Goal: Task Accomplishment & Management: Complete application form

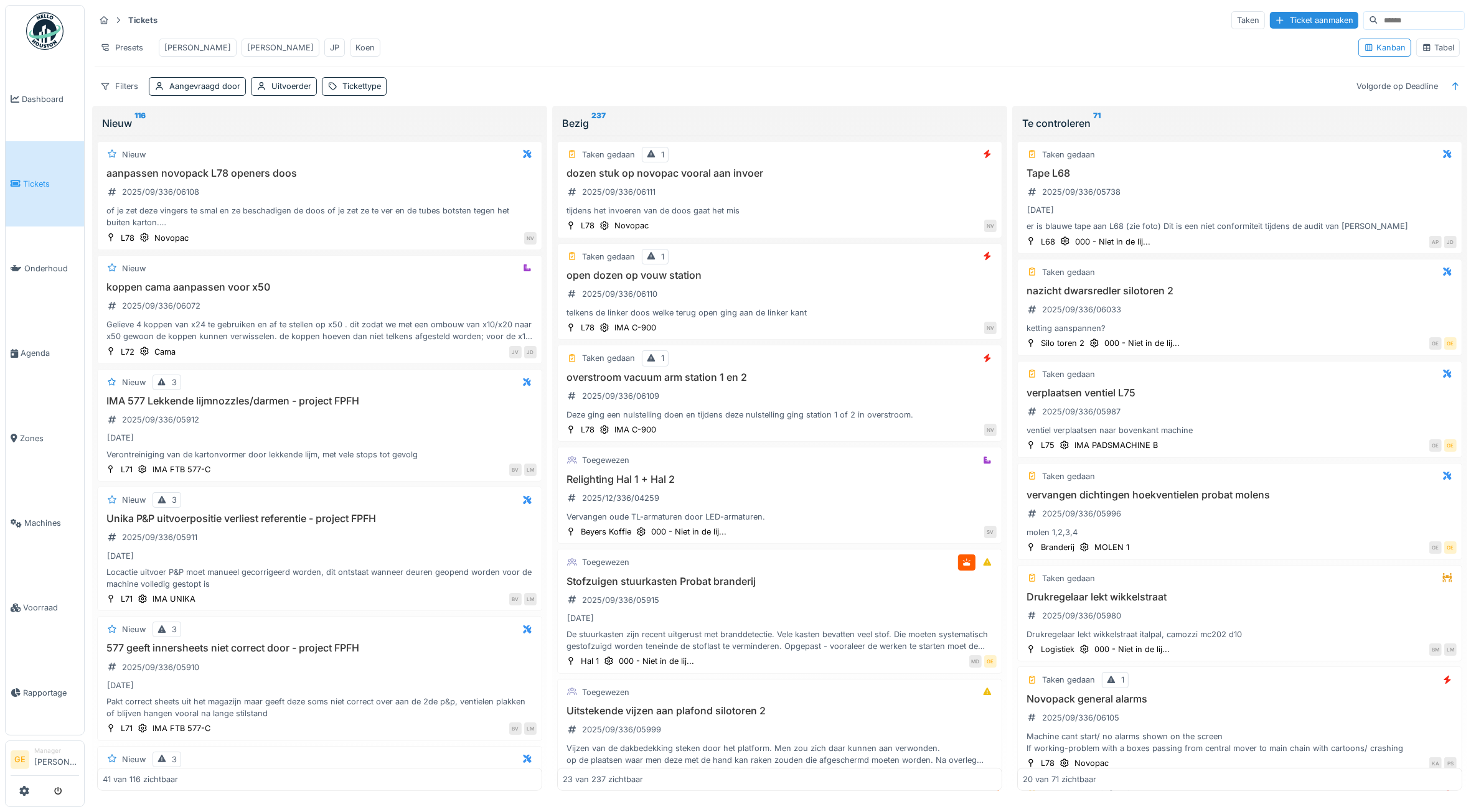
scroll to position [1089, 0]
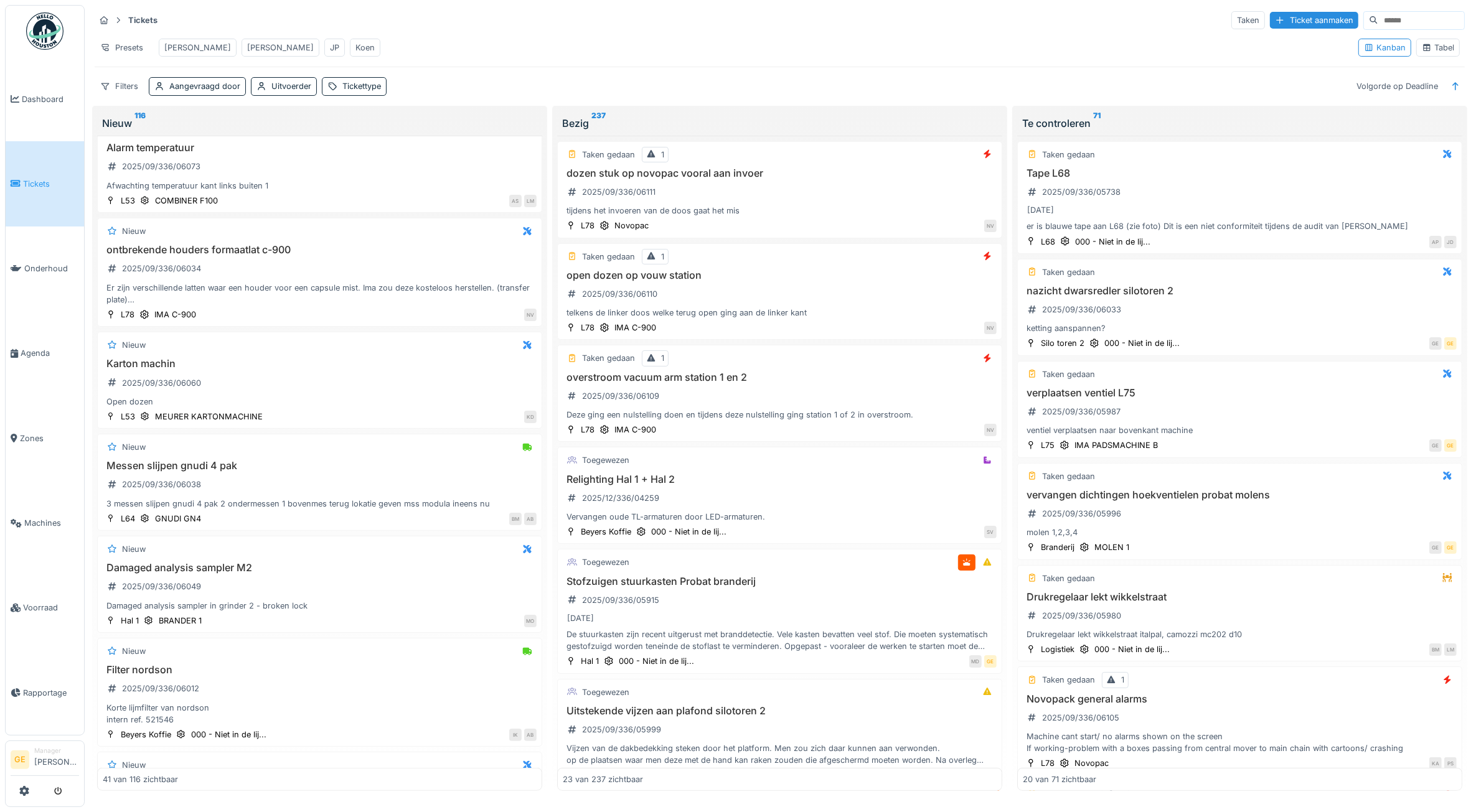
click at [356, 42] on div "Koen" at bounding box center [365, 48] width 20 height 12
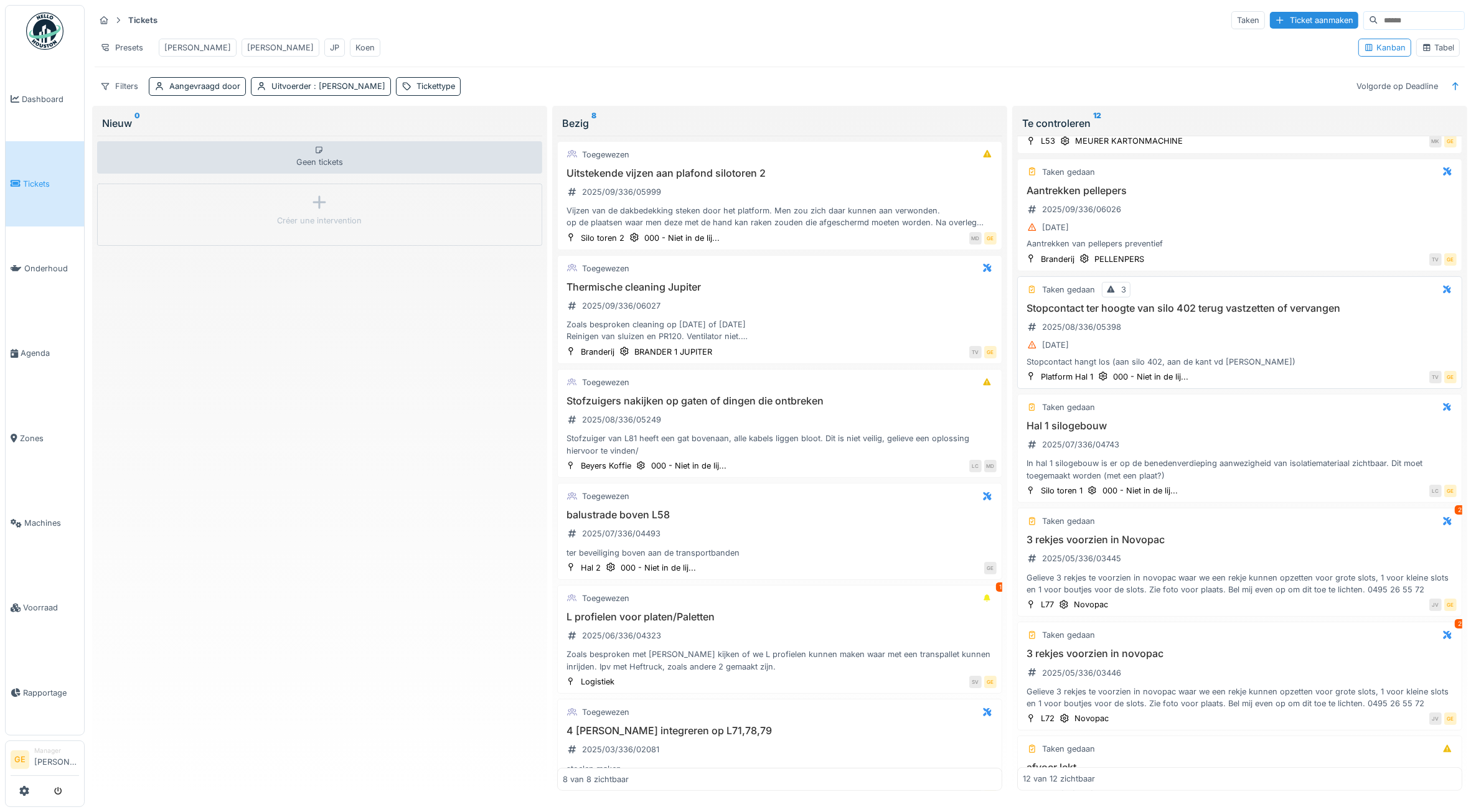
scroll to position [544, 0]
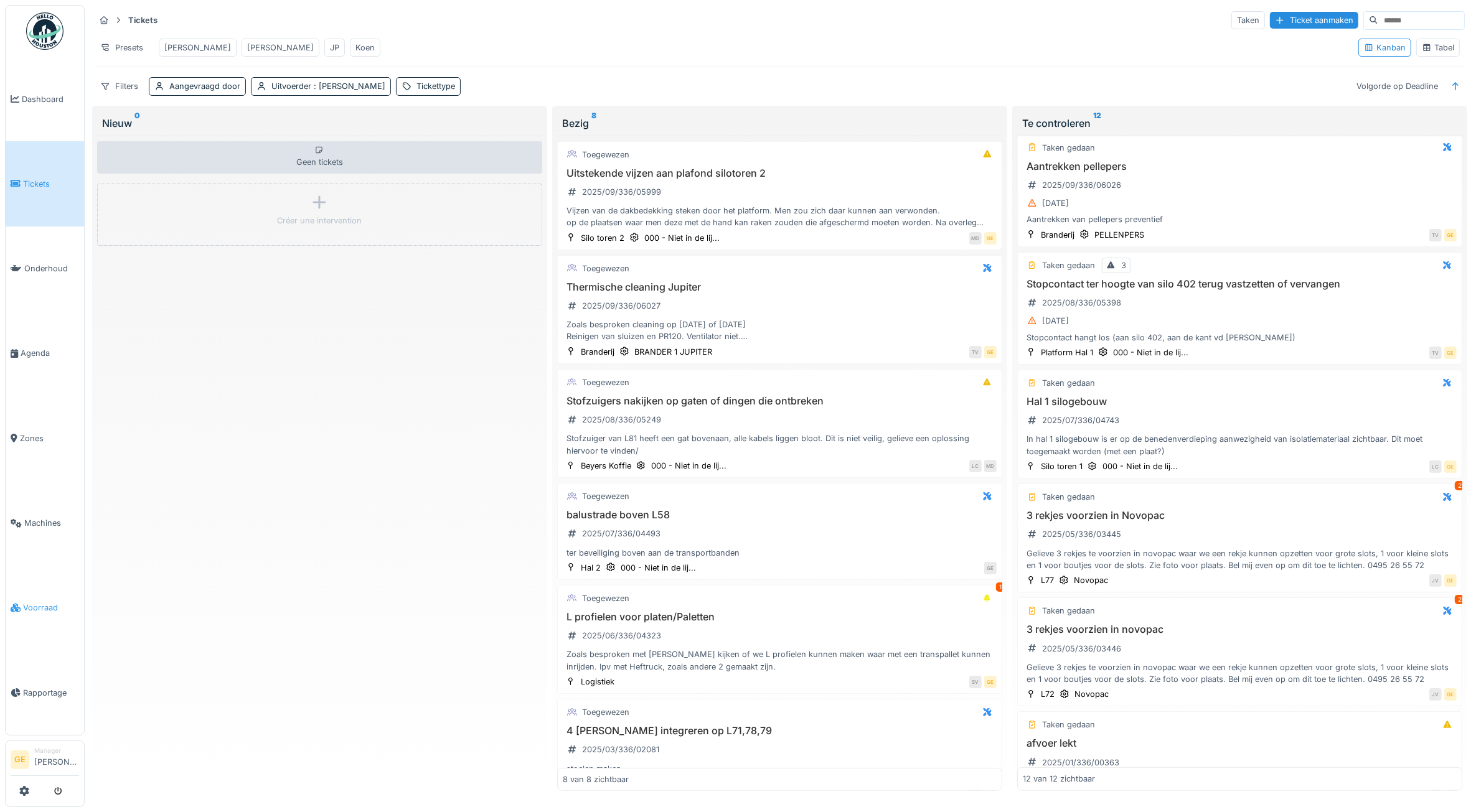
click at [44, 602] on span "Voorraad" at bounding box center [51, 608] width 56 height 12
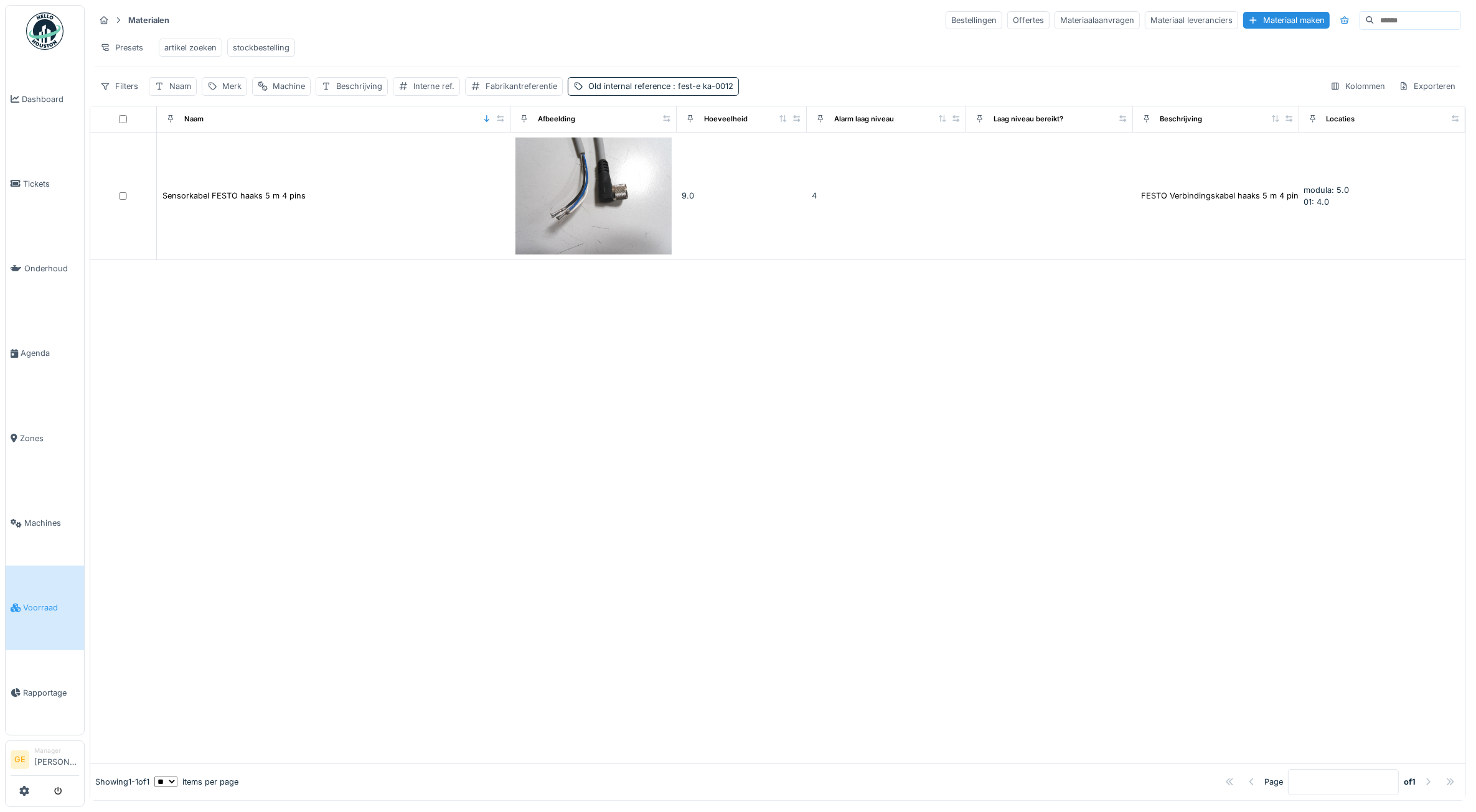
click at [945, 11] on div "Bestellingen Offertes Materiaalaanvragen Materiaal leveranciers Materiaal maken" at bounding box center [1202, 20] width 515 height 19
click at [945, 17] on div "Bestellingen" at bounding box center [973, 20] width 57 height 18
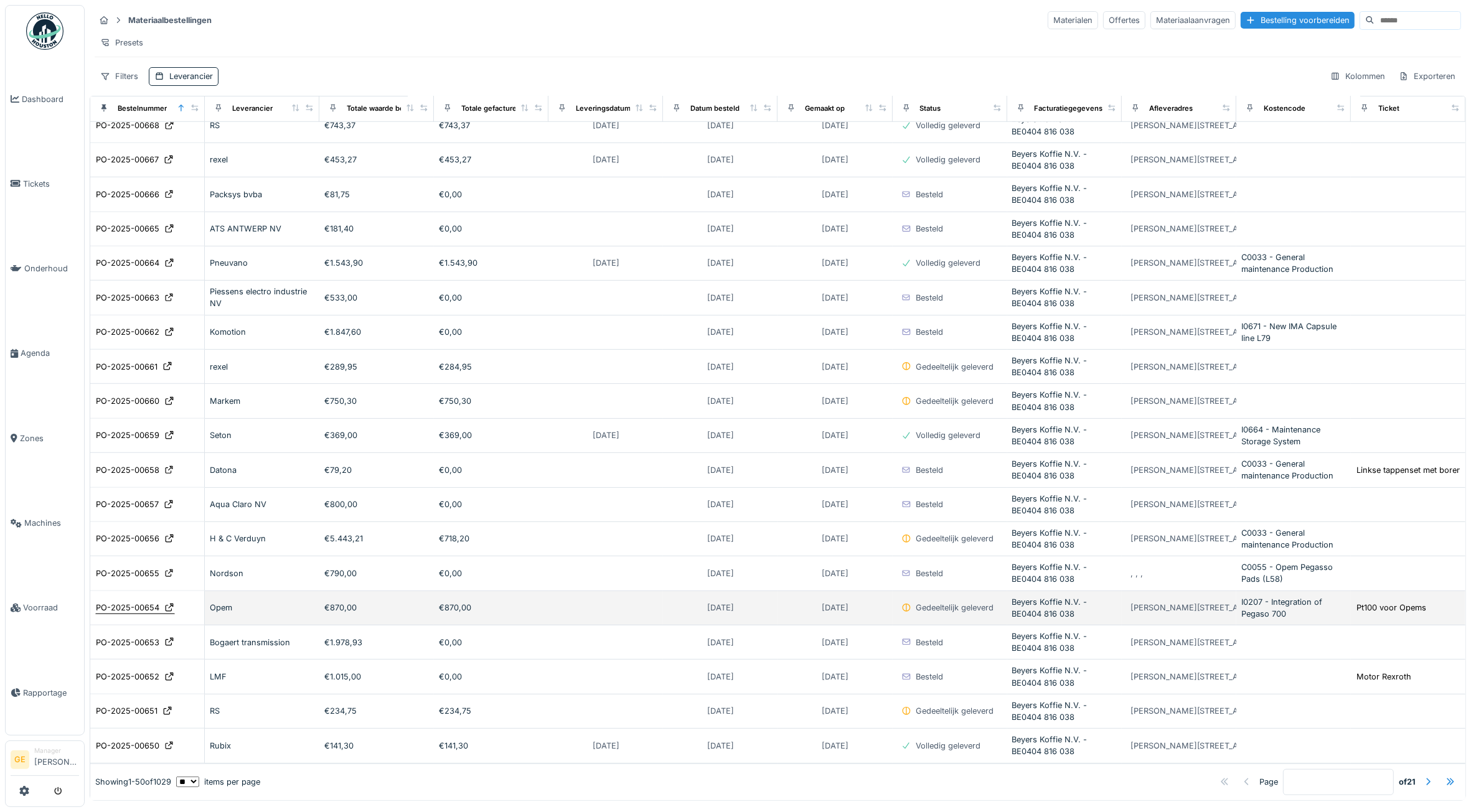
scroll to position [5, 0]
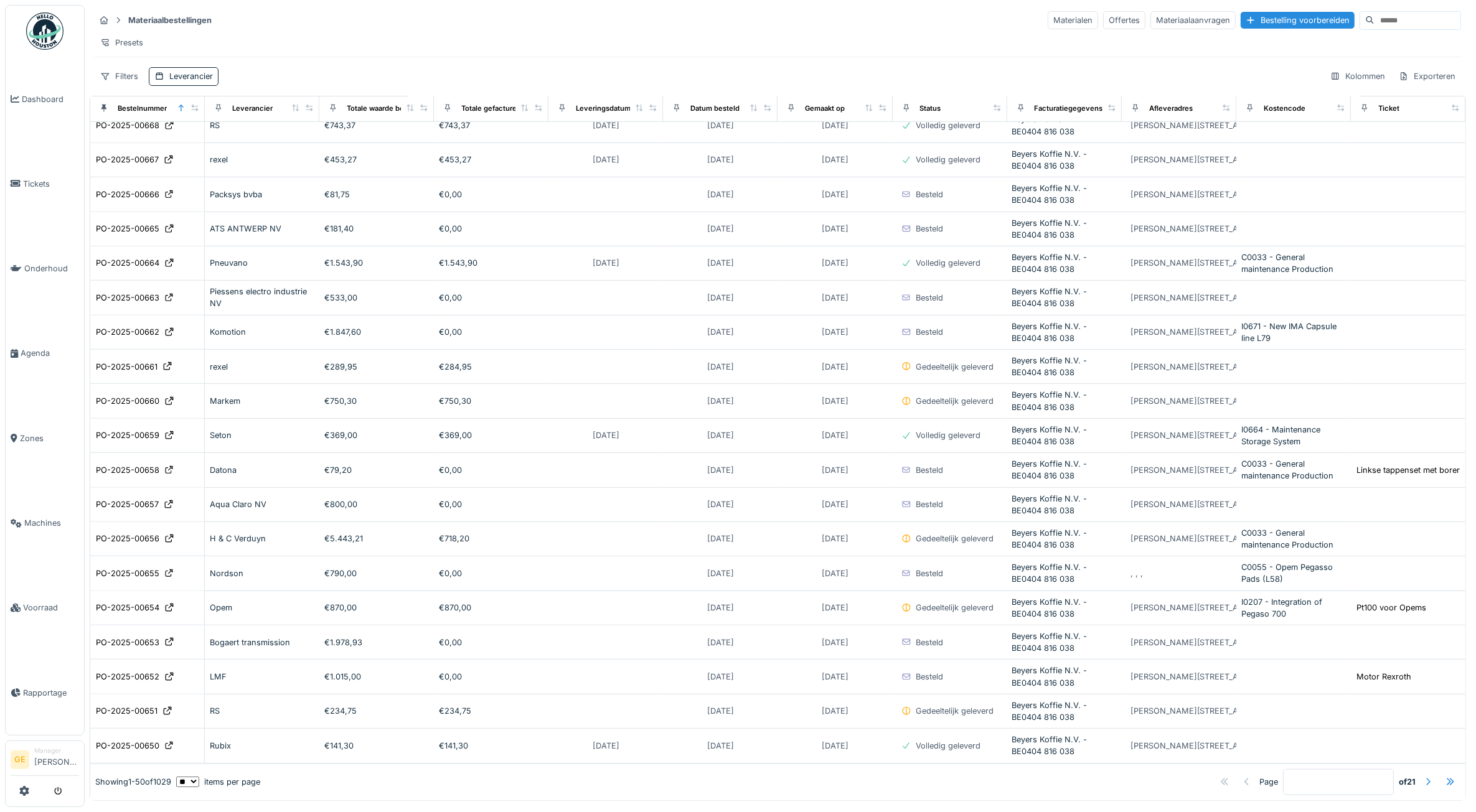
click at [1423, 776] on div at bounding box center [1427, 782] width 10 height 12
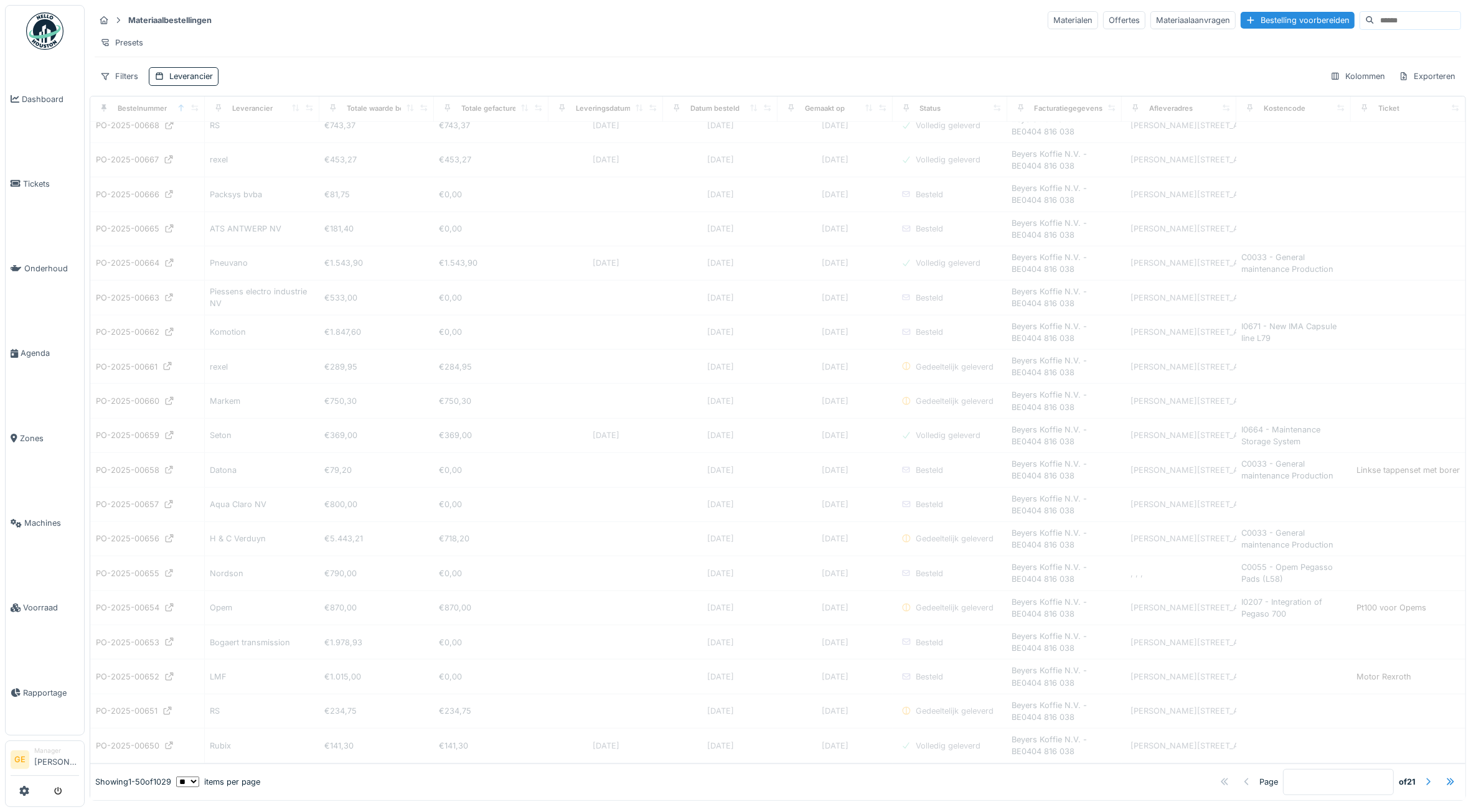
type input "*"
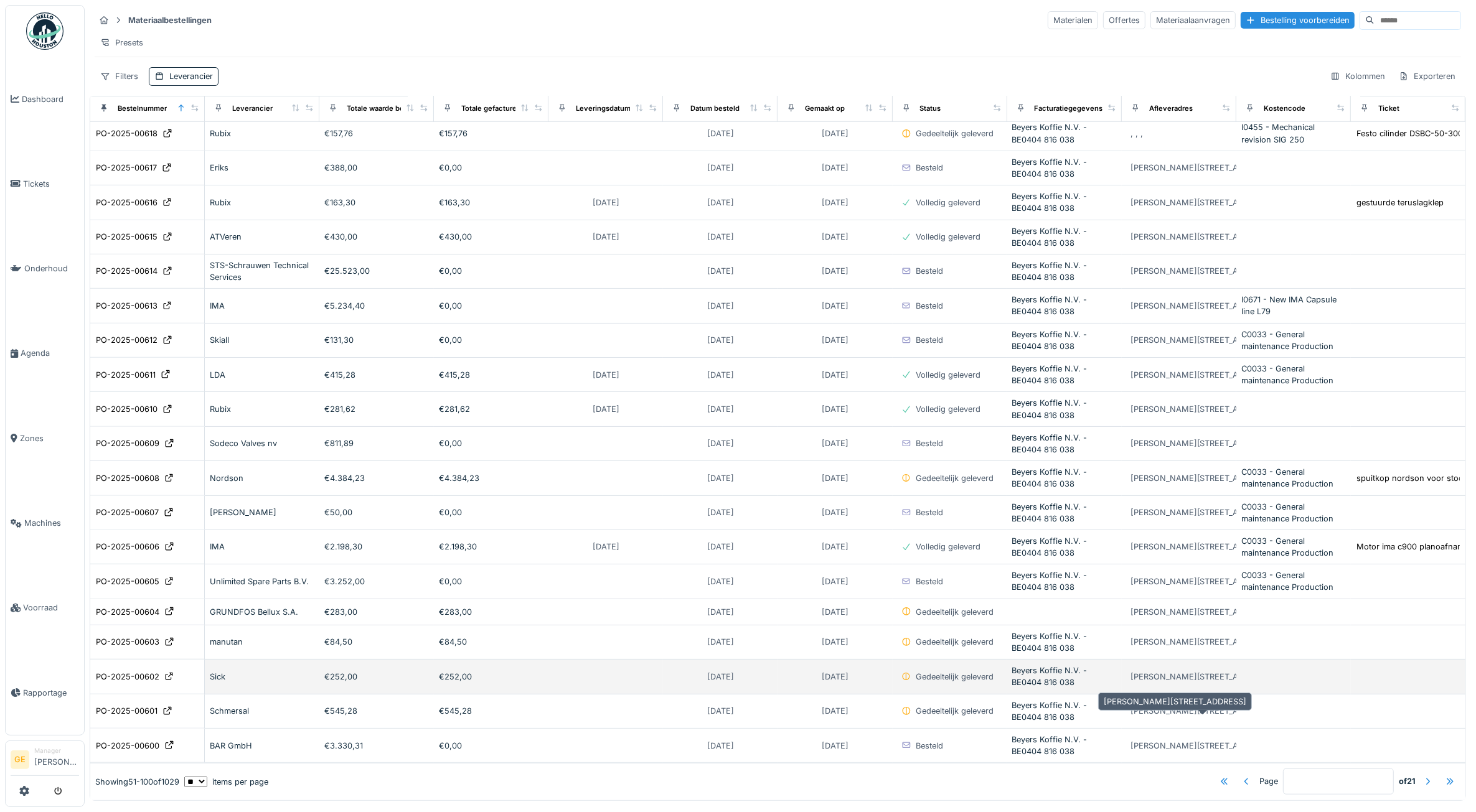
scroll to position [1117, 0]
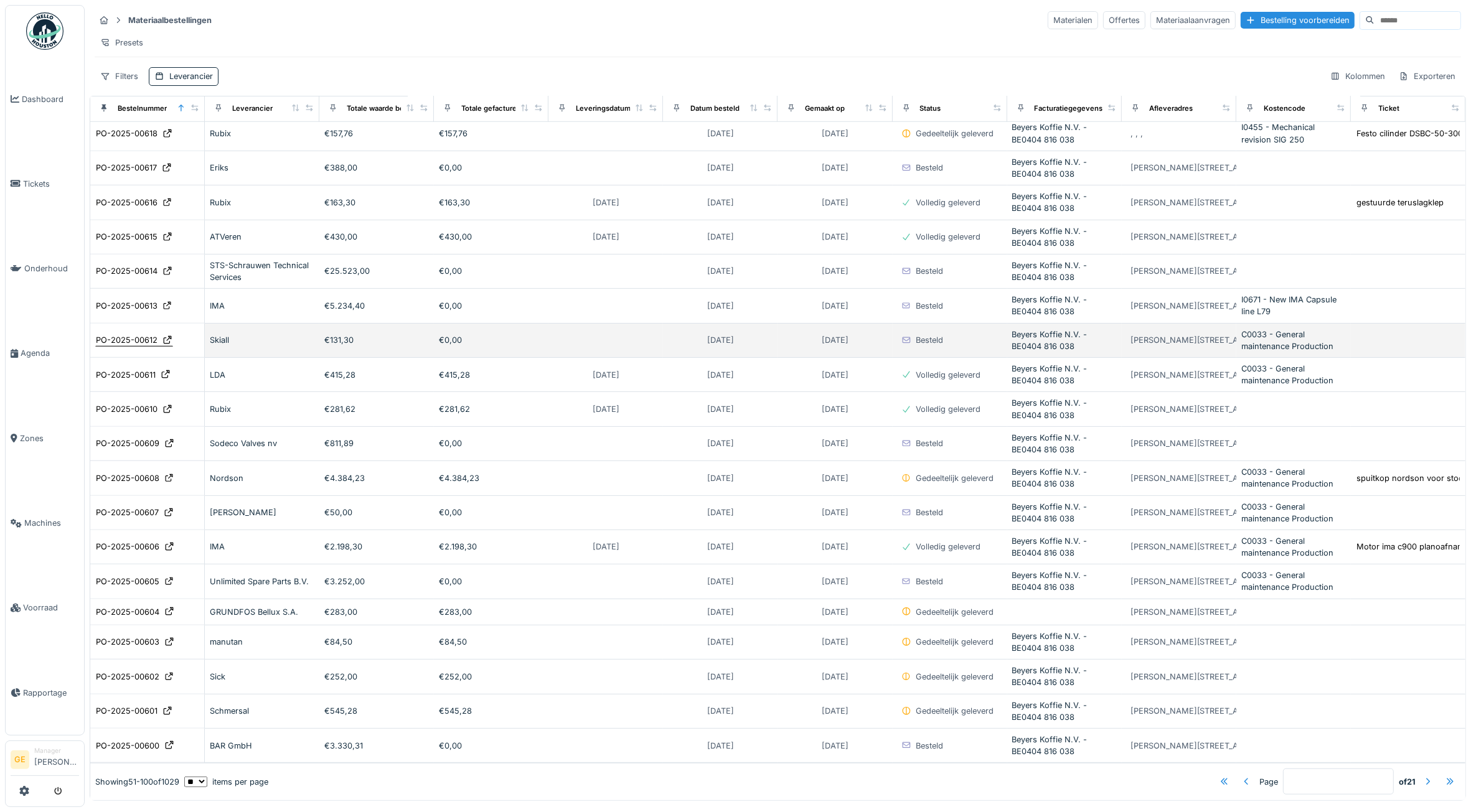
click at [137, 334] on div "PO-2025-00612" at bounding box center [126, 340] width 62 height 12
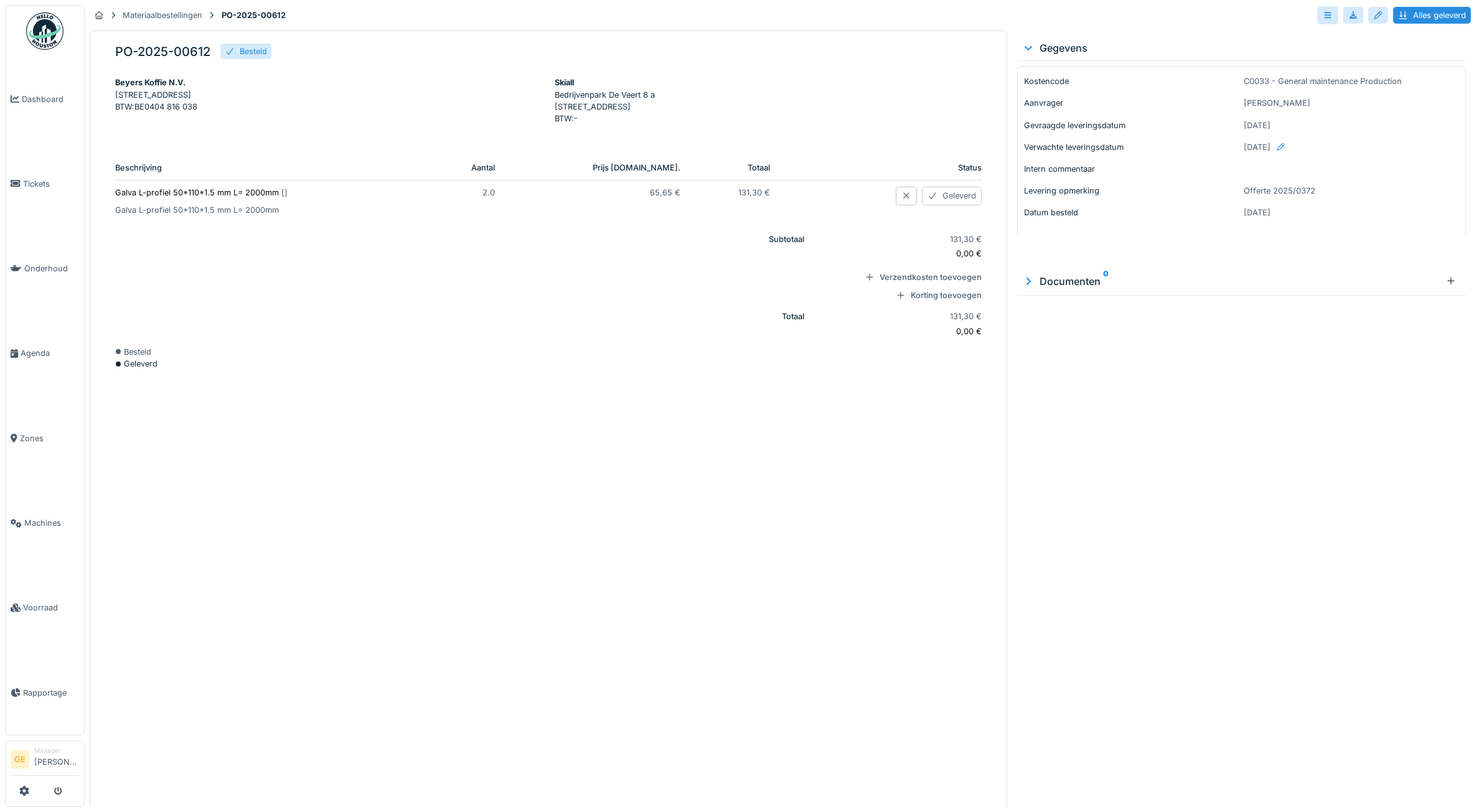
click at [939, 198] on div "Geleverd" at bounding box center [952, 196] width 60 height 18
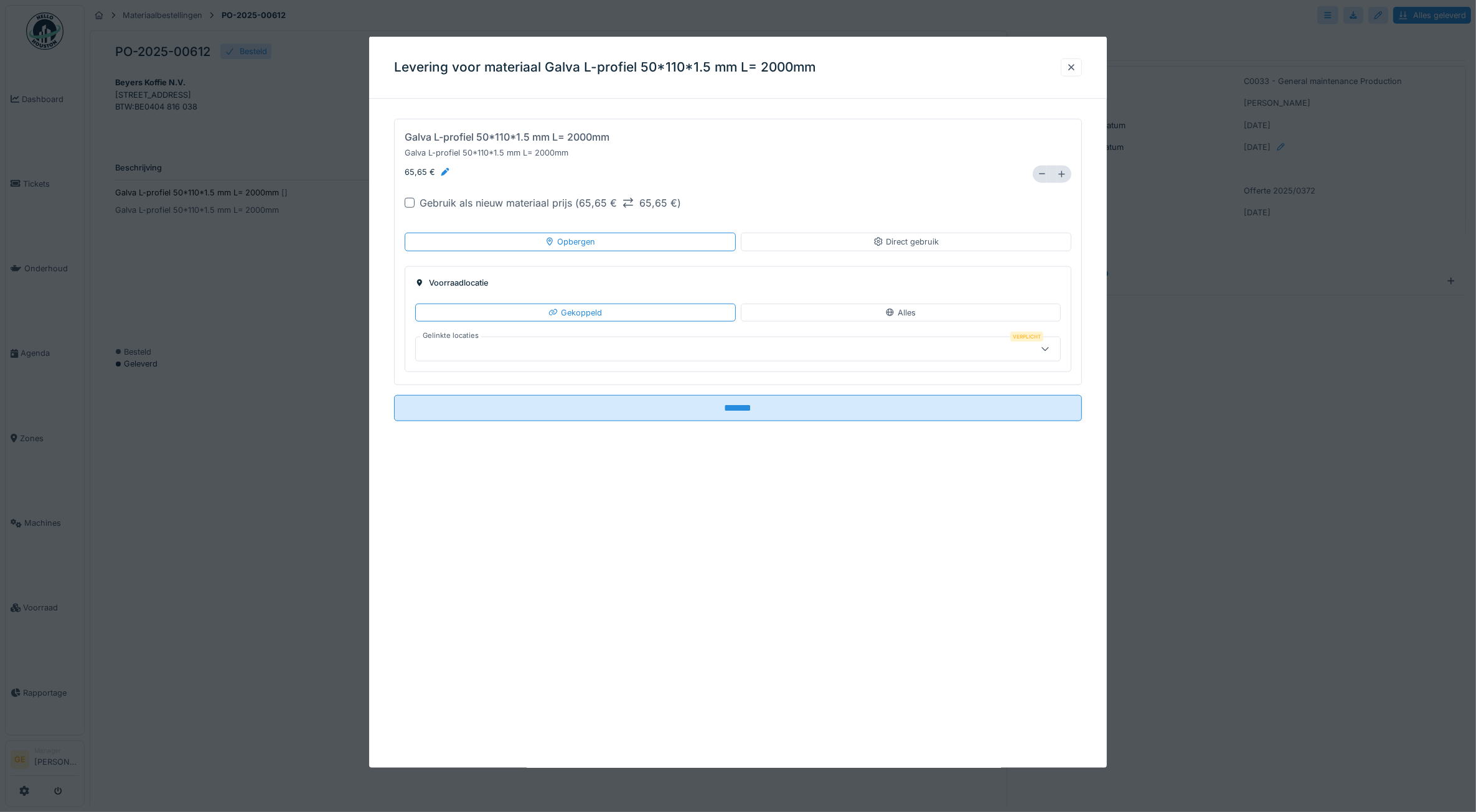
click at [867, 243] on div "Direct gebruik" at bounding box center [906, 242] width 331 height 18
click at [480, 355] on div "Tickets" at bounding box center [702, 349] width 561 height 14
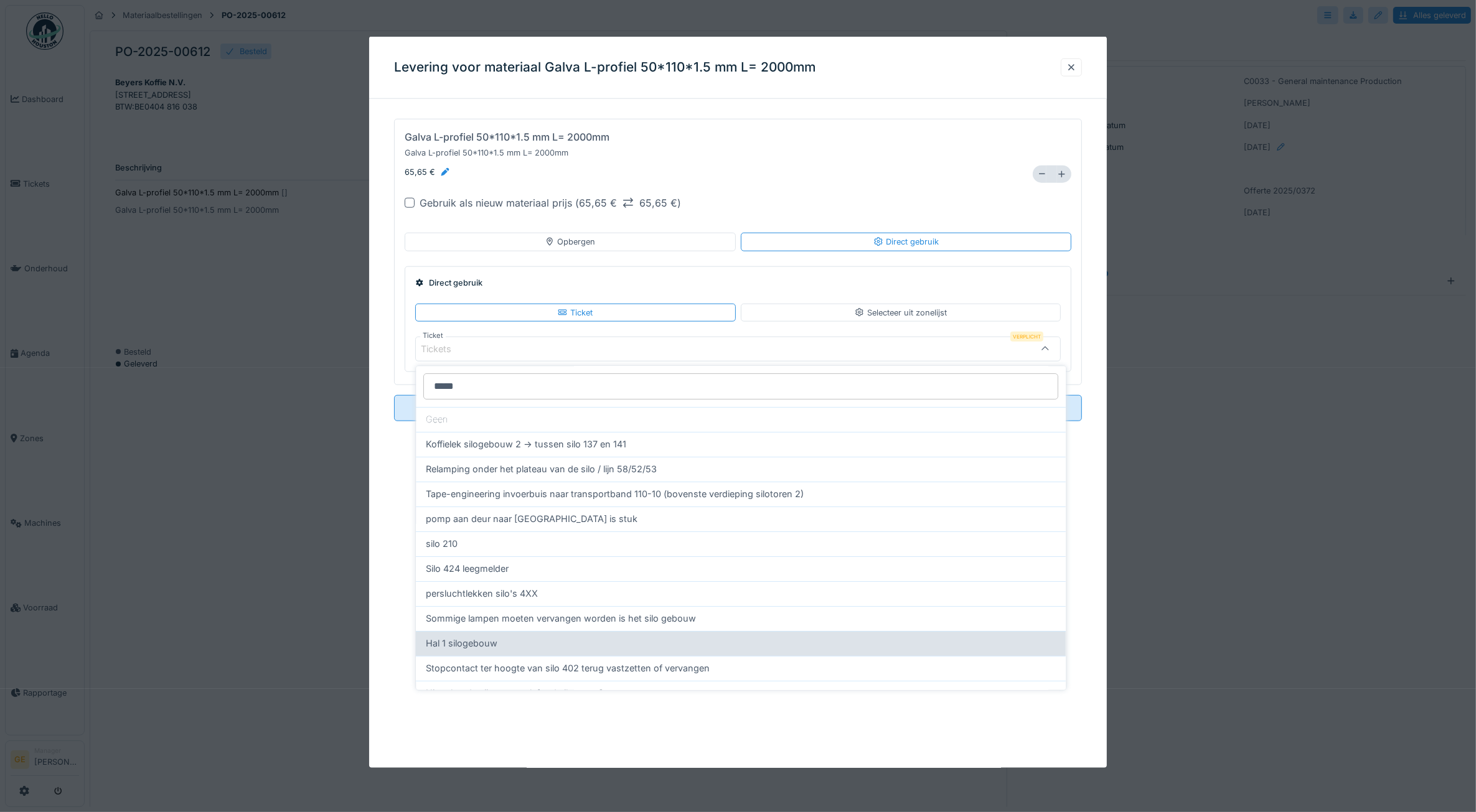
type input "*****"
click at [465, 647] on span "Hal 1 silogebouw" at bounding box center [462, 643] width 72 height 14
type input "******"
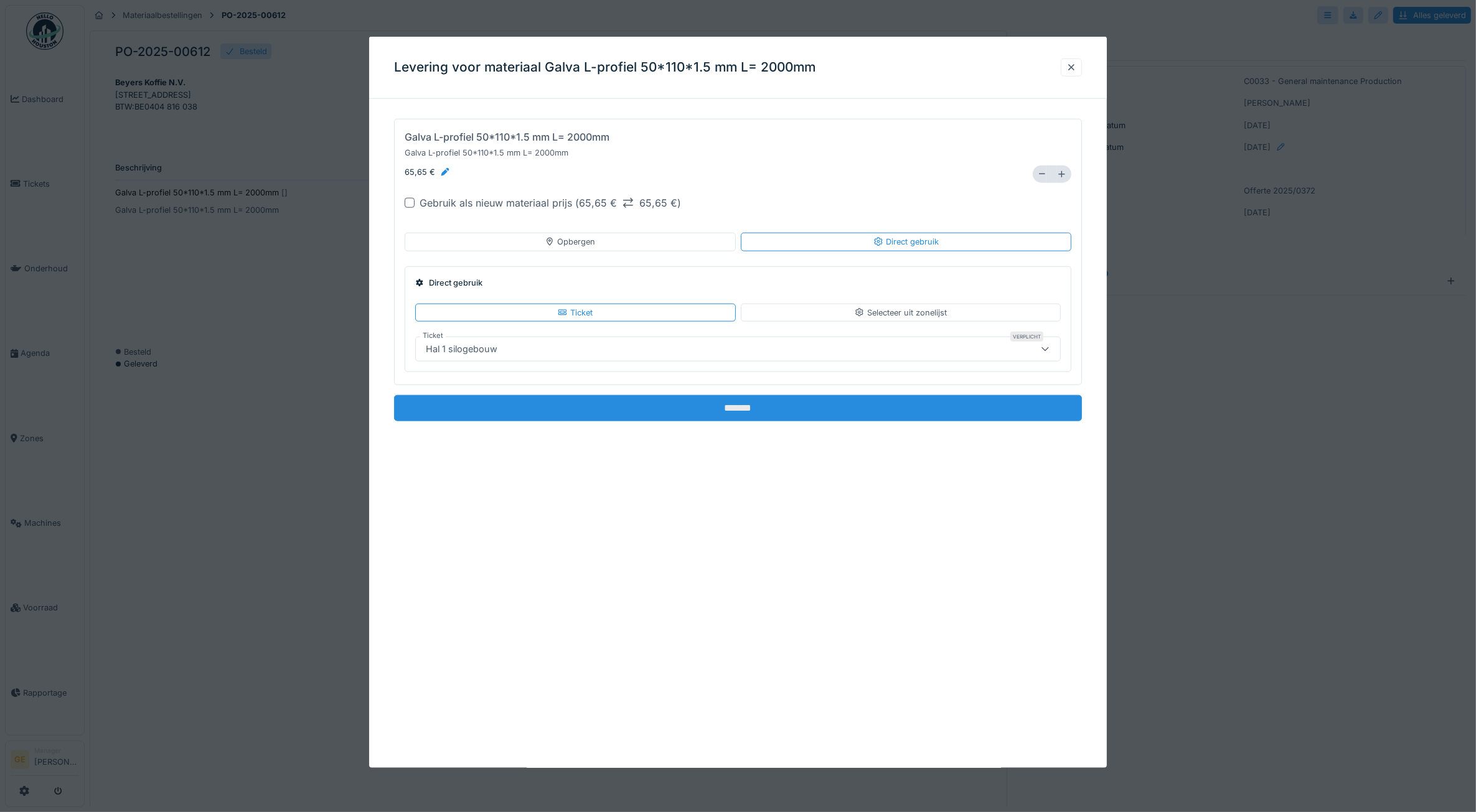
click at [698, 414] on input "*******" at bounding box center [738, 408] width 688 height 26
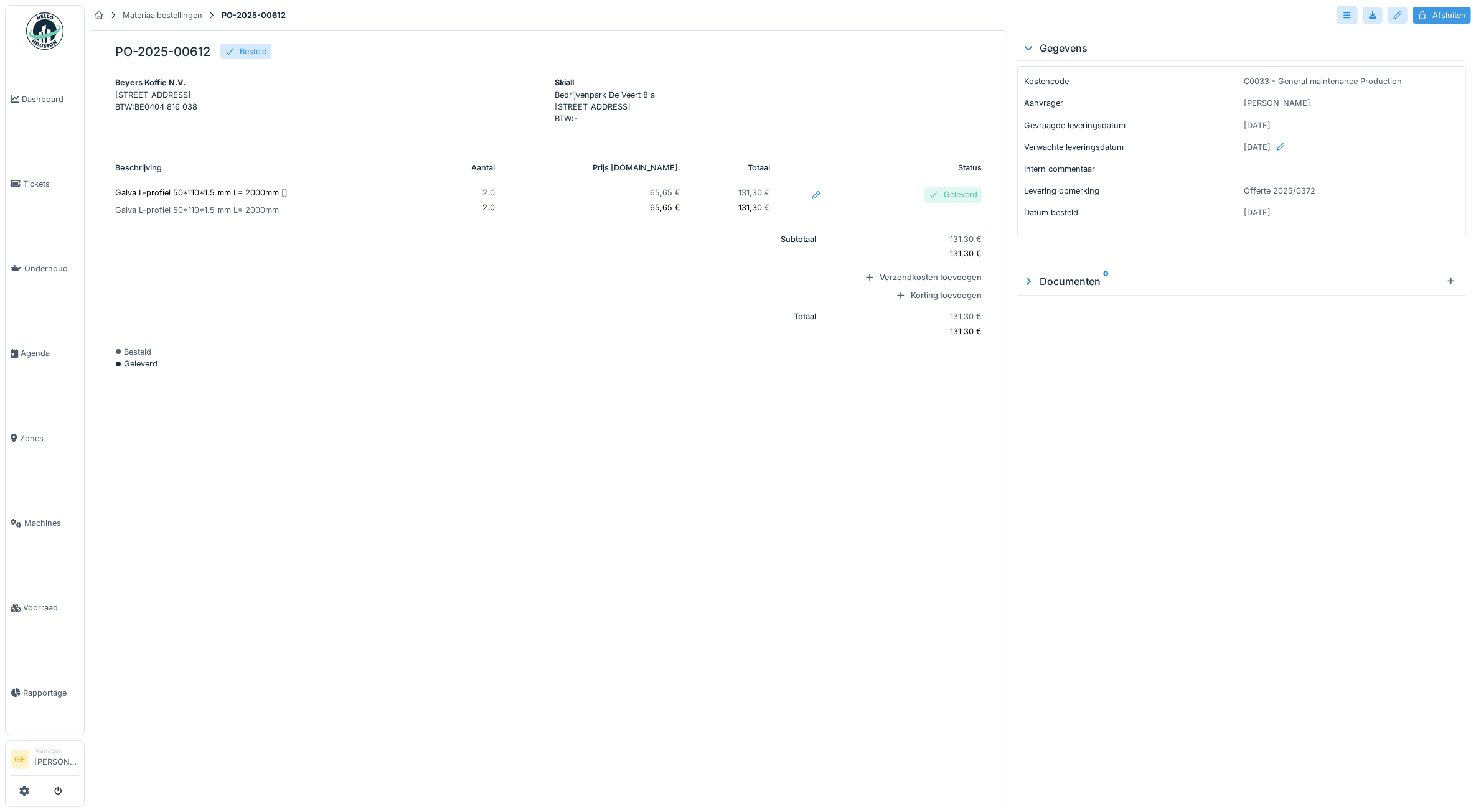
click at [1423, 14] on div "Afsluiten" at bounding box center [1441, 16] width 59 height 17
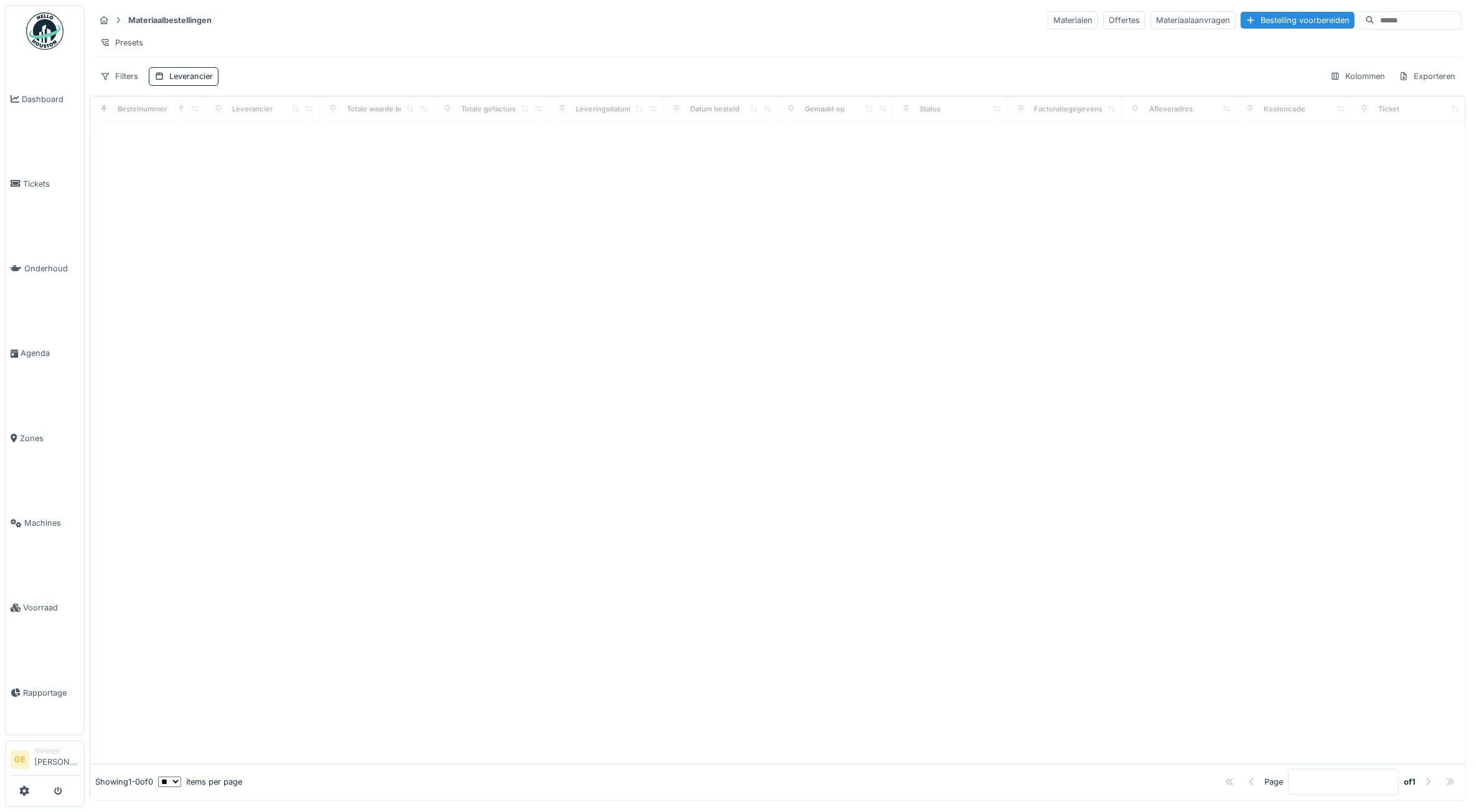
scroll to position [5, 0]
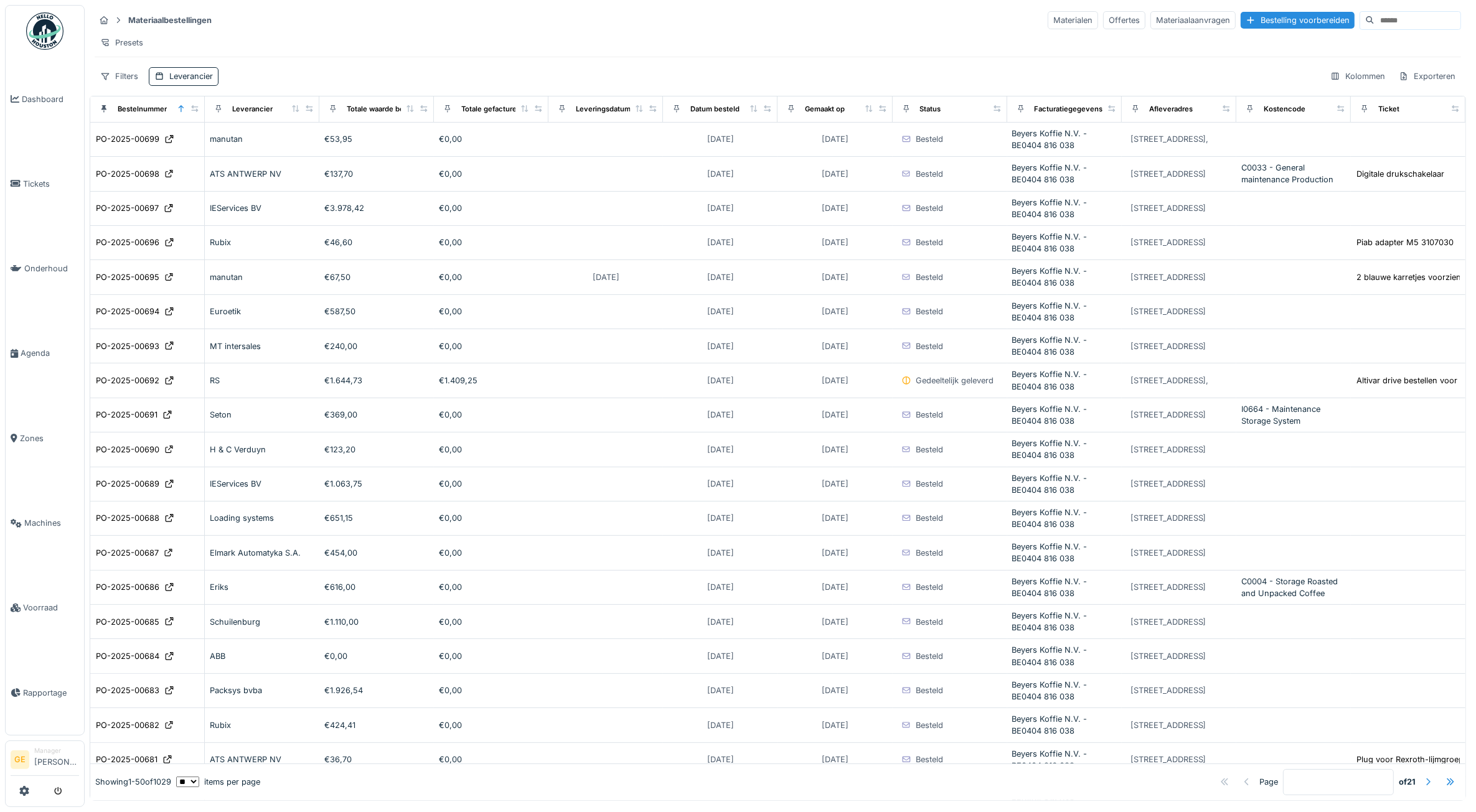
click at [1423, 776] on div at bounding box center [1427, 782] width 10 height 12
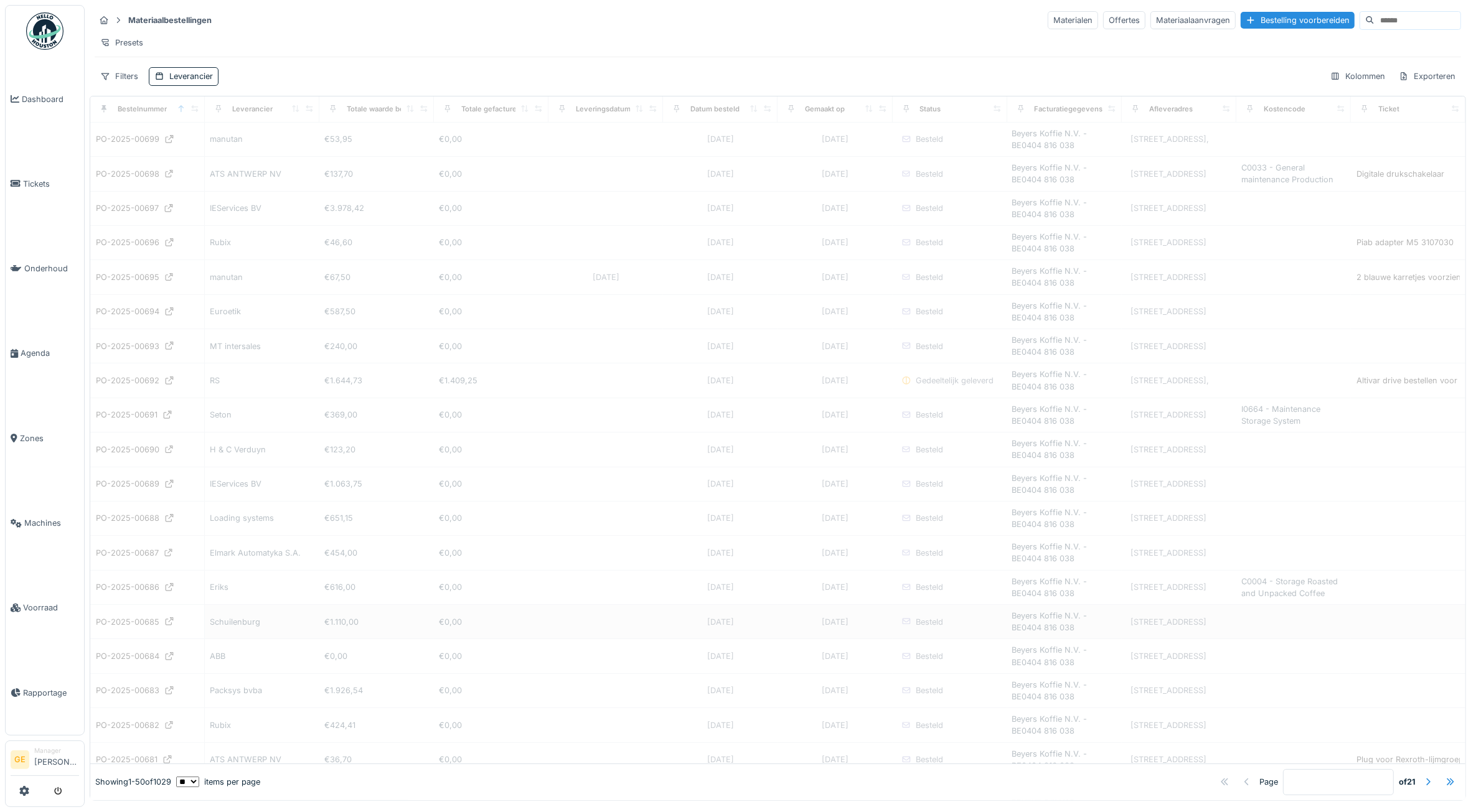
type input "*"
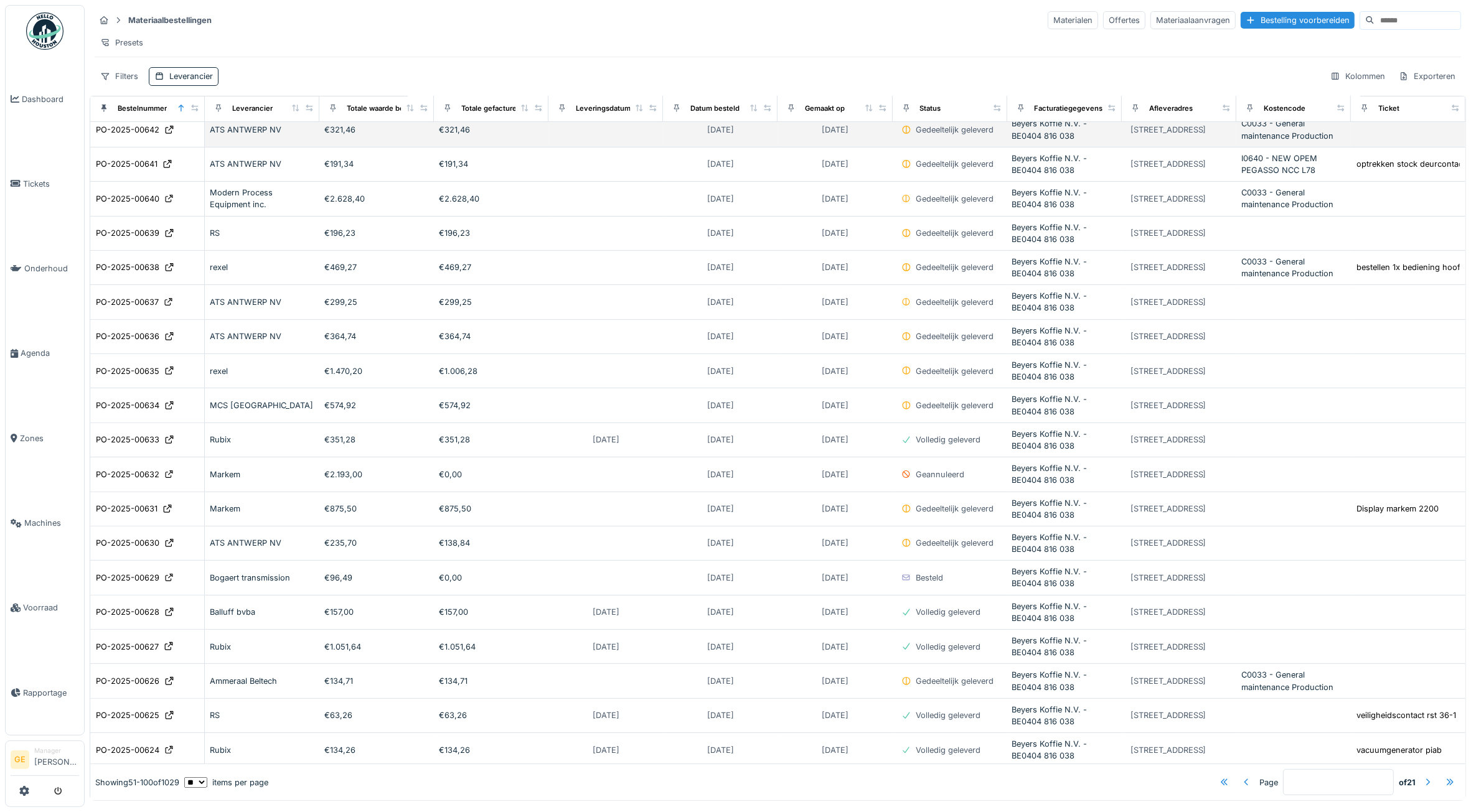
scroll to position [233, 0]
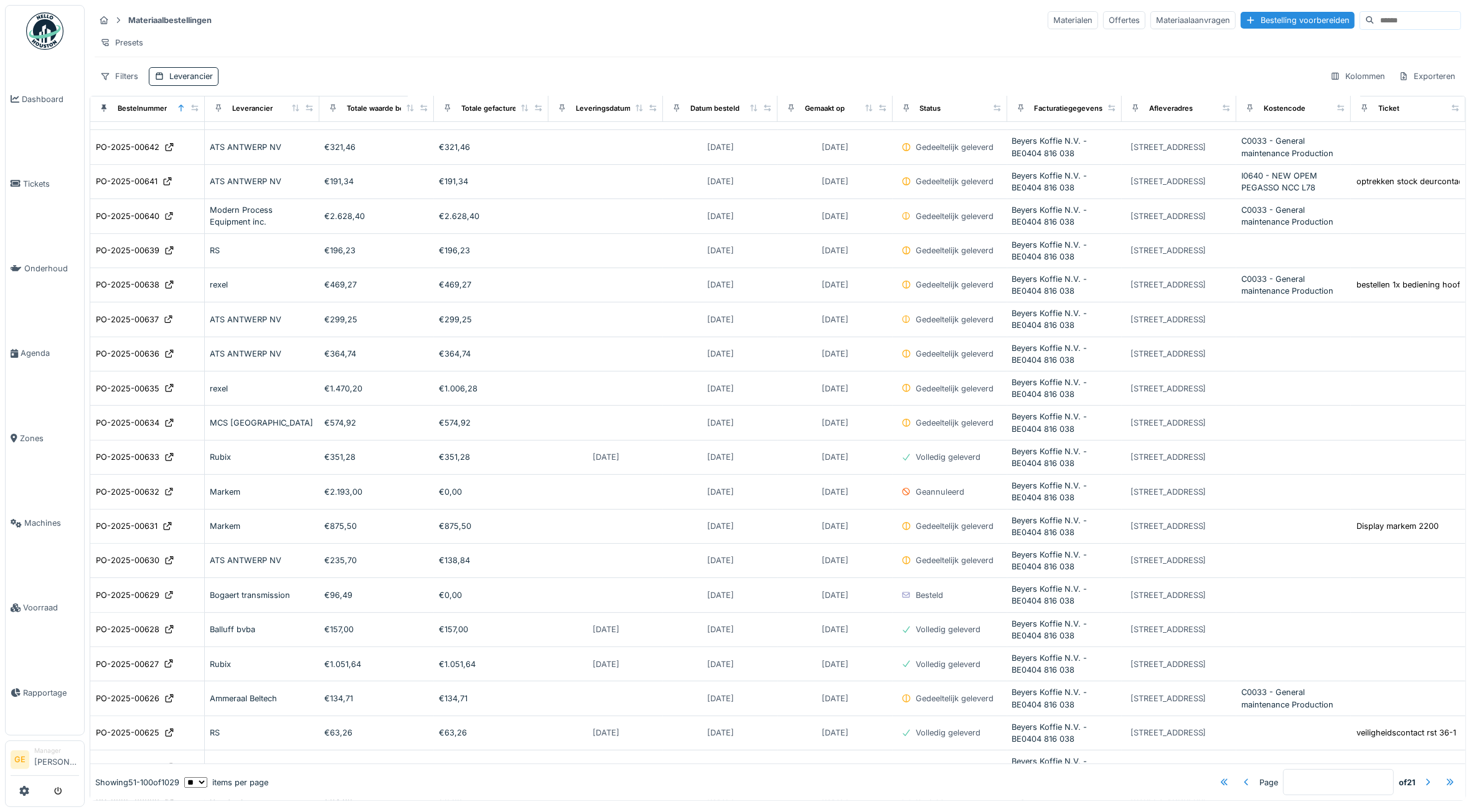
click at [206, 91] on div "Materiaalbestellingen Materialen Offertes Materiaalaanvragen Bestelling voorber…" at bounding box center [778, 48] width 1376 height 86
click at [206, 82] on div "Leverancier" at bounding box center [191, 76] width 44 height 12
click at [216, 145] on div "Leverancier" at bounding box center [193, 148] width 66 height 14
type input "******"
click at [201, 240] on div "Skiall" at bounding box center [230, 244] width 134 height 14
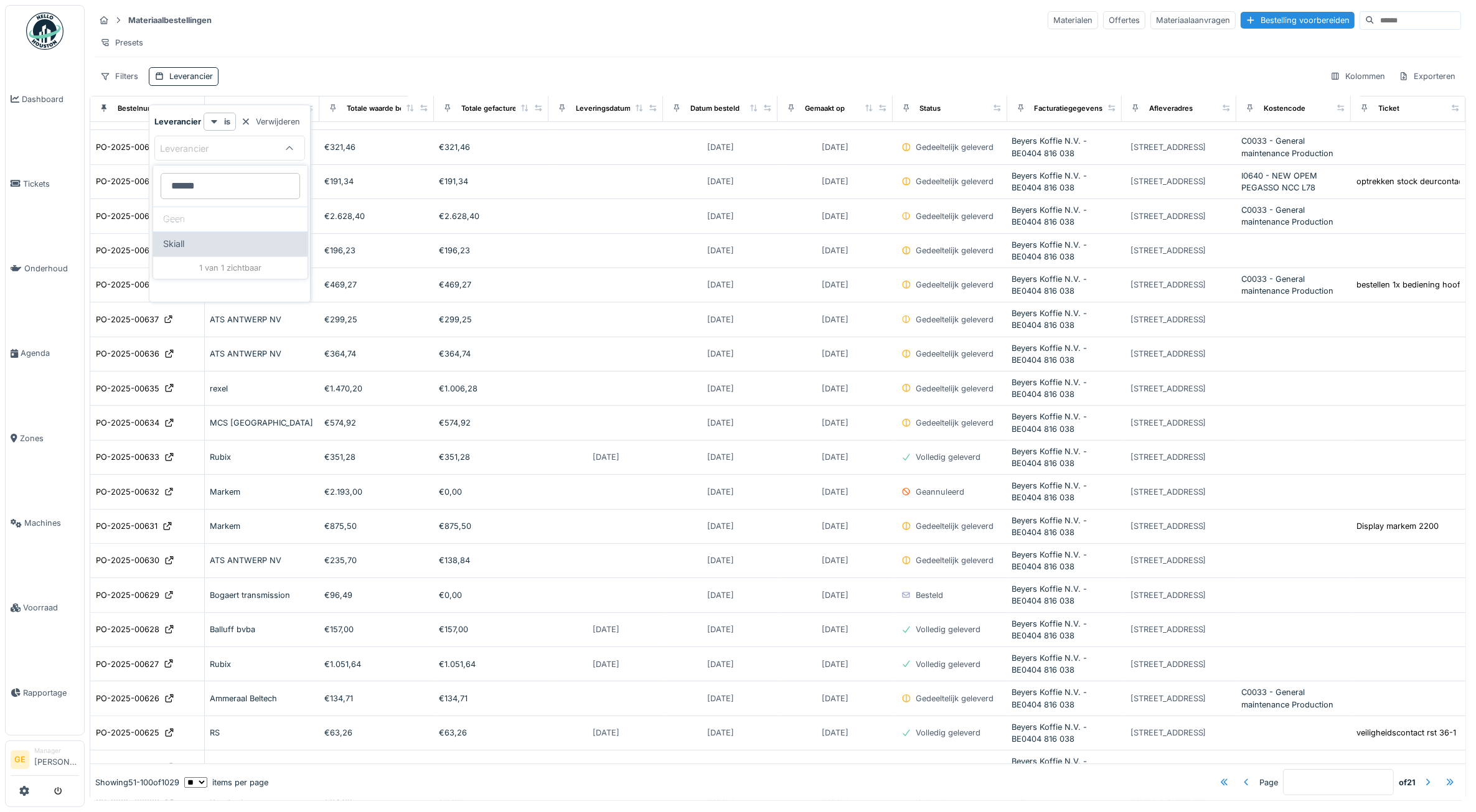
type input "****"
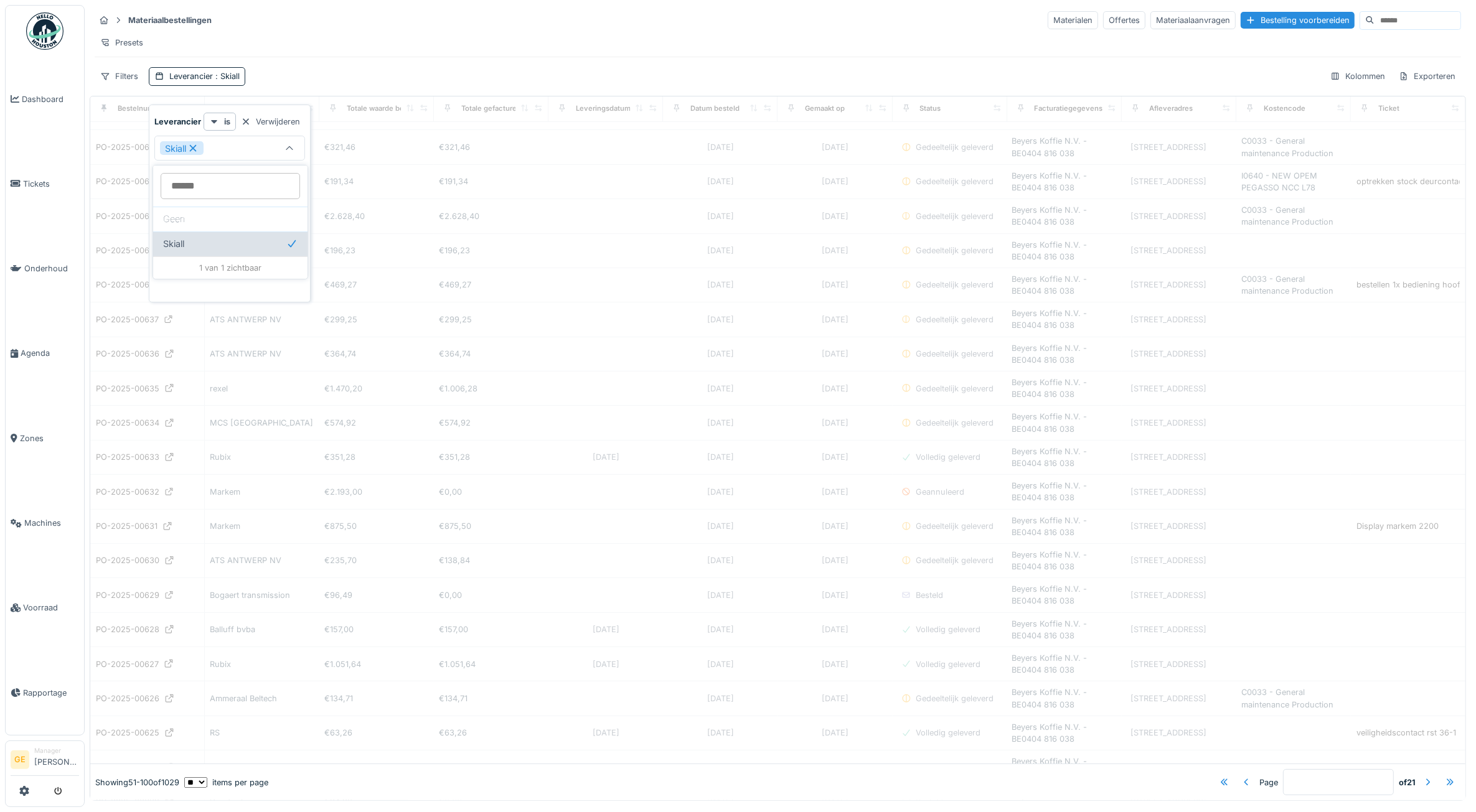
type input "*"
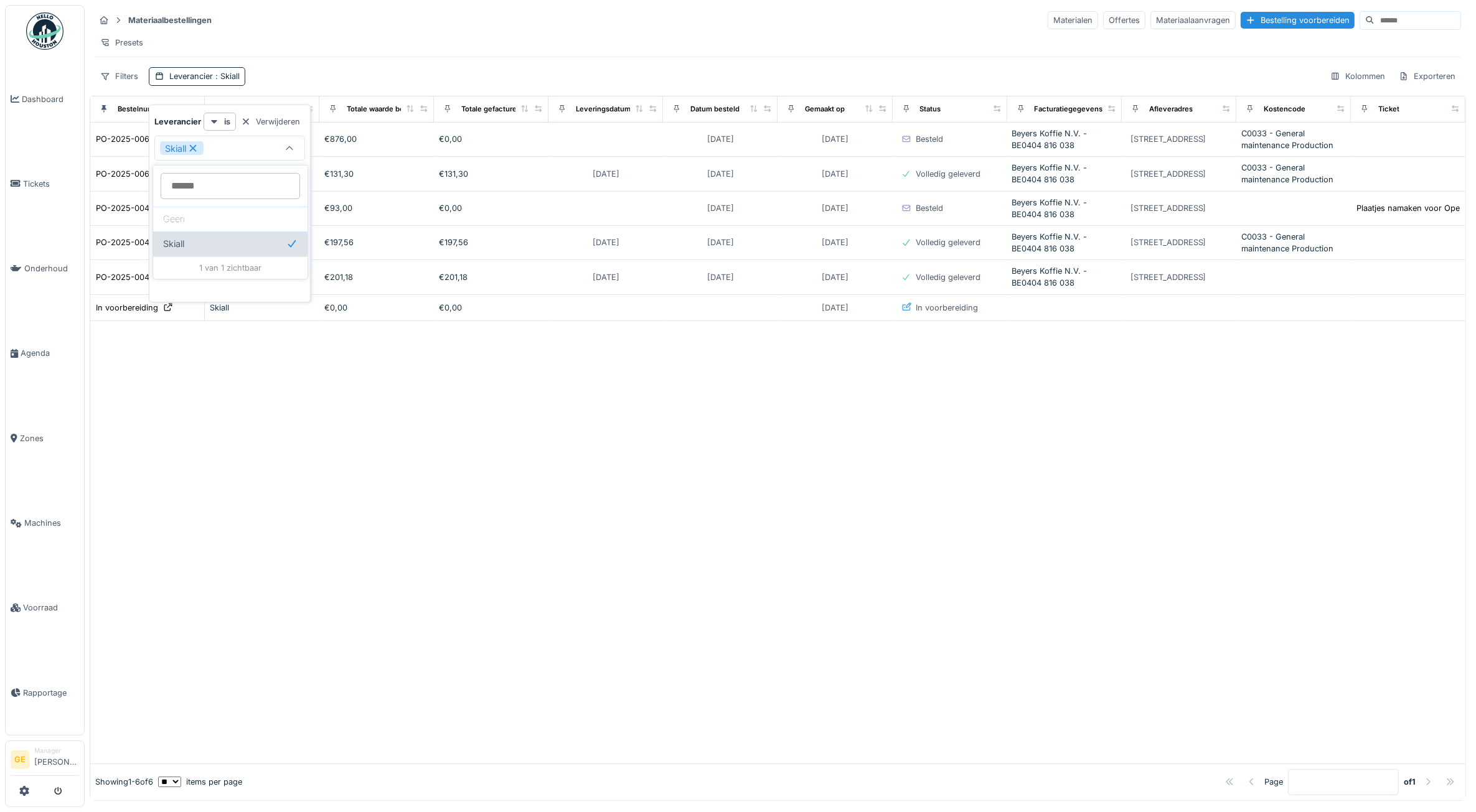
scroll to position [0, 0]
click at [238, 377] on div at bounding box center [778, 542] width 1375 height 442
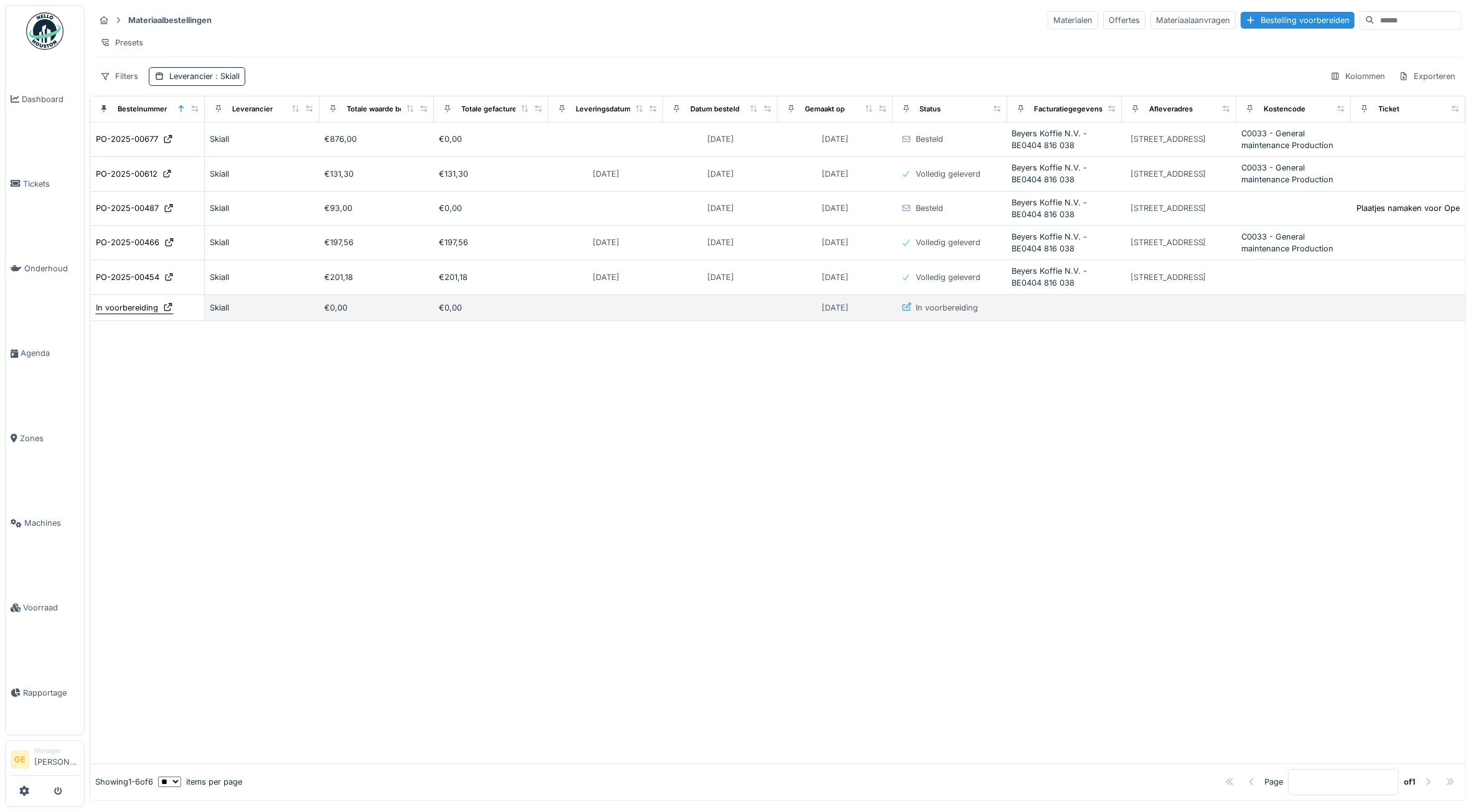
click at [145, 314] on div "In voorbereiding" at bounding box center [127, 307] width 63 height 12
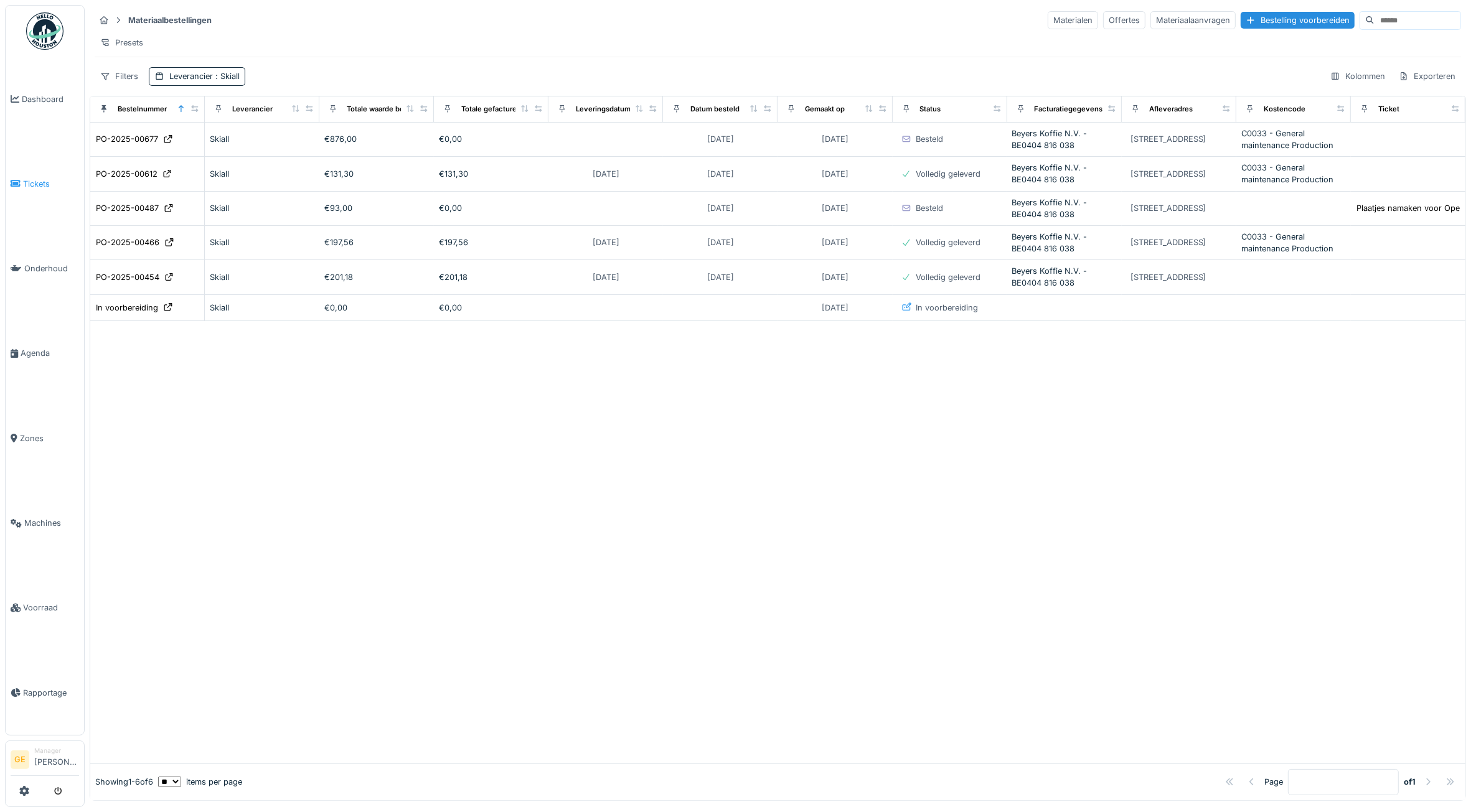
click at [40, 179] on span "Tickets" at bounding box center [51, 184] width 56 height 12
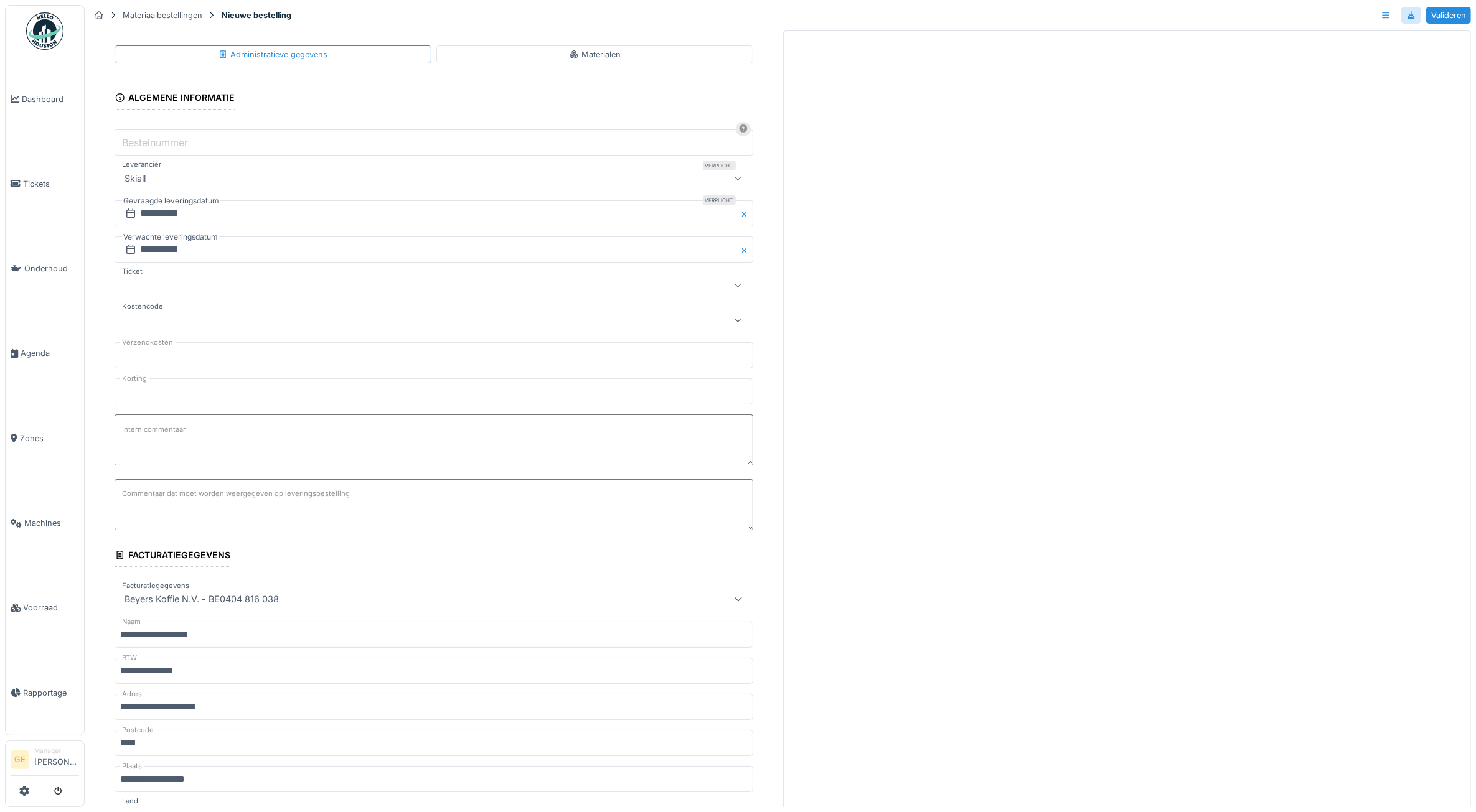
click at [1375, 21] on div at bounding box center [1385, 16] width 21 height 18
click at [1395, 84] on div "Verwijderen" at bounding box center [1398, 80] width 66 height 19
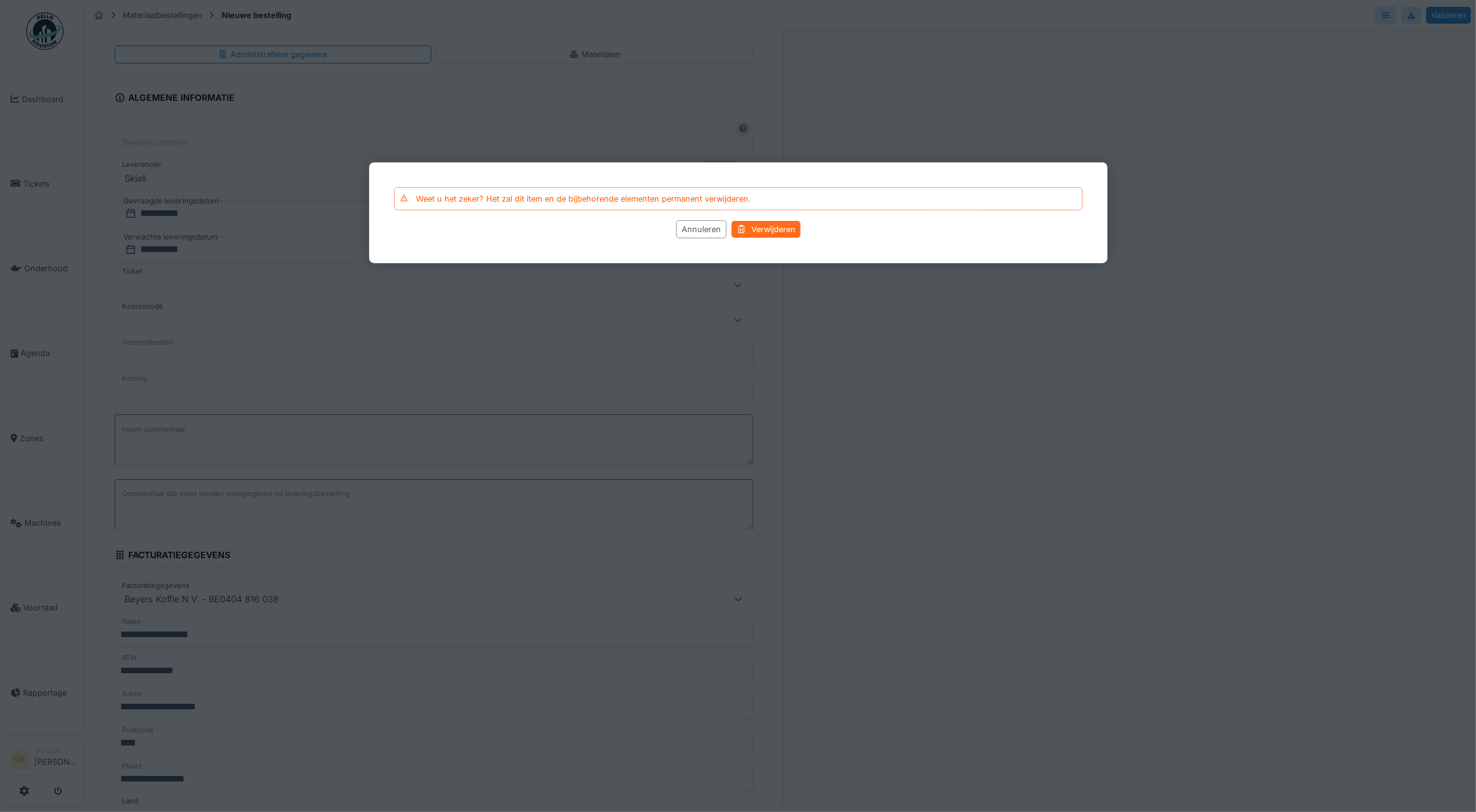
click at [779, 229] on div "Verwijderen" at bounding box center [766, 229] width 69 height 17
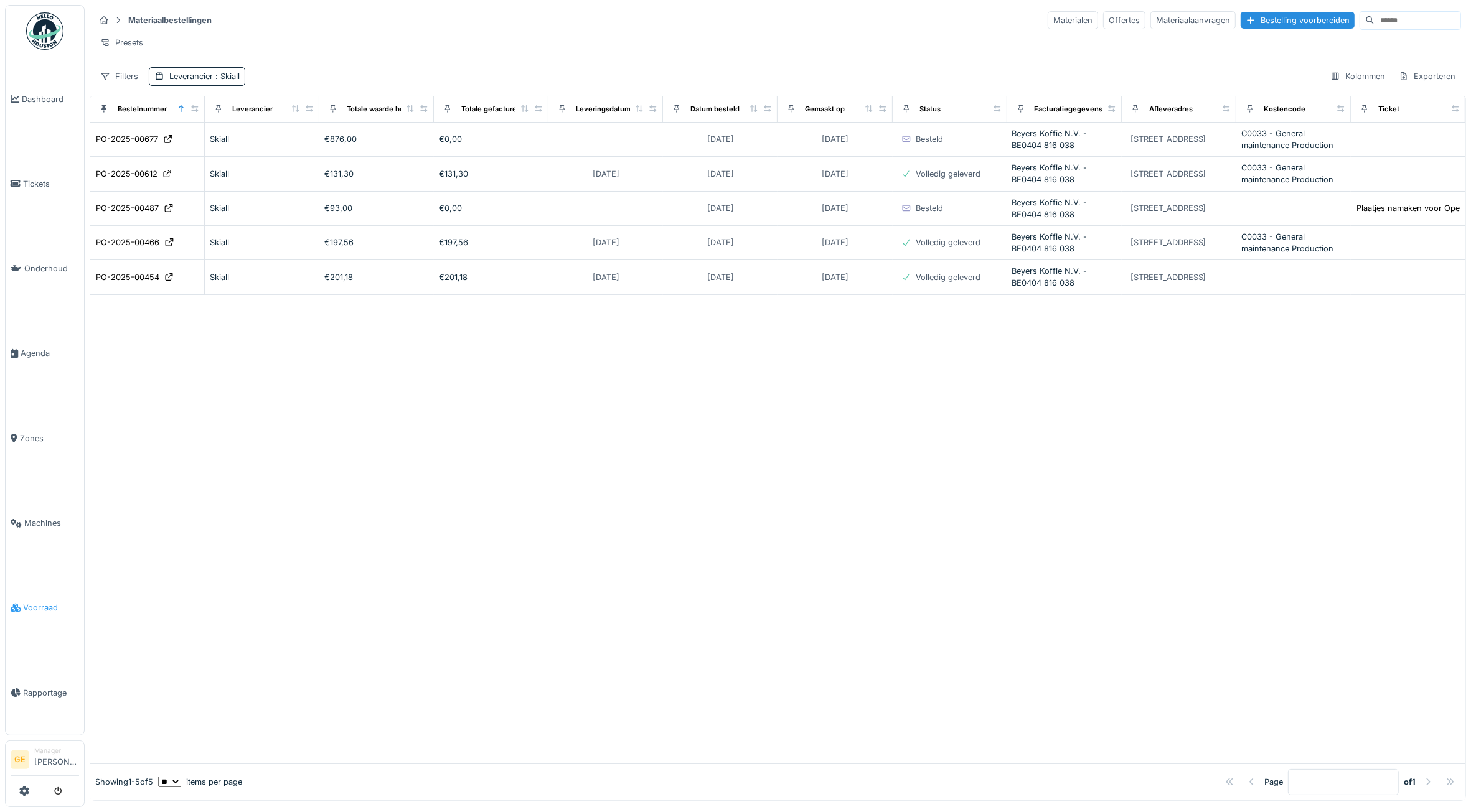
click at [42, 602] on span "Voorraad" at bounding box center [51, 608] width 56 height 12
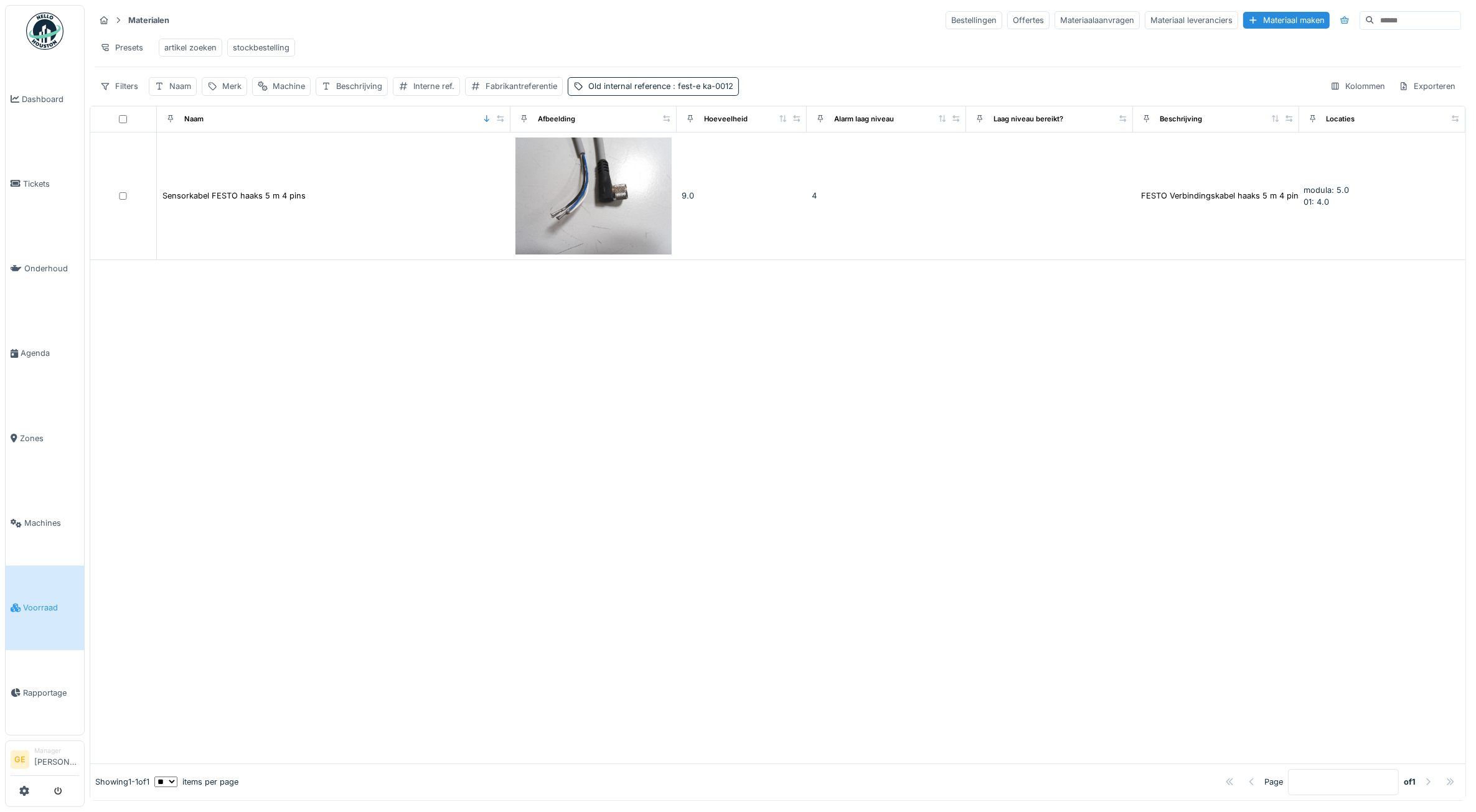
click at [201, 46] on div "artikel zoeken" at bounding box center [190, 48] width 52 height 12
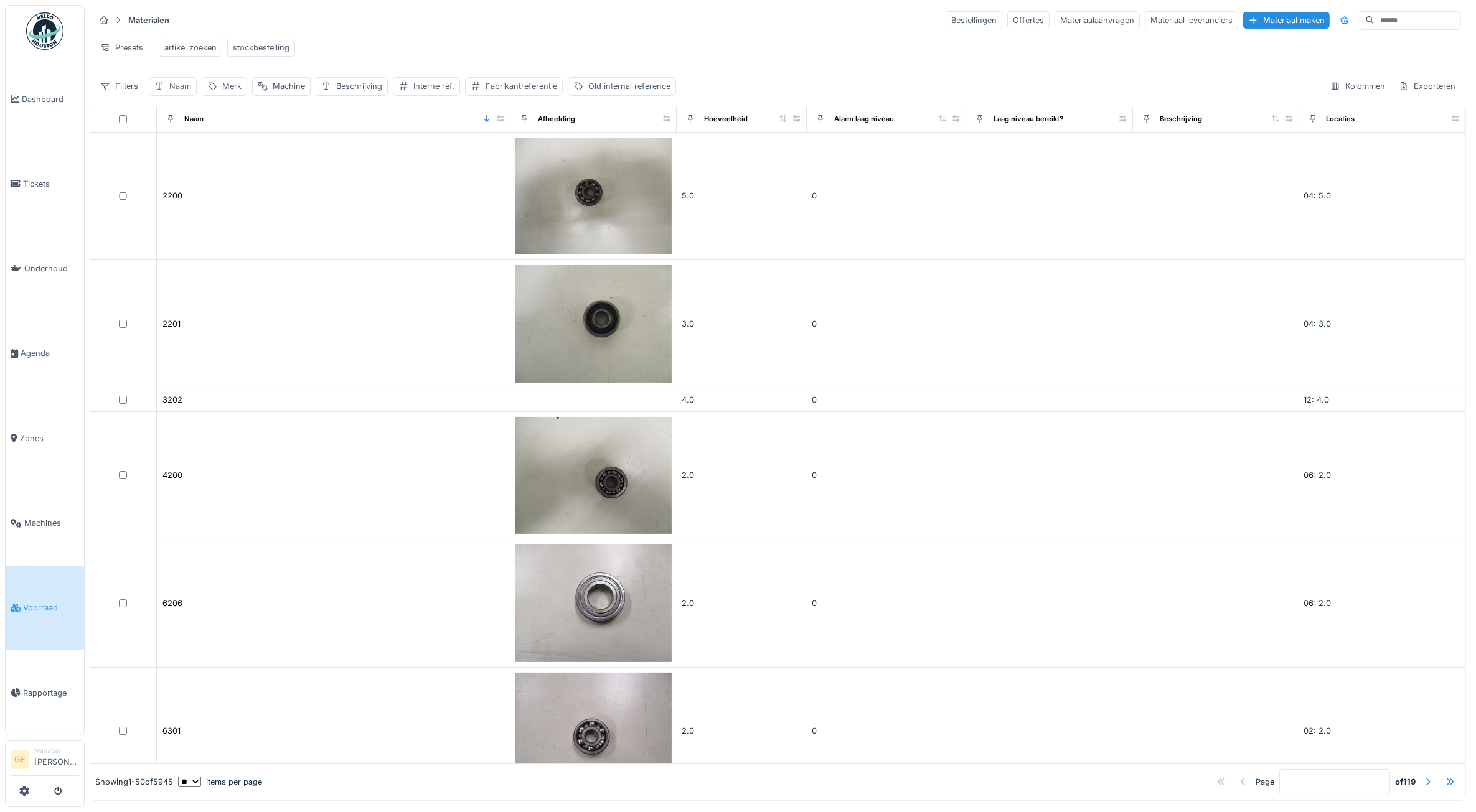
click at [176, 92] on div "Naam" at bounding box center [180, 86] width 21 height 12
click at [208, 160] on input "Naam" at bounding box center [218, 159] width 126 height 26
type input "****"
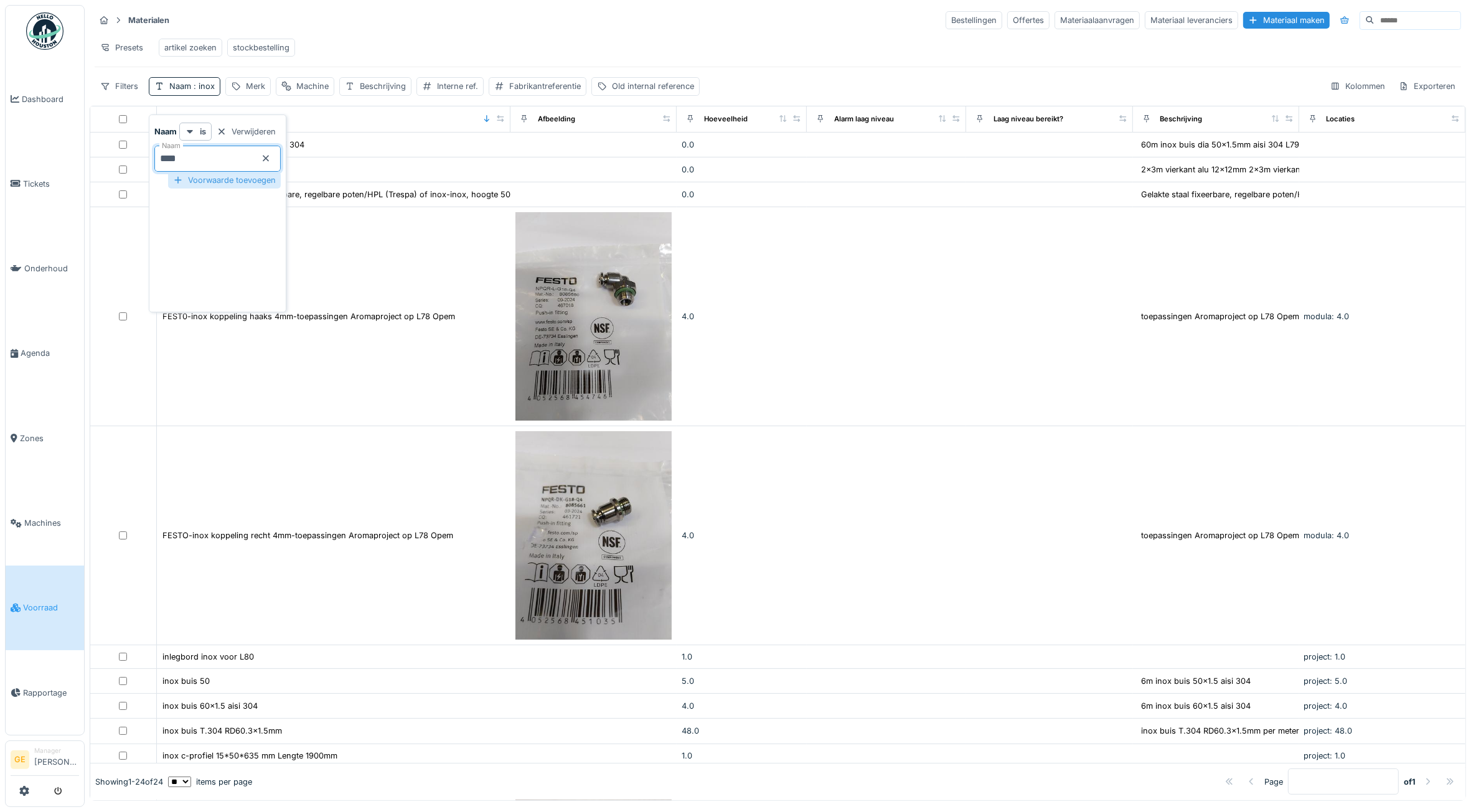
click at [264, 182] on div "Voorwaarde toevoegen" at bounding box center [224, 180] width 113 height 17
click at [253, 213] on input "Naam" at bounding box center [218, 213] width 126 height 26
type input "*******"
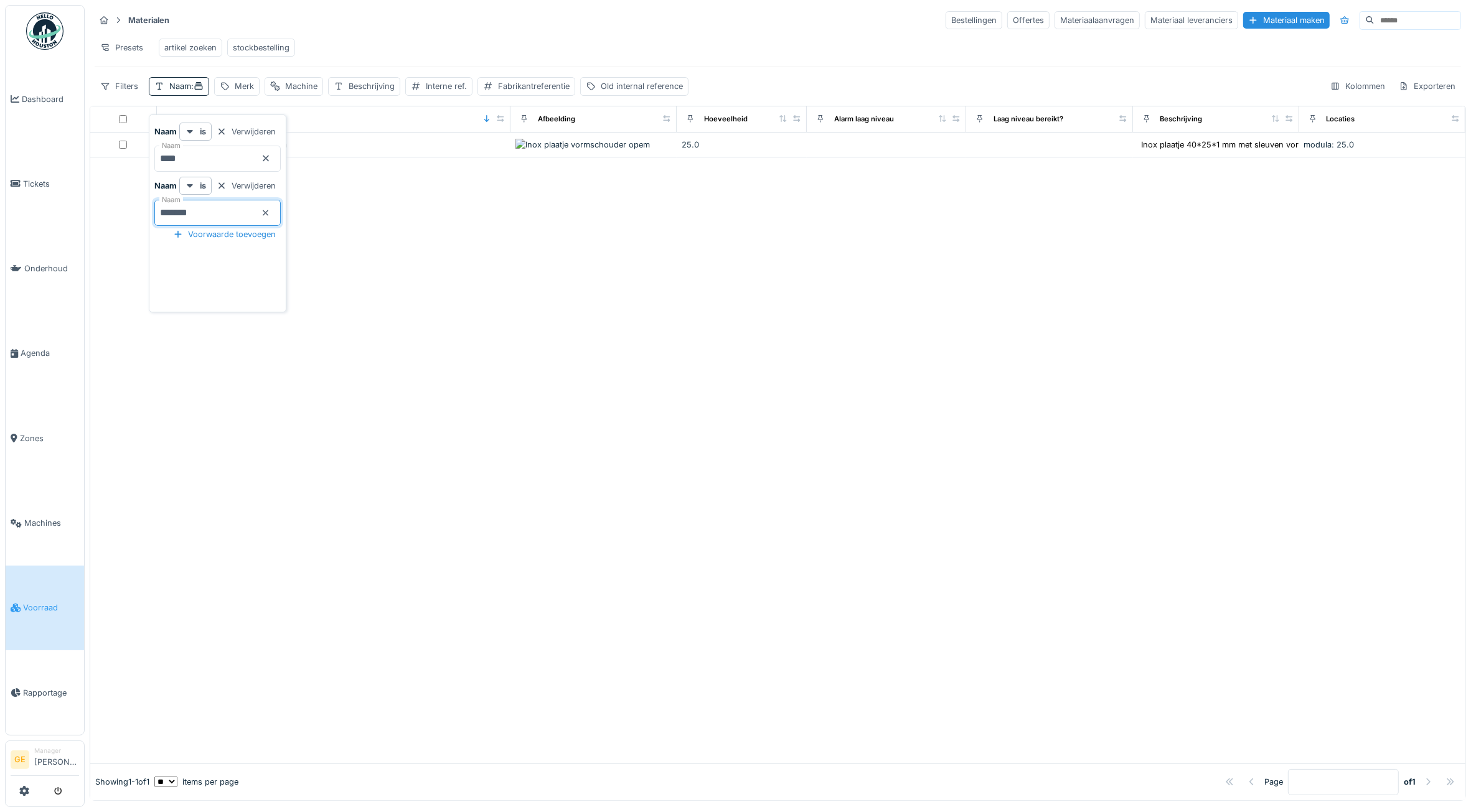
click at [455, 448] on div at bounding box center [778, 460] width 1375 height 606
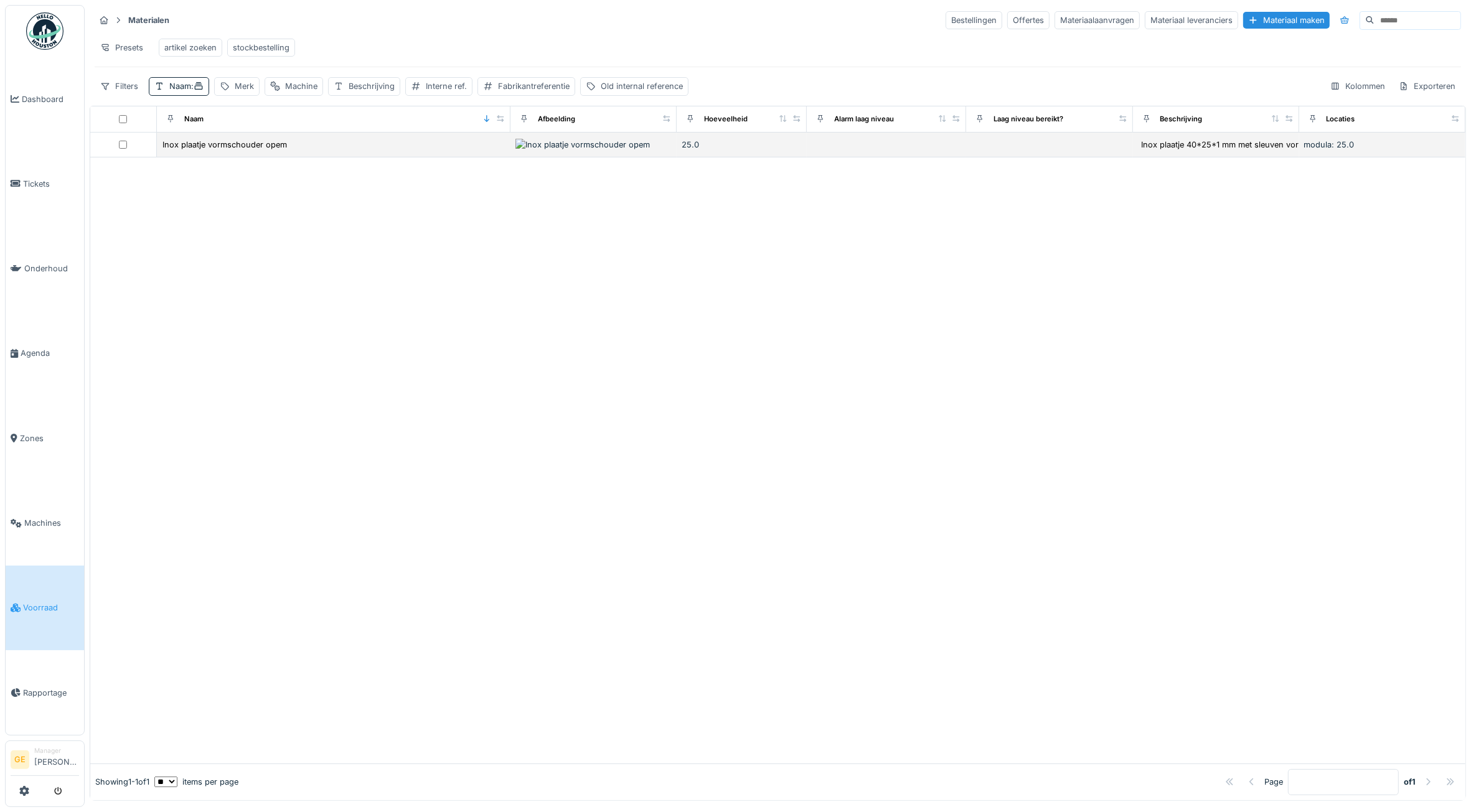
click at [548, 150] on img at bounding box center [582, 145] width 134 height 12
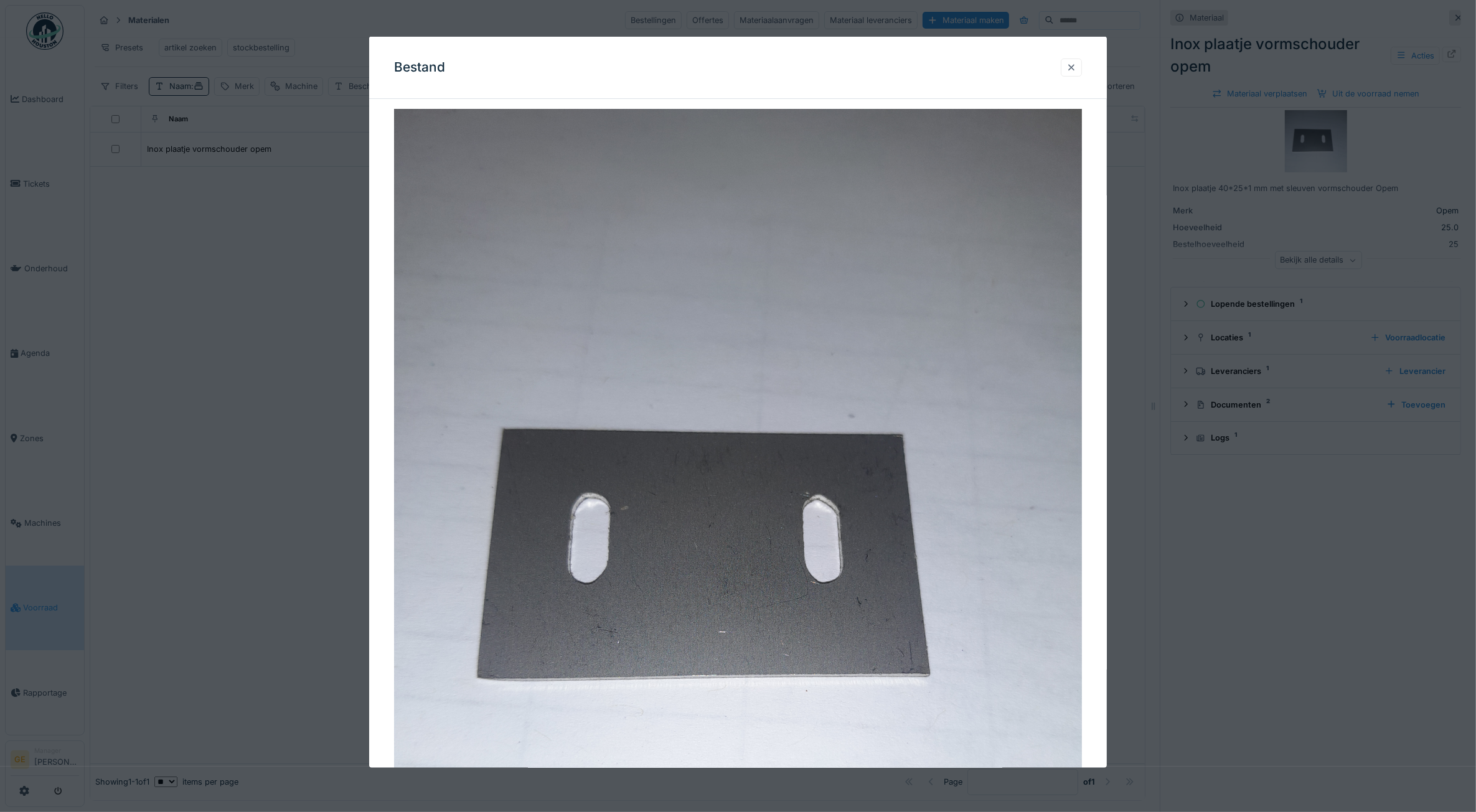
click at [1072, 64] on div at bounding box center [1071, 68] width 10 height 12
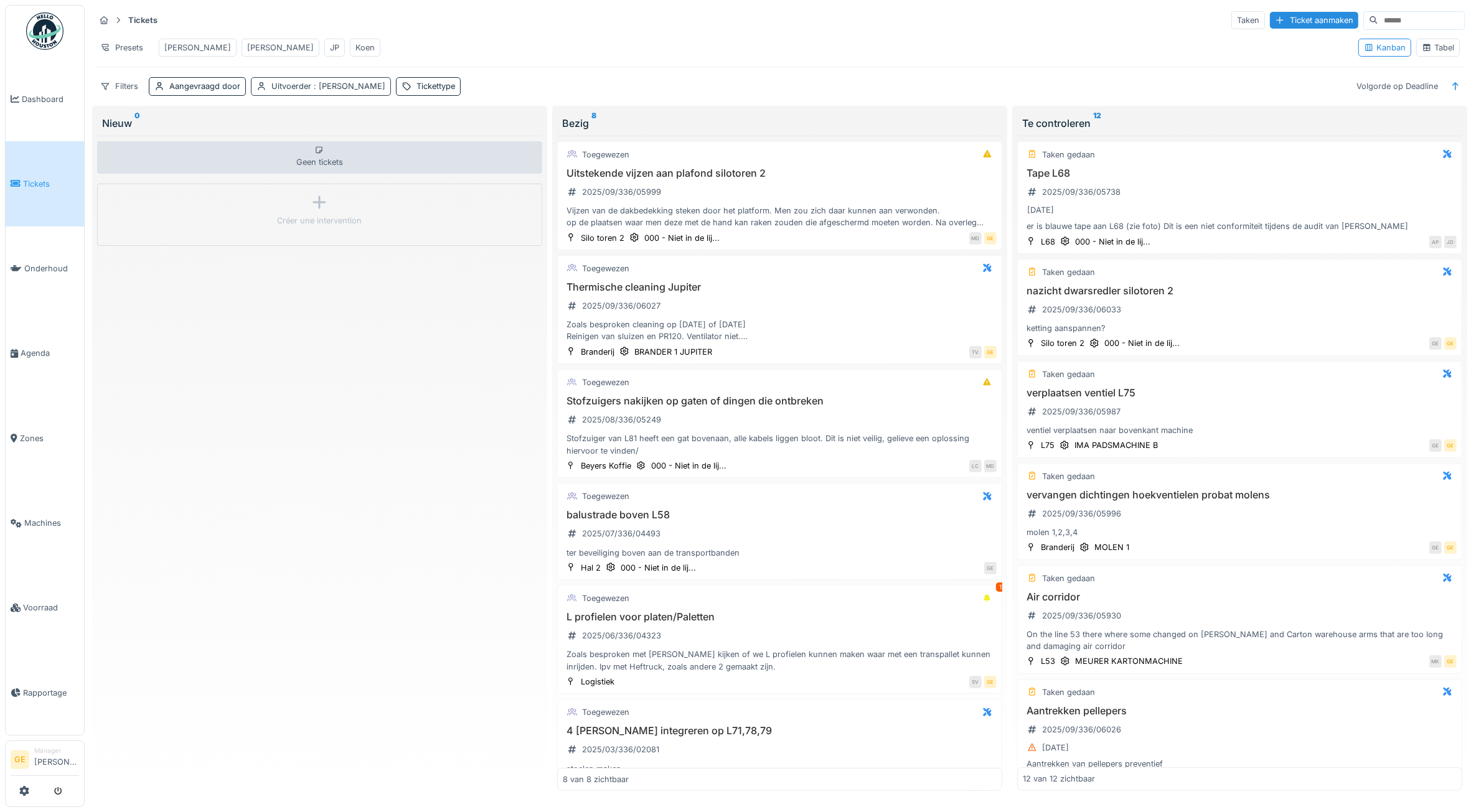
click at [333, 91] on span ": Koen Lauwers" at bounding box center [348, 86] width 74 height 9
click at [341, 175] on icon at bounding box center [347, 173] width 11 height 8
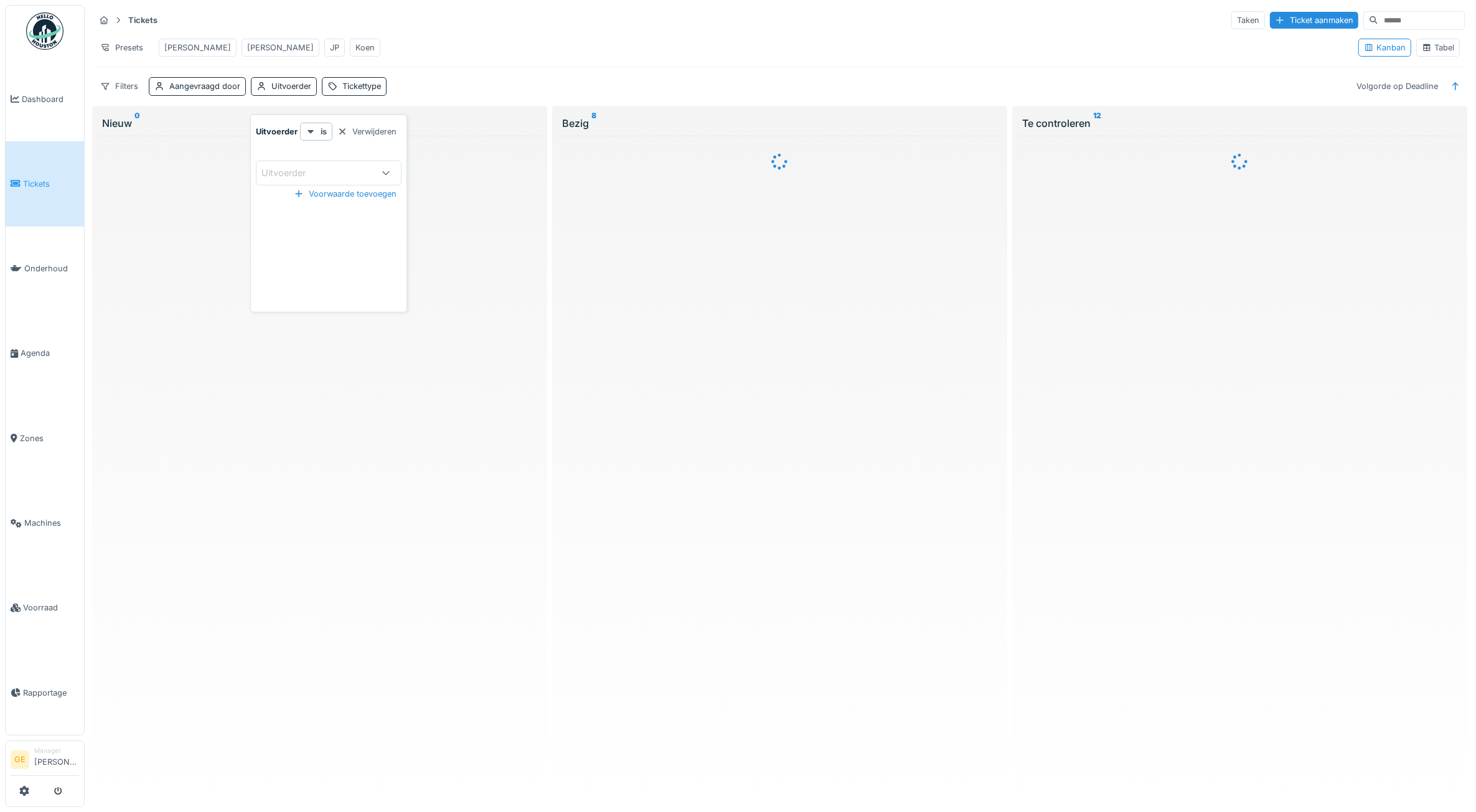
click at [20, 191] on link "Tickets" at bounding box center [45, 184] width 78 height 85
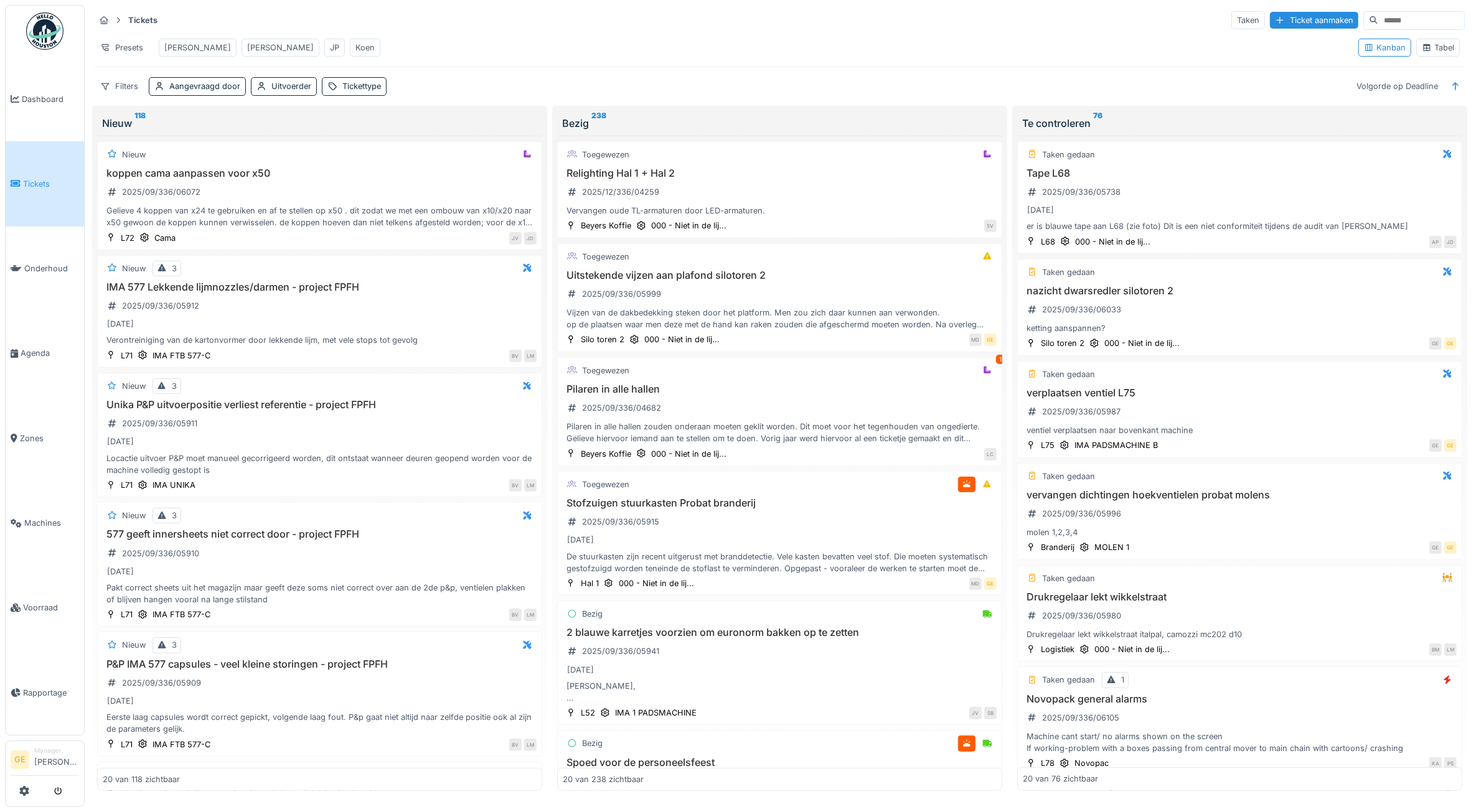
click at [1378, 18] on input at bounding box center [1421, 20] width 86 height 18
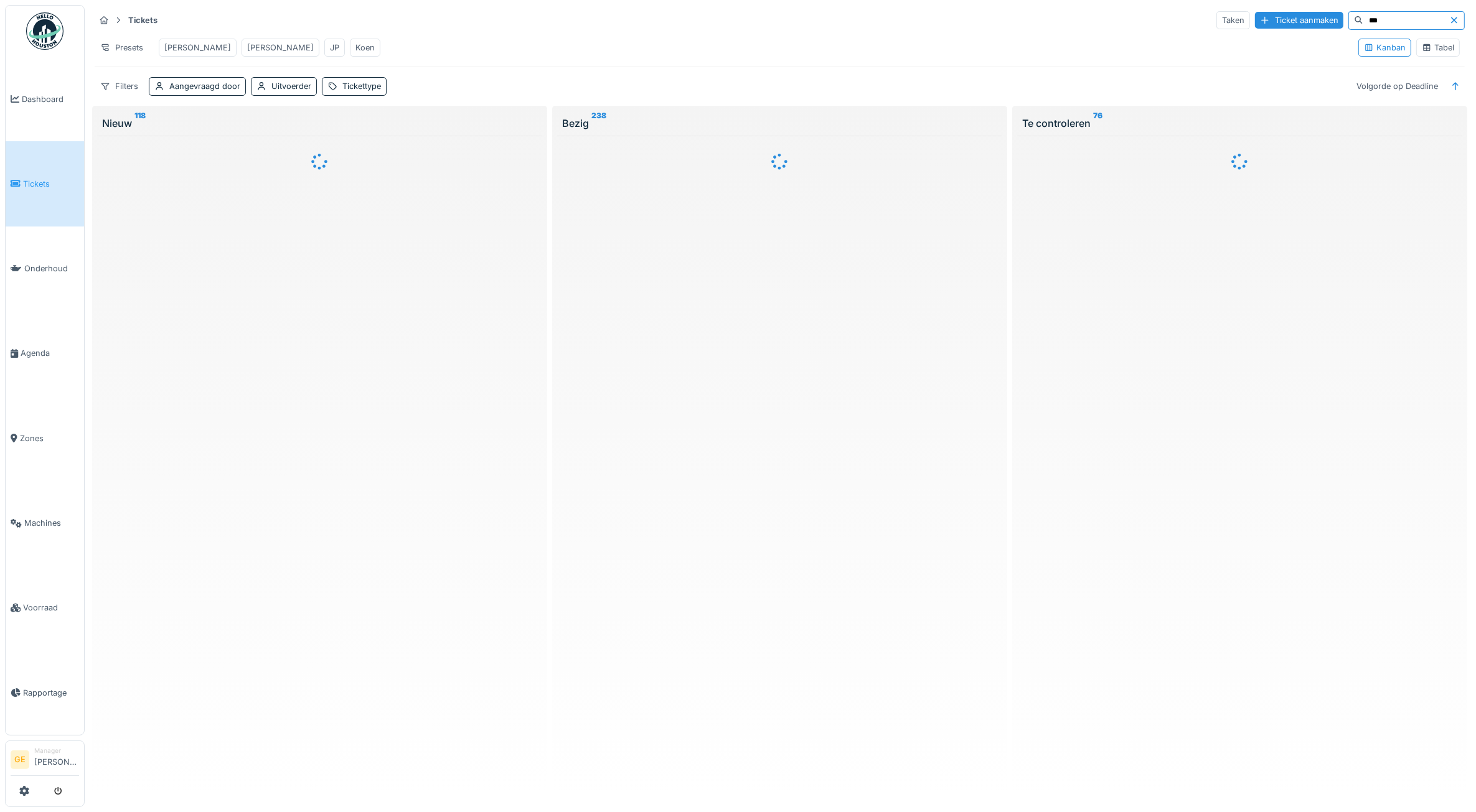
type input "***"
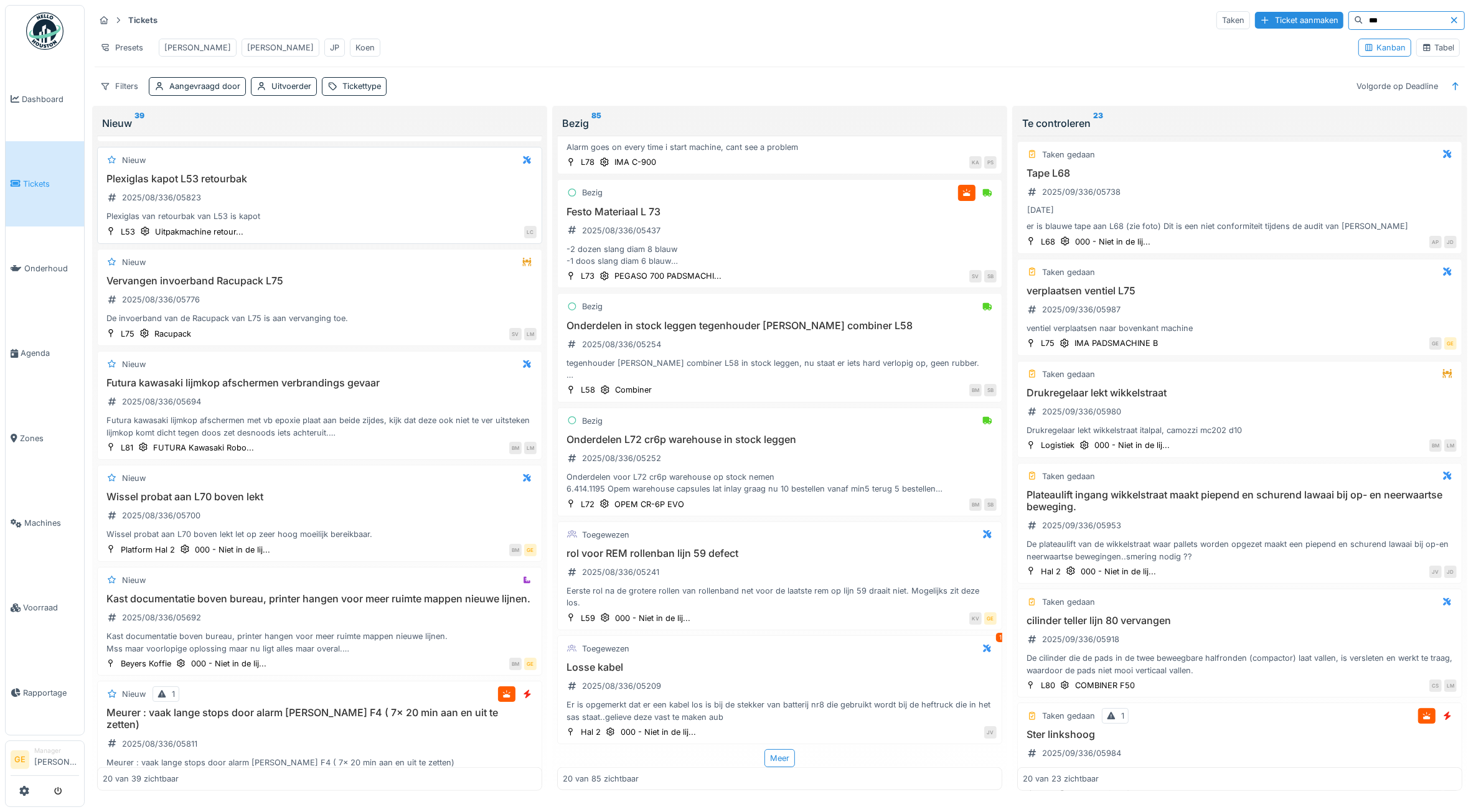
scroll to position [1089, 0]
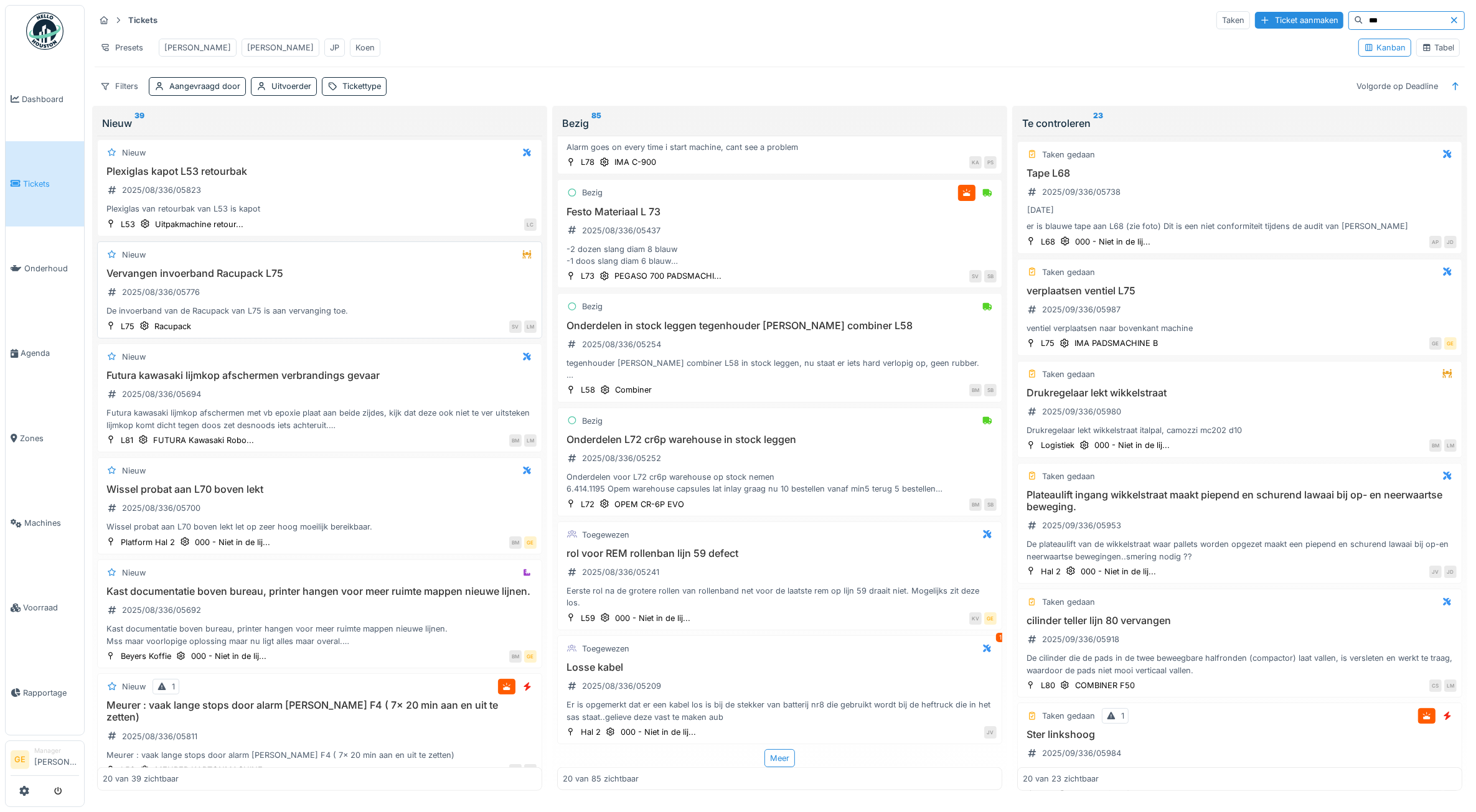
click at [327, 317] on div "Vervangen invoerband Racupack L75 2025/08/336/05776 De invoerband van de Racupa…" at bounding box center [320, 292] width 434 height 49
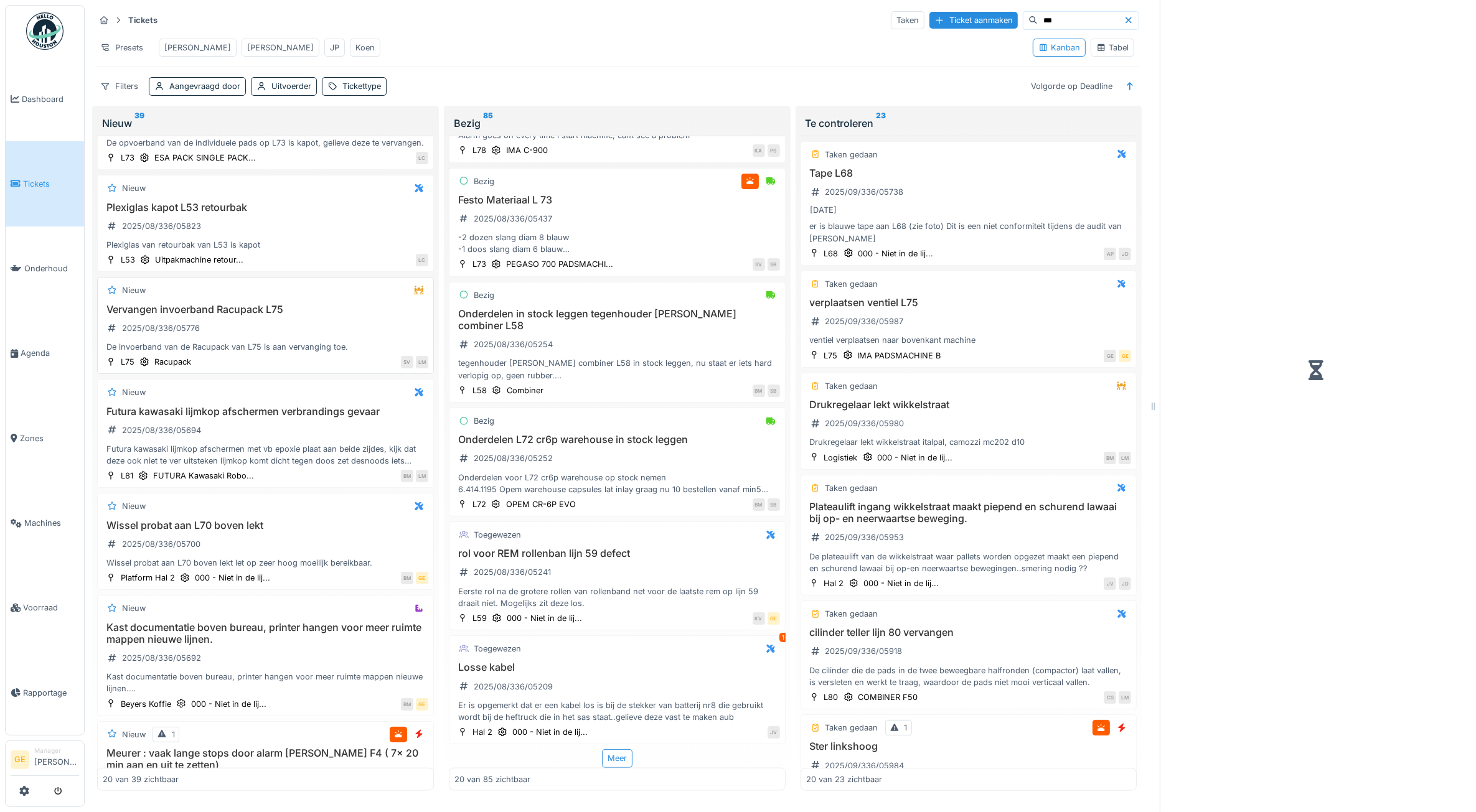
scroll to position [1149, 0]
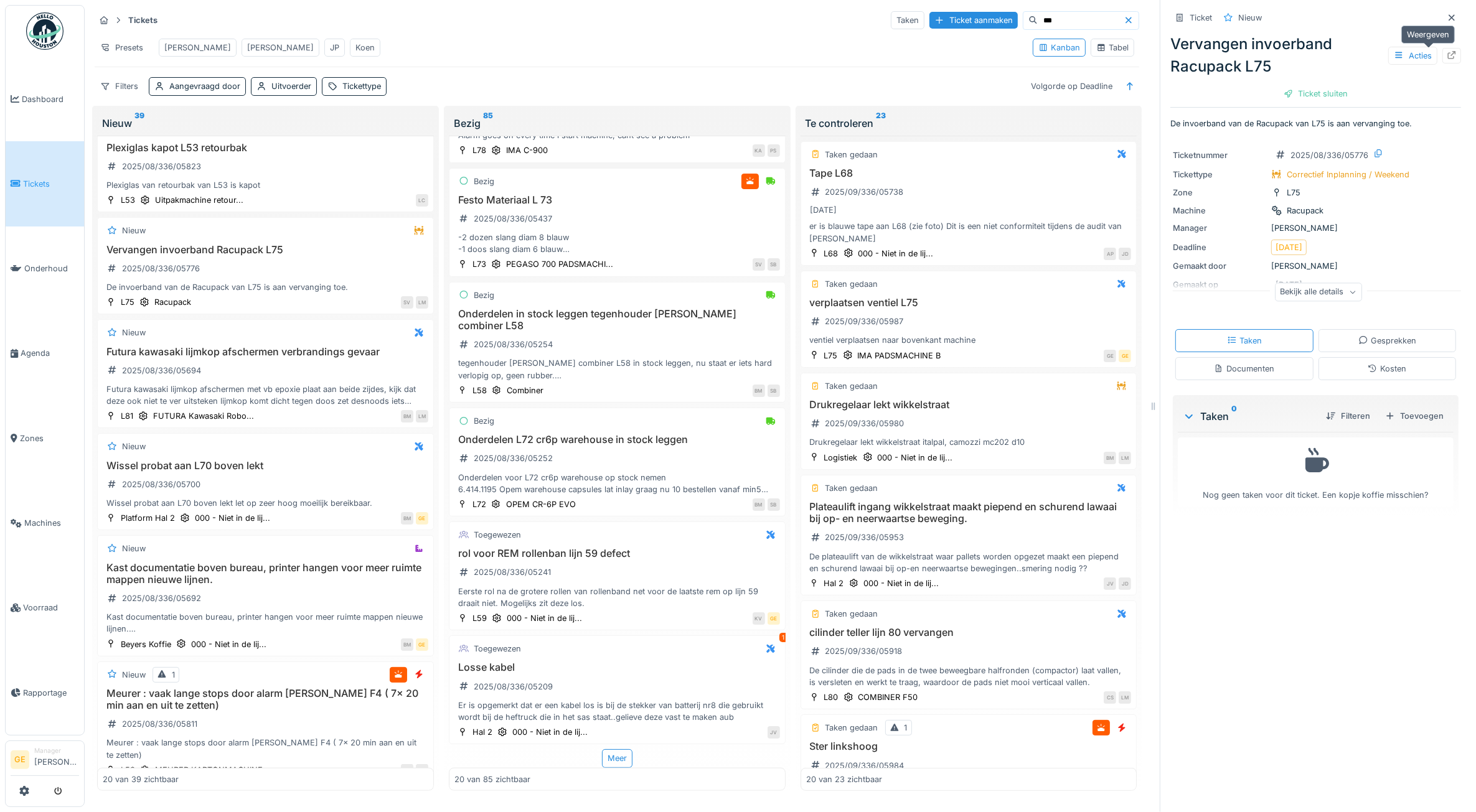
click at [1448, 51] on icon at bounding box center [1452, 55] width 8 height 8
click at [195, 45] on div "Adrian Gino JP Koen" at bounding box center [269, 48] width 231 height 28
click at [186, 44] on div "Adrian" at bounding box center [197, 48] width 66 height 12
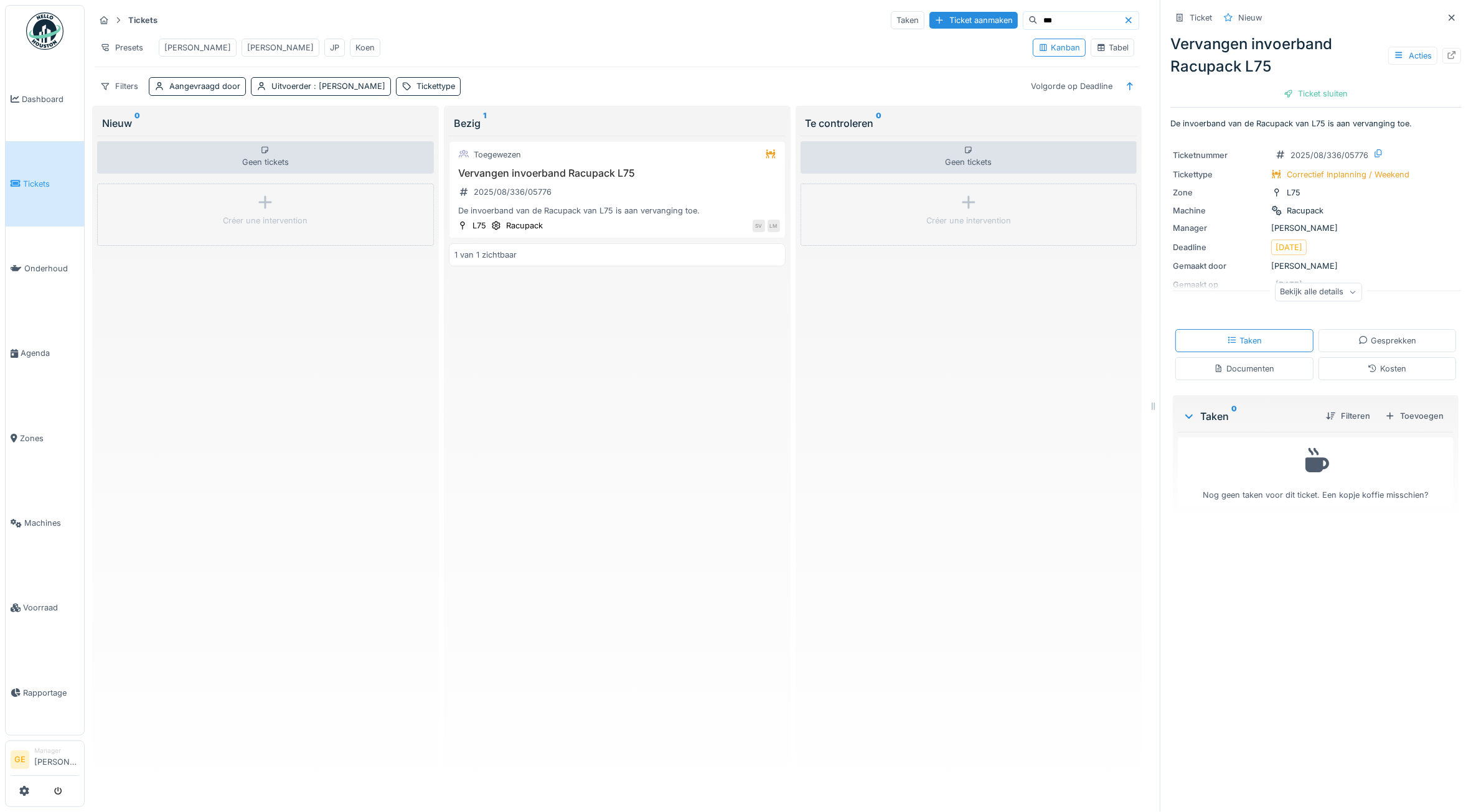
scroll to position [0, 0]
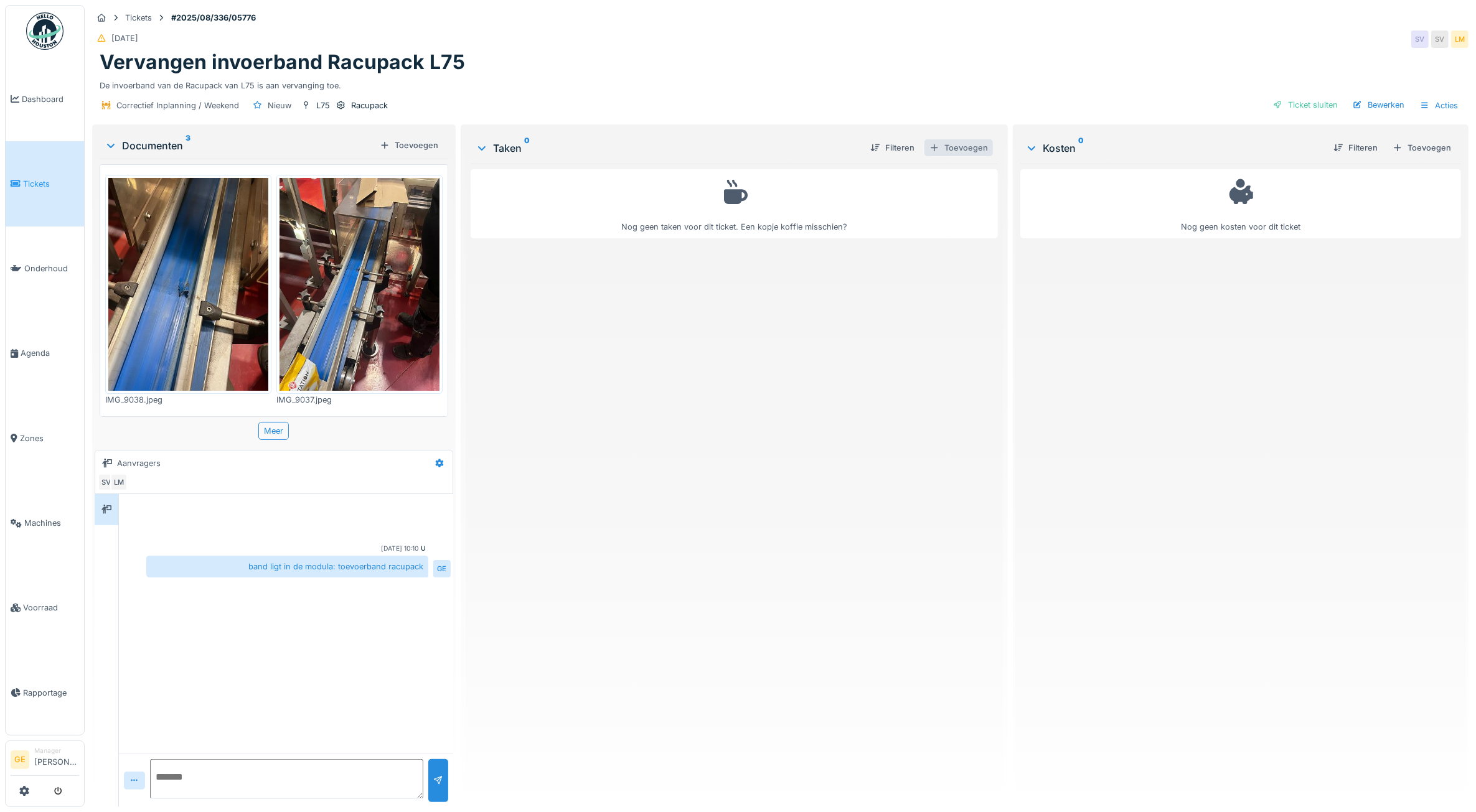
click at [969, 143] on div "Toevoegen" at bounding box center [958, 148] width 68 height 17
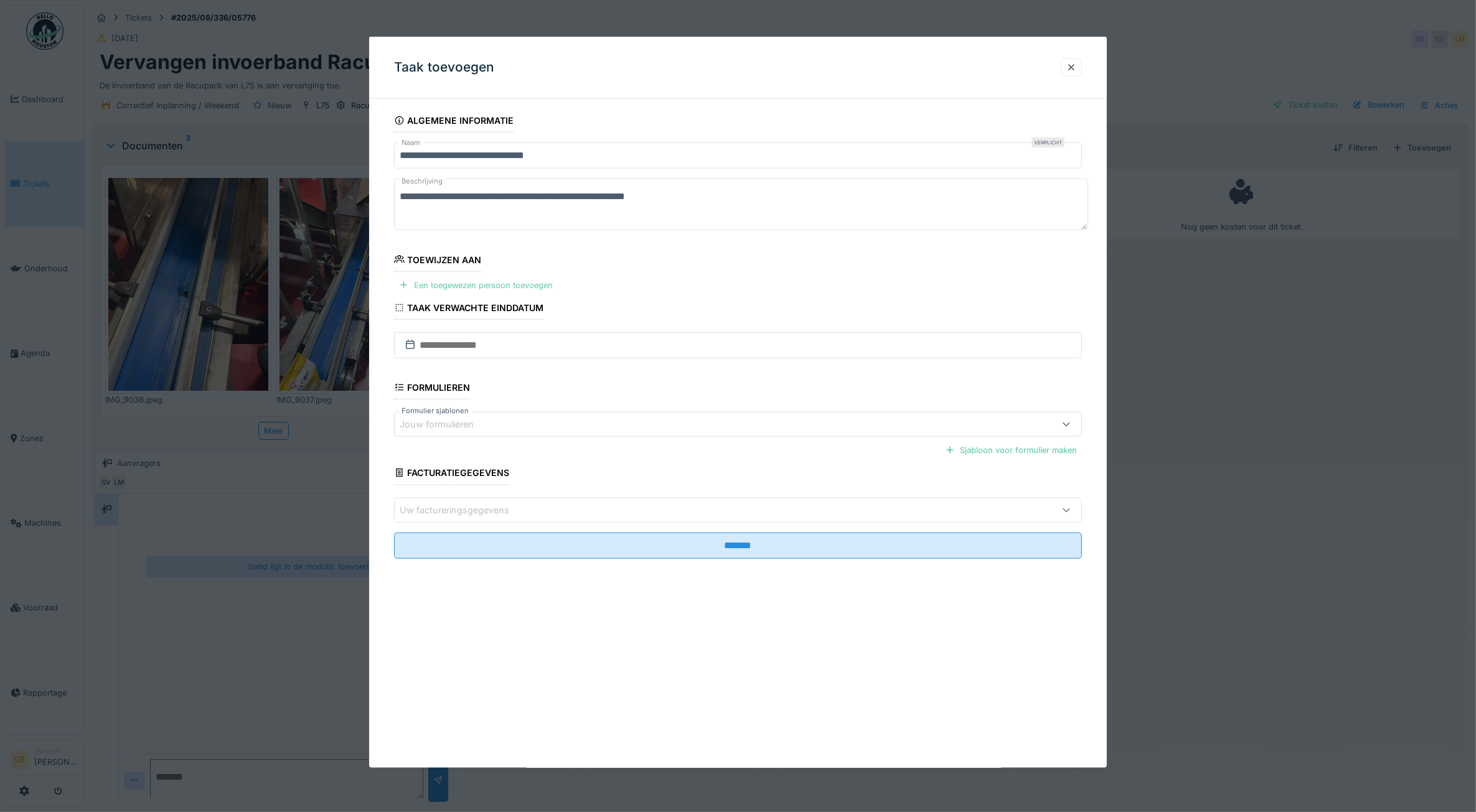
click at [459, 282] on div "Een toegewezen persoon toevoegen" at bounding box center [475, 285] width 163 height 17
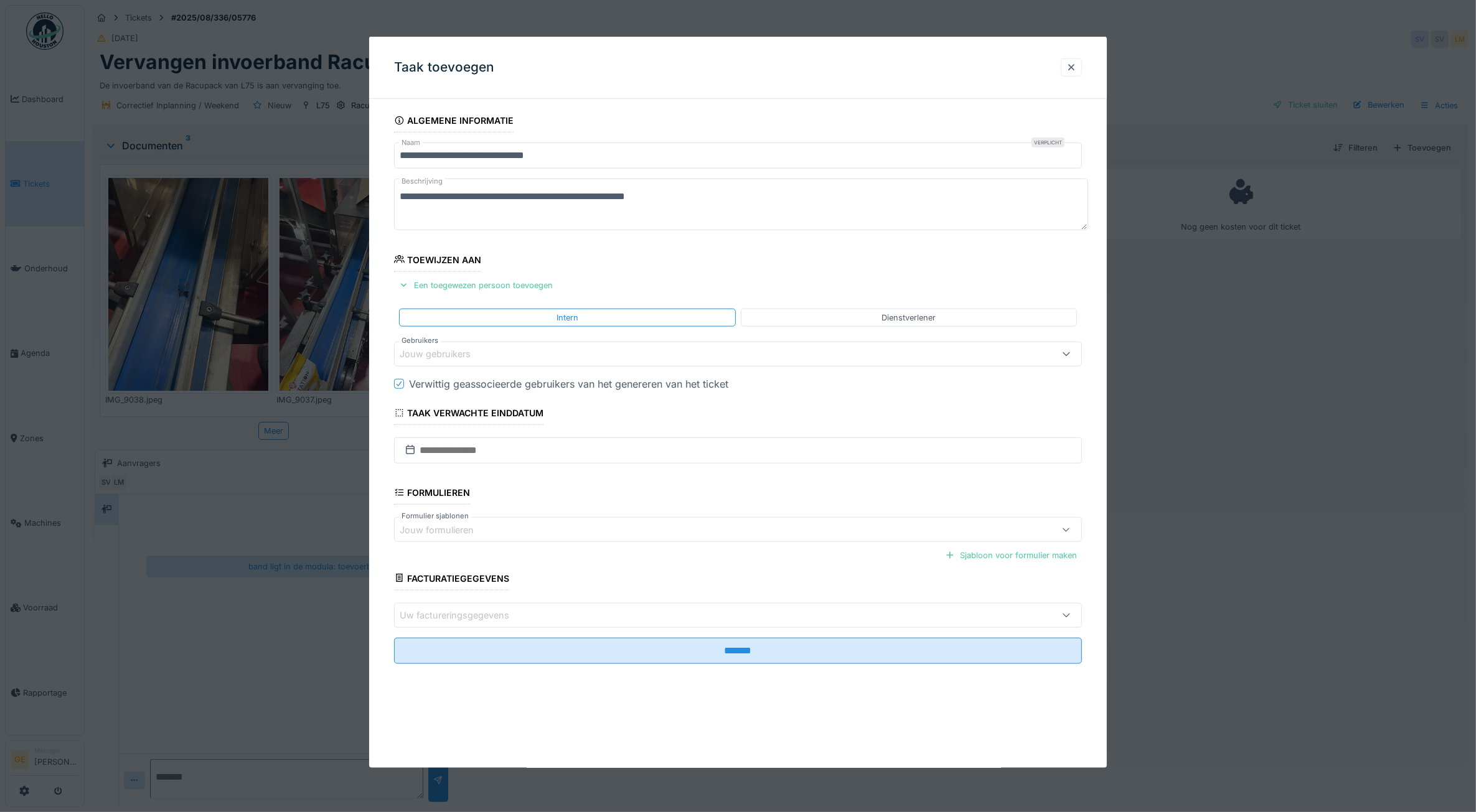
click at [449, 354] on div "Jouw gebruikers" at bounding box center [444, 354] width 89 height 14
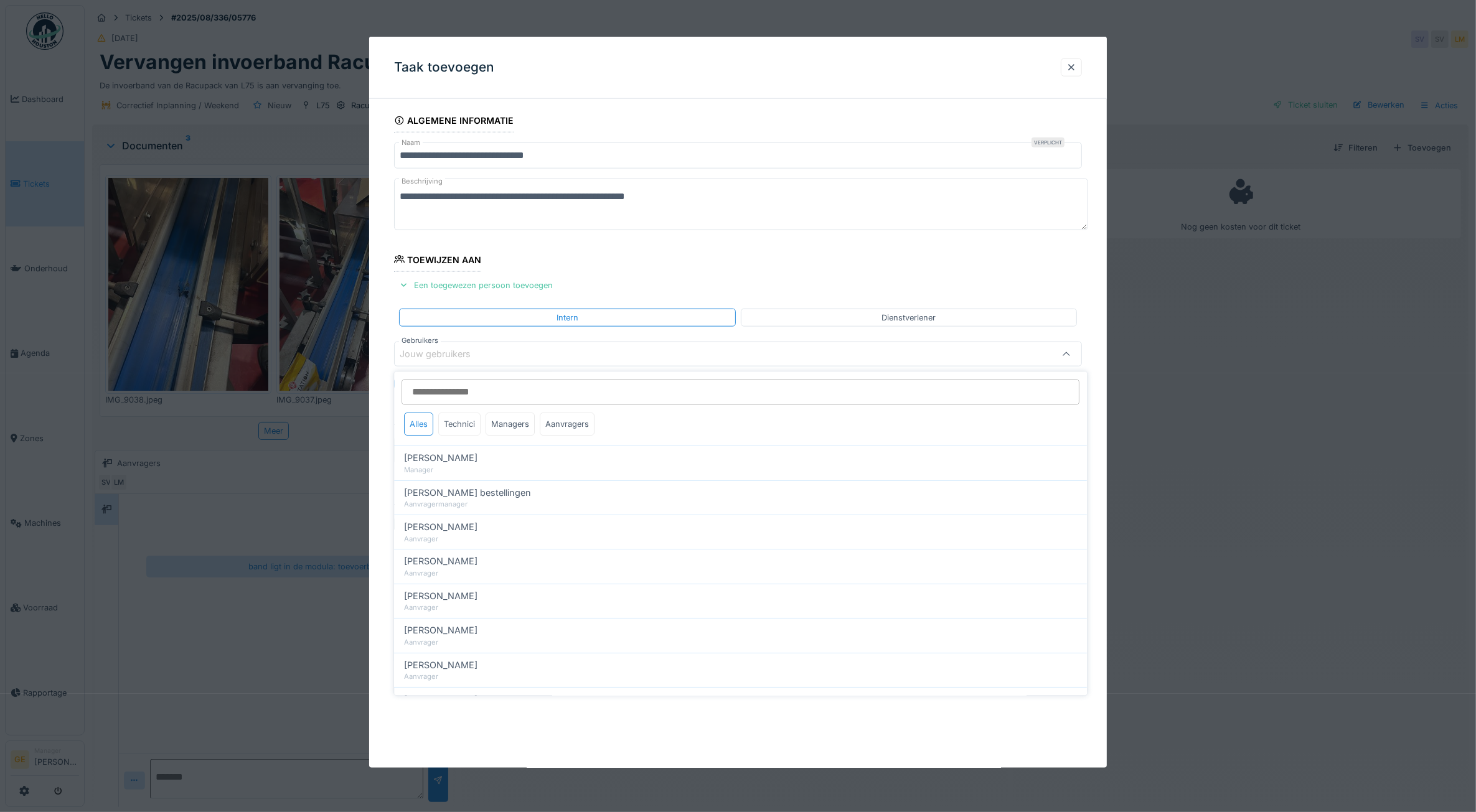
click at [457, 436] on div "Technici" at bounding box center [460, 424] width 42 height 23
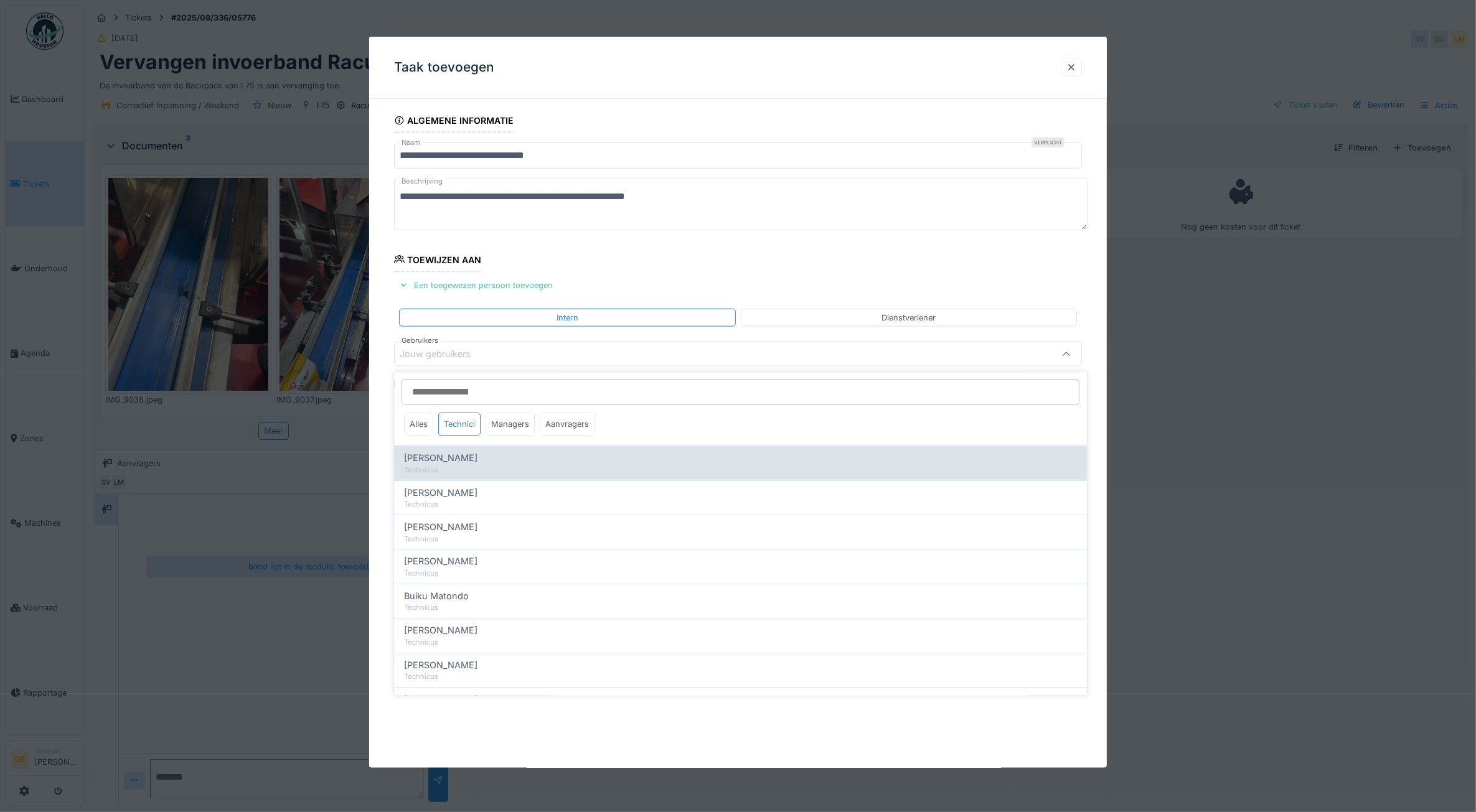
click at [443, 453] on span "[PERSON_NAME]" at bounding box center [441, 458] width 74 height 14
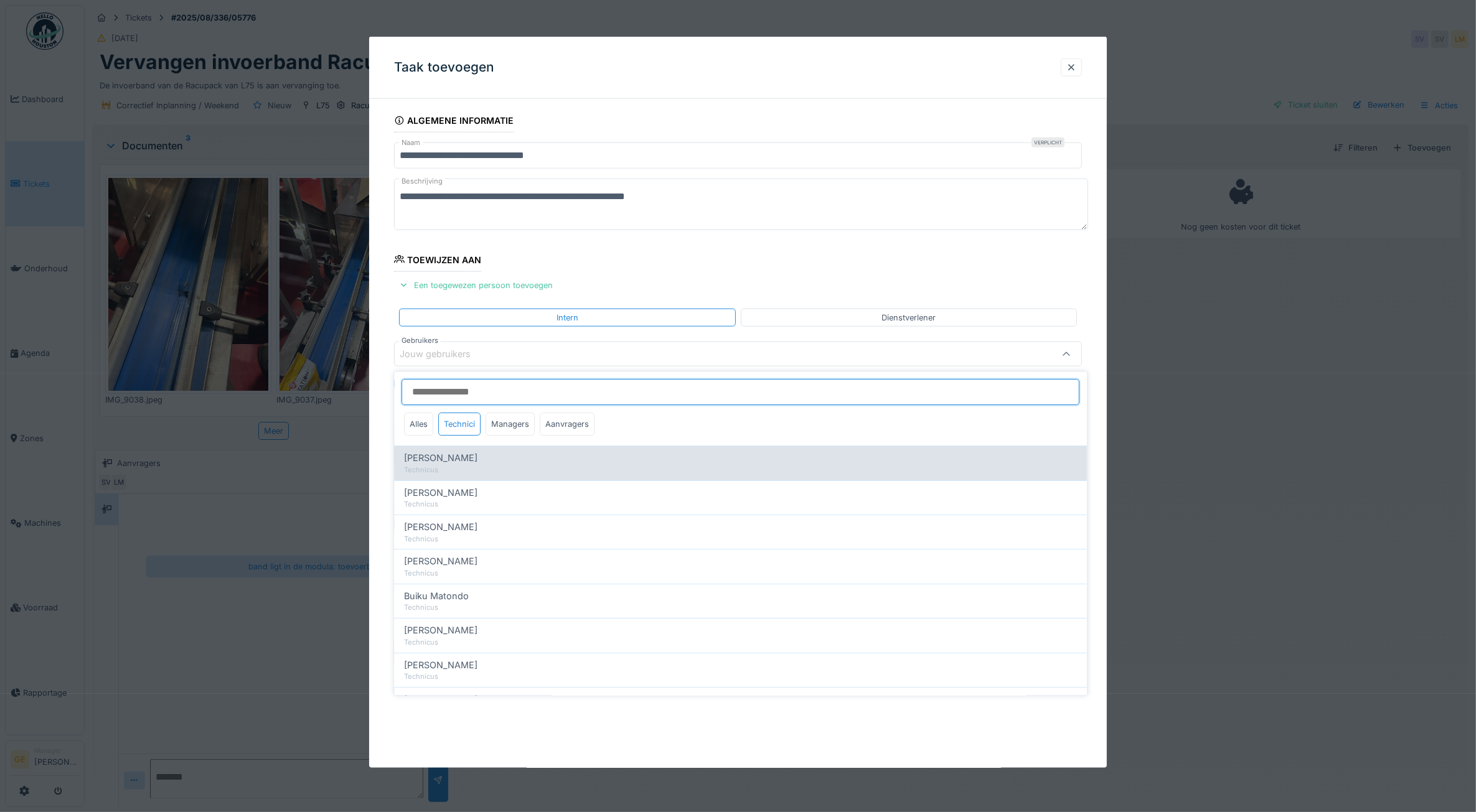
type input "*****"
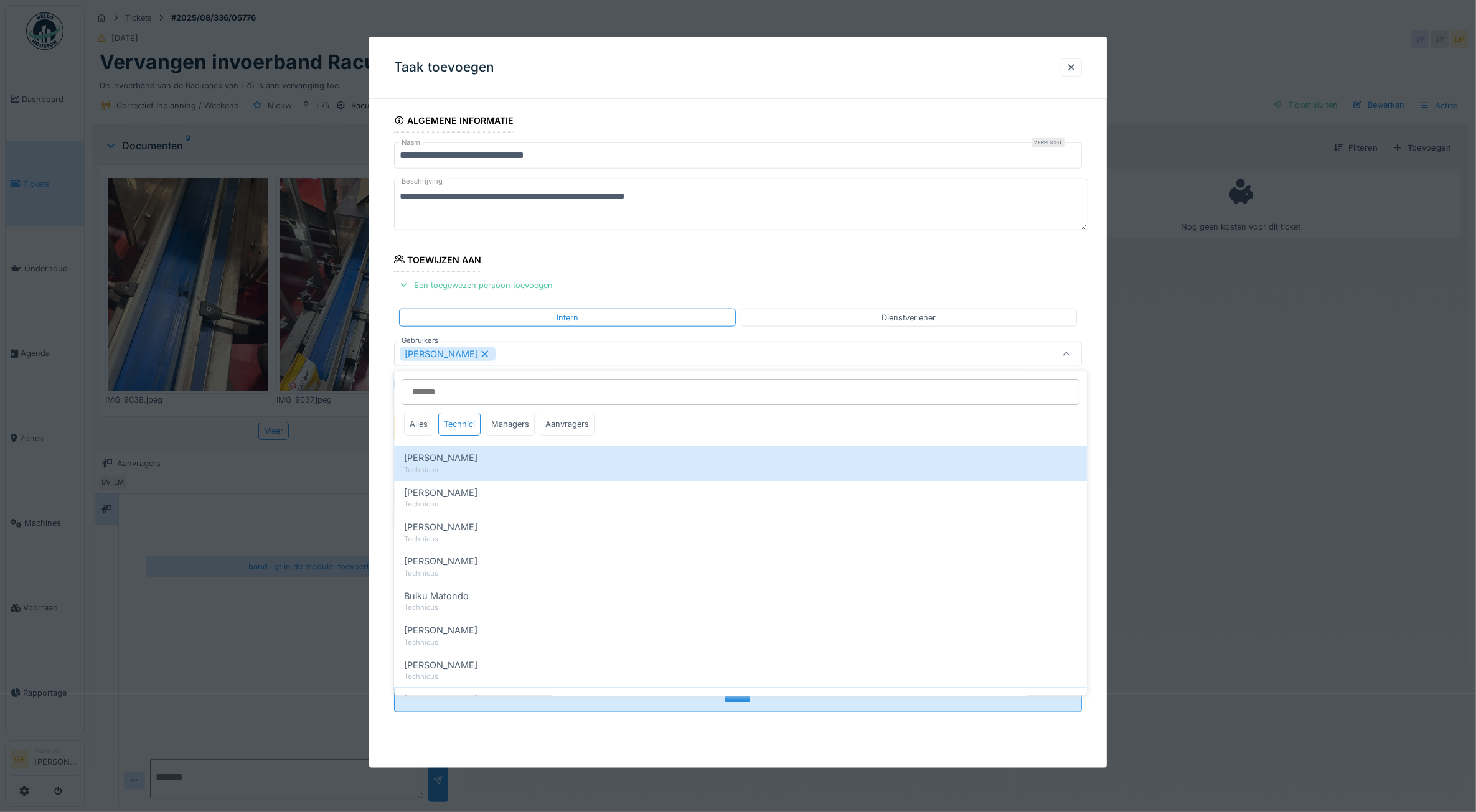
click at [634, 259] on fieldset "**********" at bounding box center [738, 415] width 688 height 613
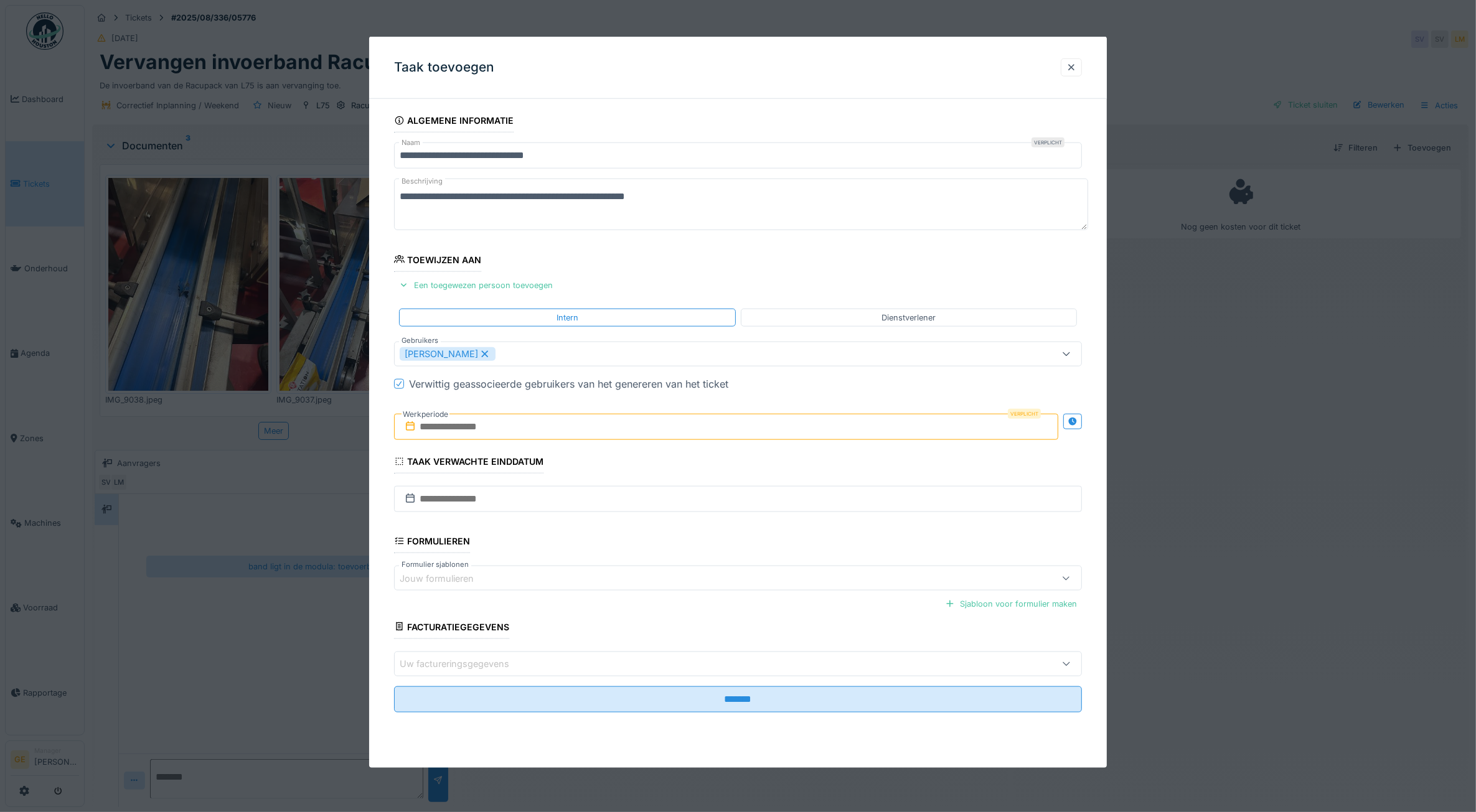
click at [493, 439] on input "text" at bounding box center [726, 427] width 665 height 26
click at [751, 511] on div "5" at bounding box center [749, 509] width 17 height 17
click at [468, 429] on input "**********" at bounding box center [726, 427] width 665 height 26
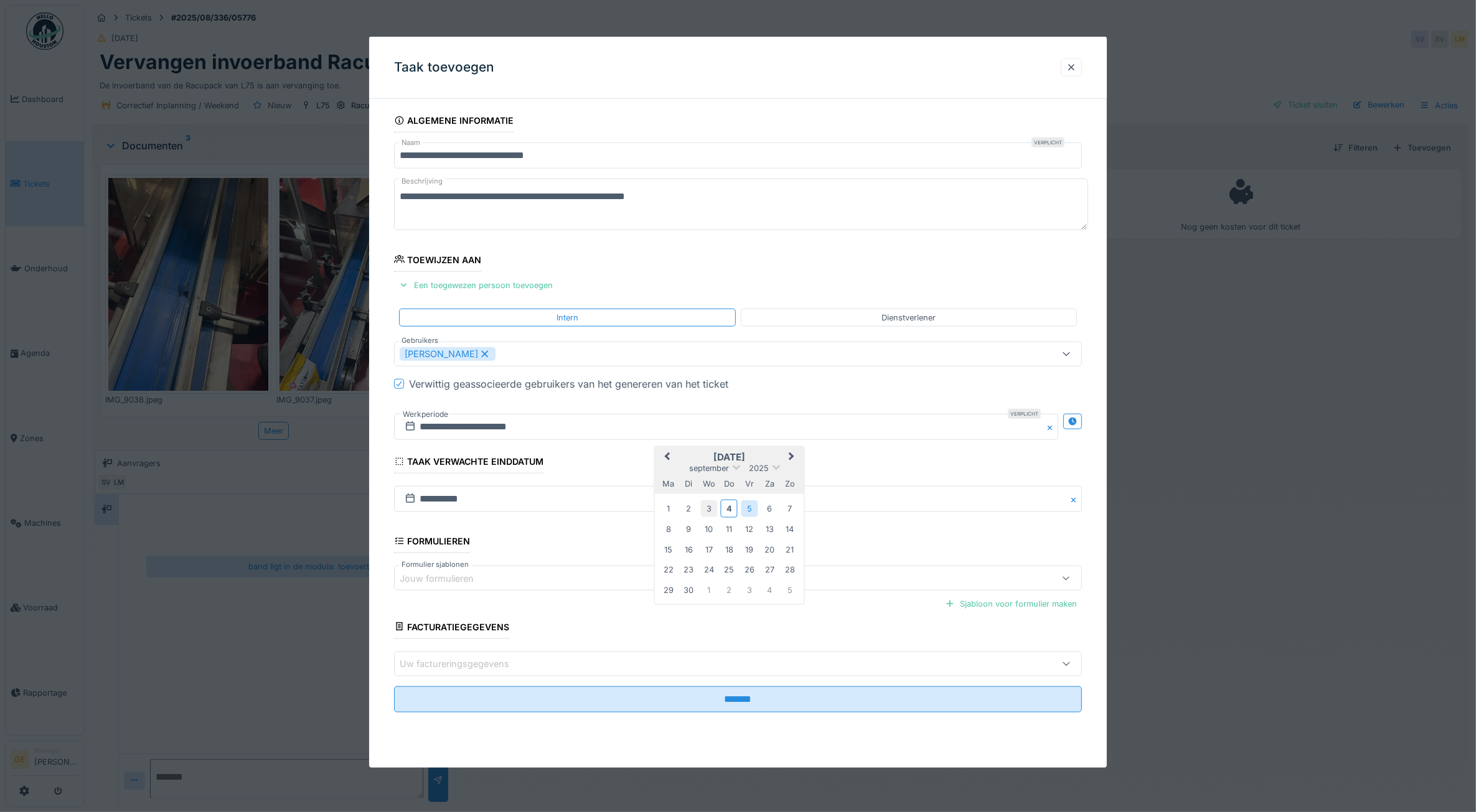
click at [709, 511] on div "3" at bounding box center [709, 509] width 17 height 17
click at [517, 423] on input "**********" at bounding box center [726, 427] width 665 height 26
click at [732, 506] on div "4" at bounding box center [730, 509] width 17 height 18
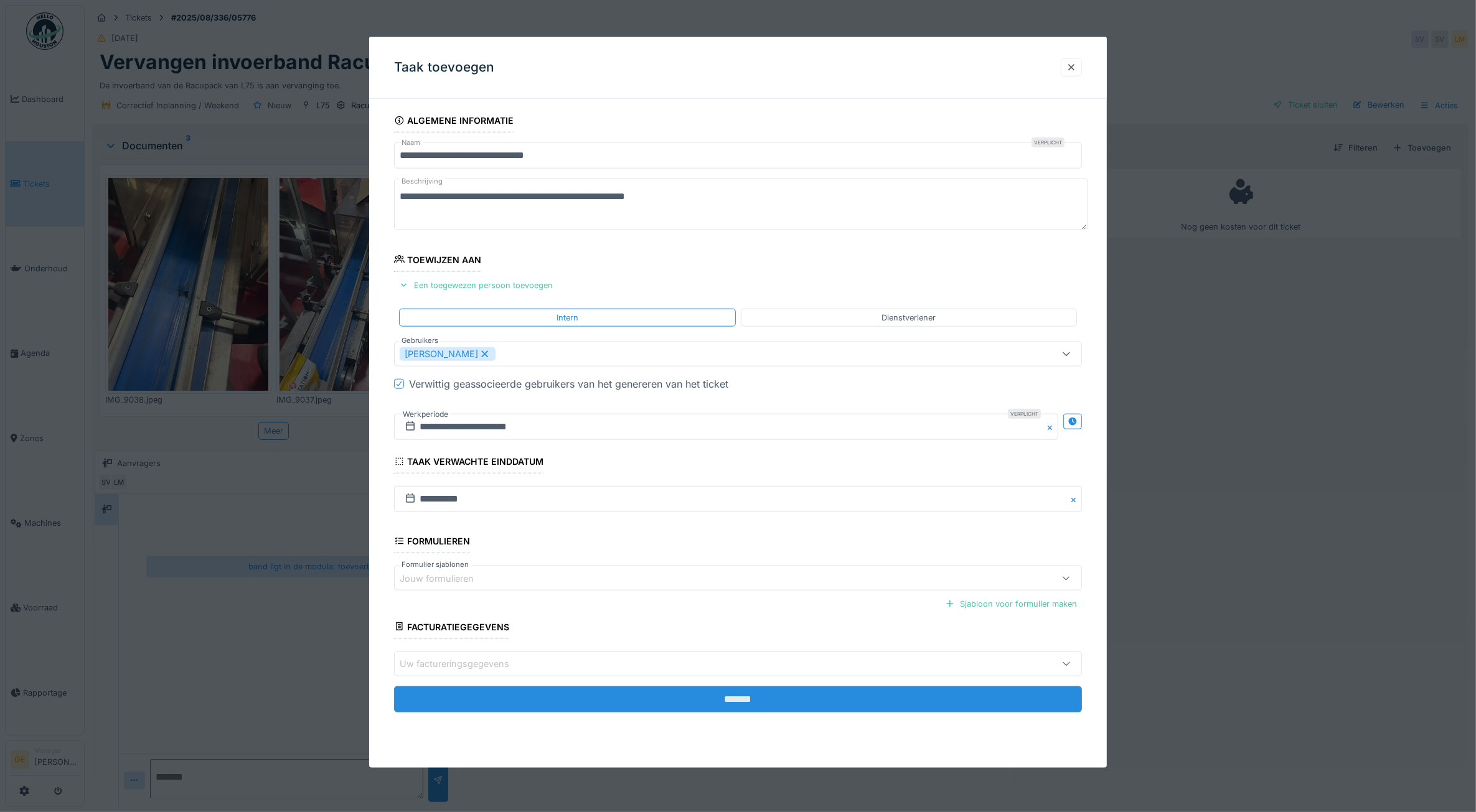
click at [575, 688] on input "*******" at bounding box center [738, 699] width 688 height 26
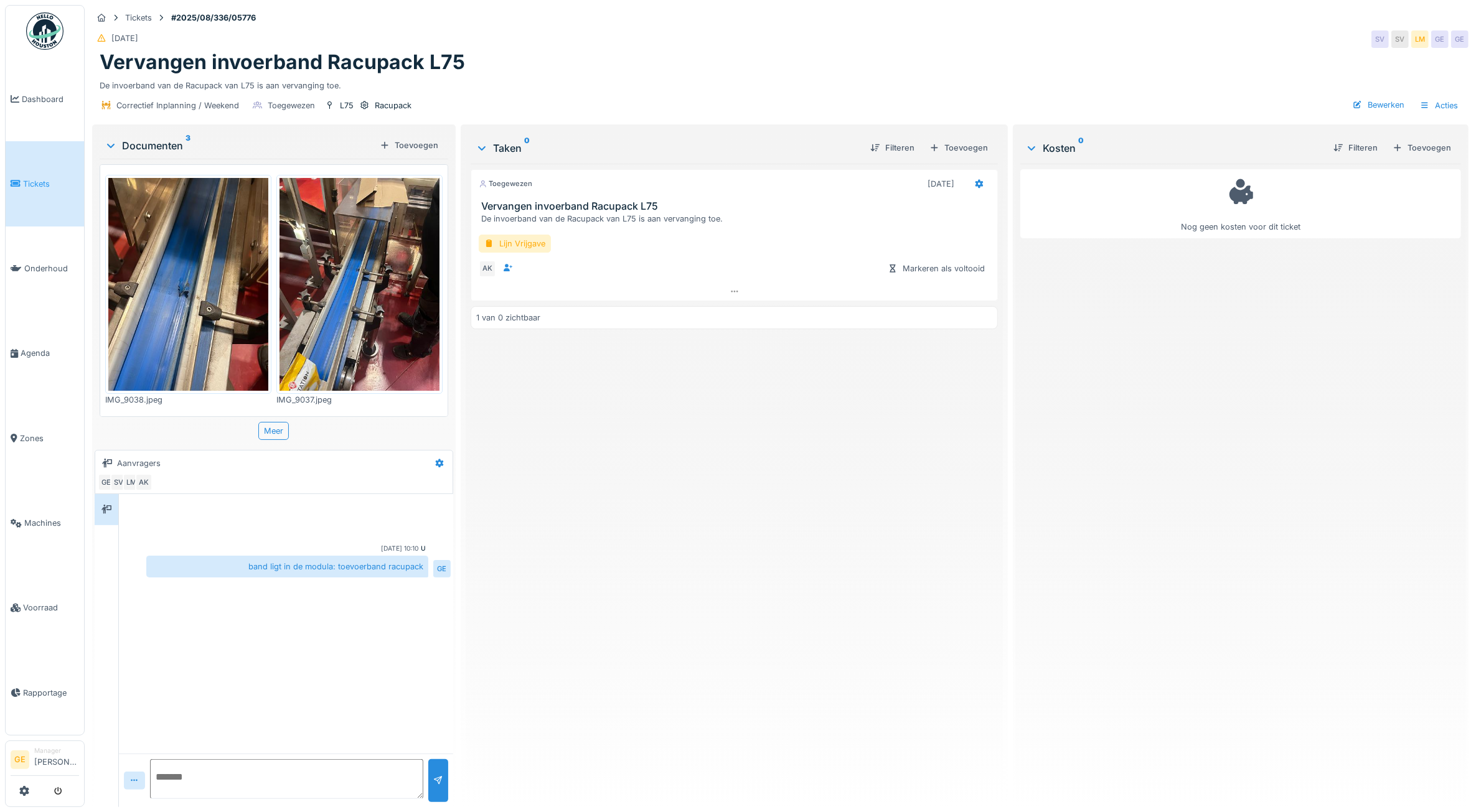
click at [17, 179] on icon at bounding box center [15, 183] width 10 height 8
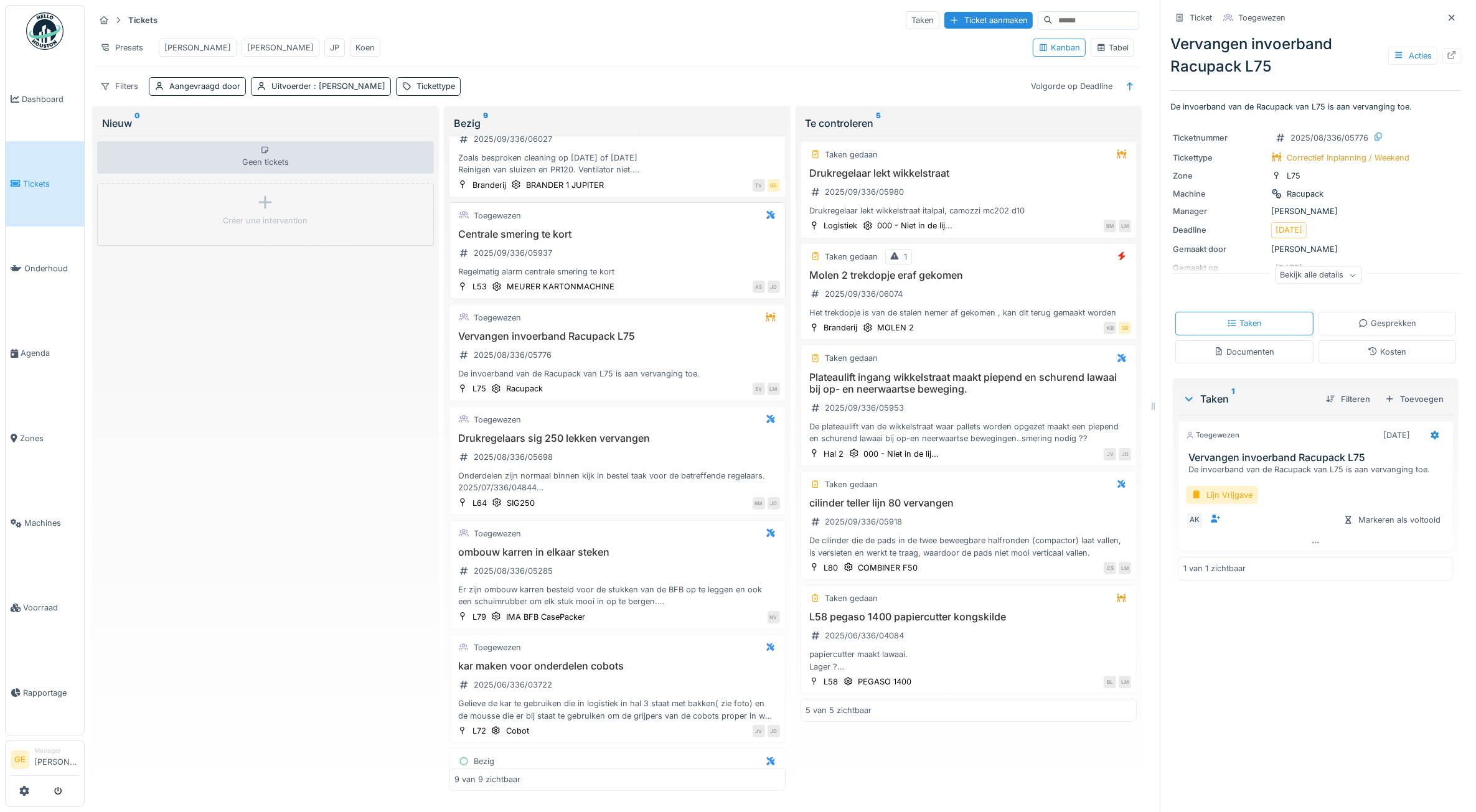
scroll to position [77, 0]
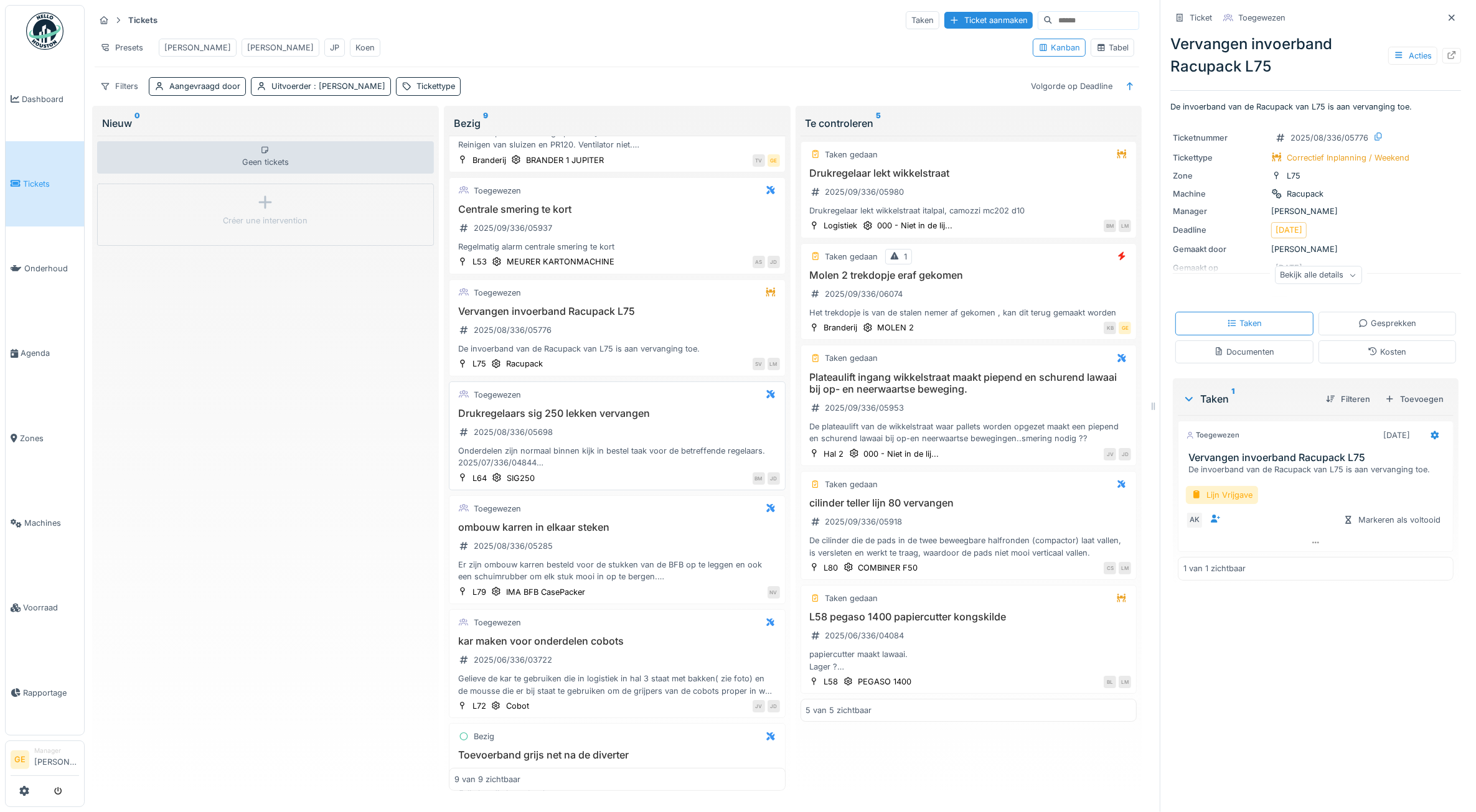
click at [607, 453] on div "Drukregelaars sig 250 lekken vervangen 2025/08/336/05698 Onderdelen zijn normaa…" at bounding box center [617, 438] width 326 height 62
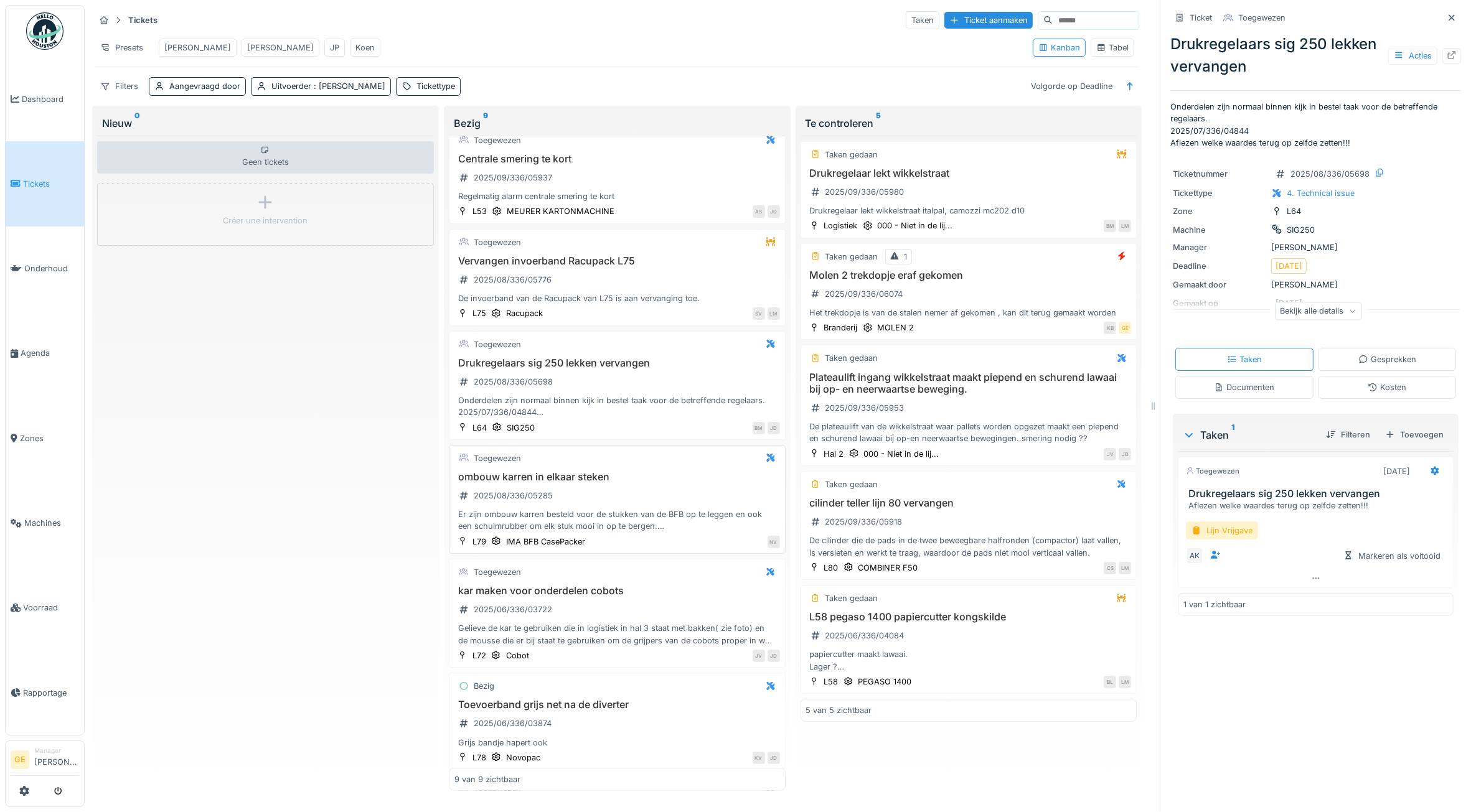
scroll to position [156, 0]
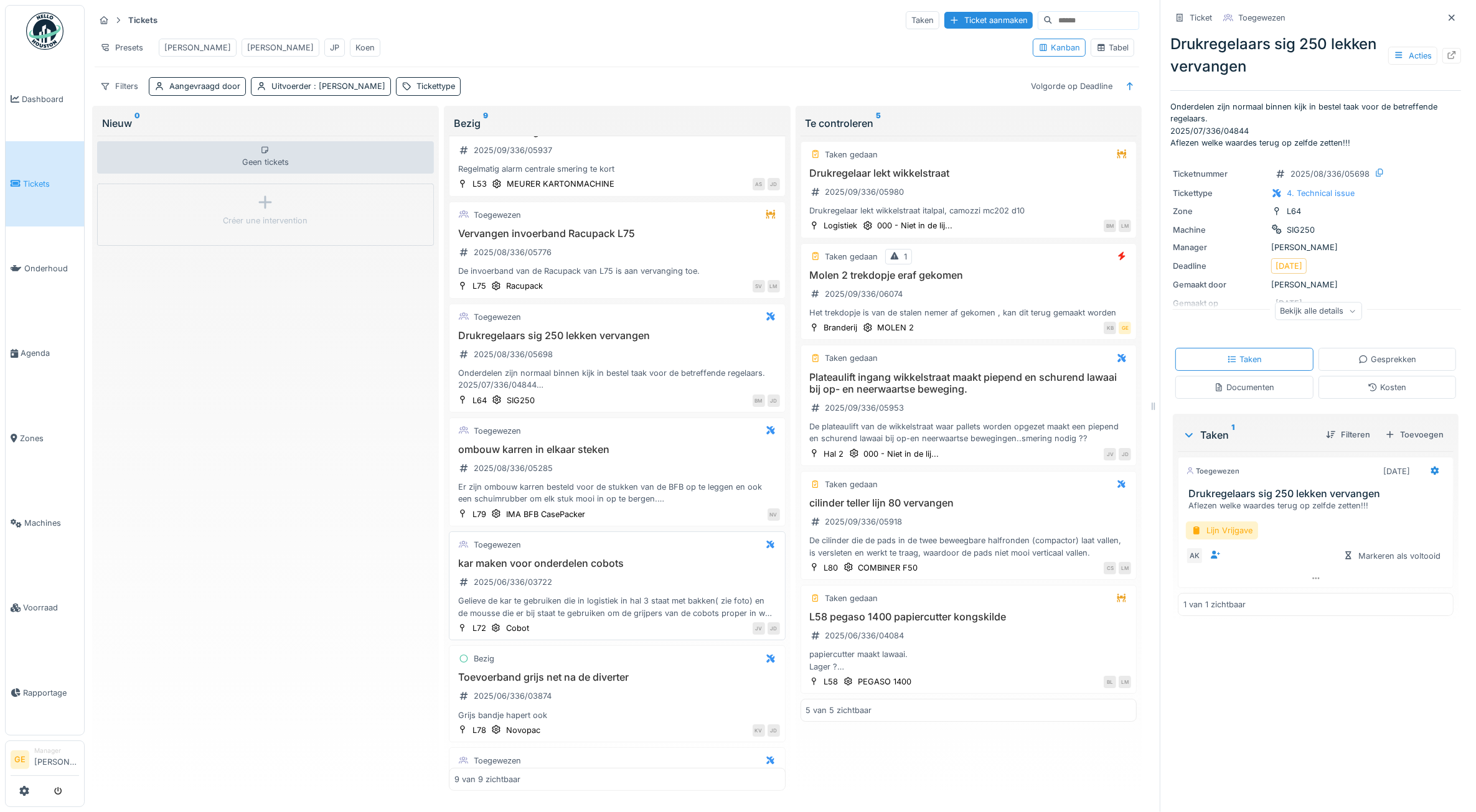
click at [642, 553] on div "Toegewezen" at bounding box center [617, 545] width 326 height 16
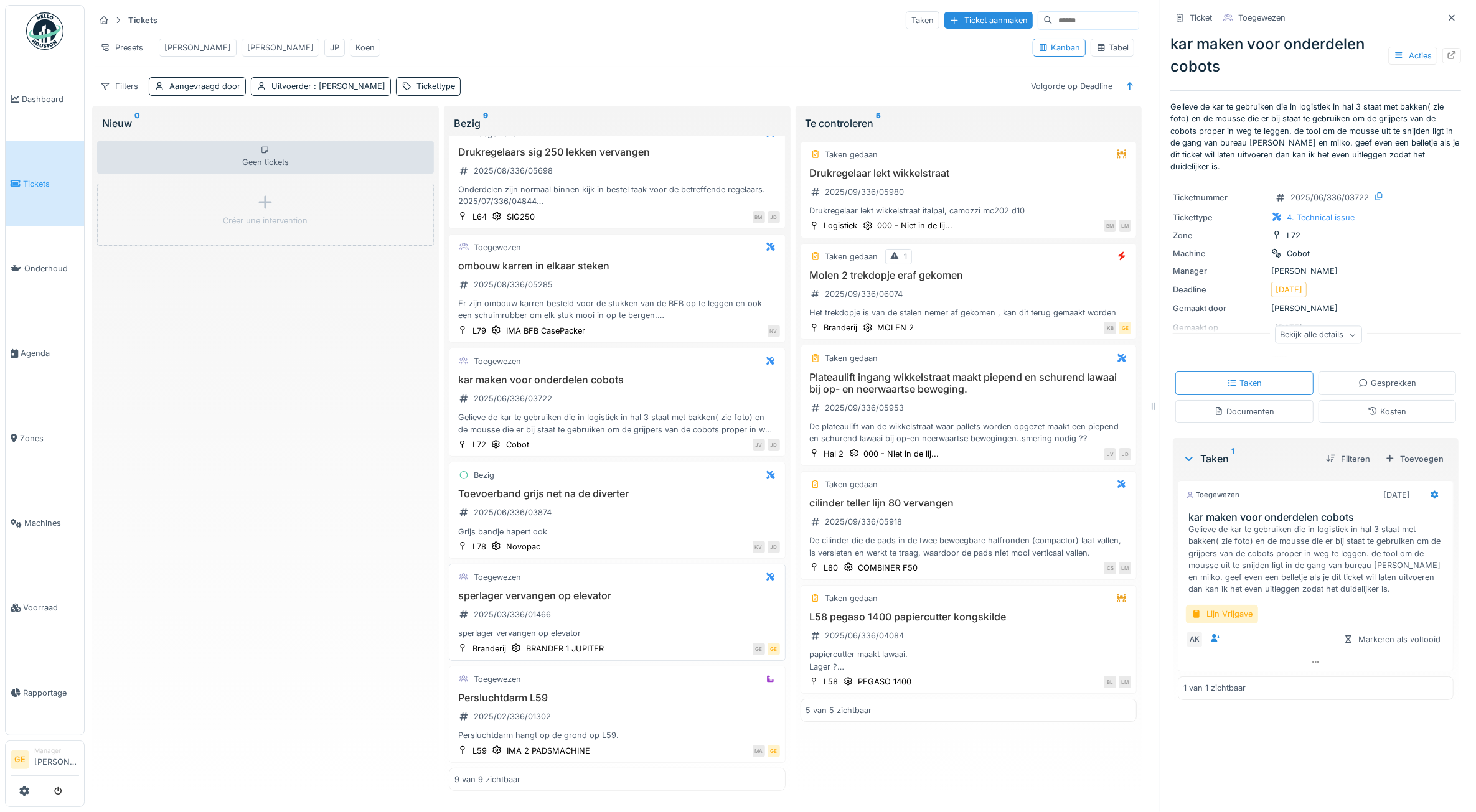
scroll to position [11, 0]
click at [564, 716] on div "Persluchtdarm L59 2025/02/336/01302 Persluchtdarm hangt op de grond op L59." at bounding box center [617, 717] width 326 height 49
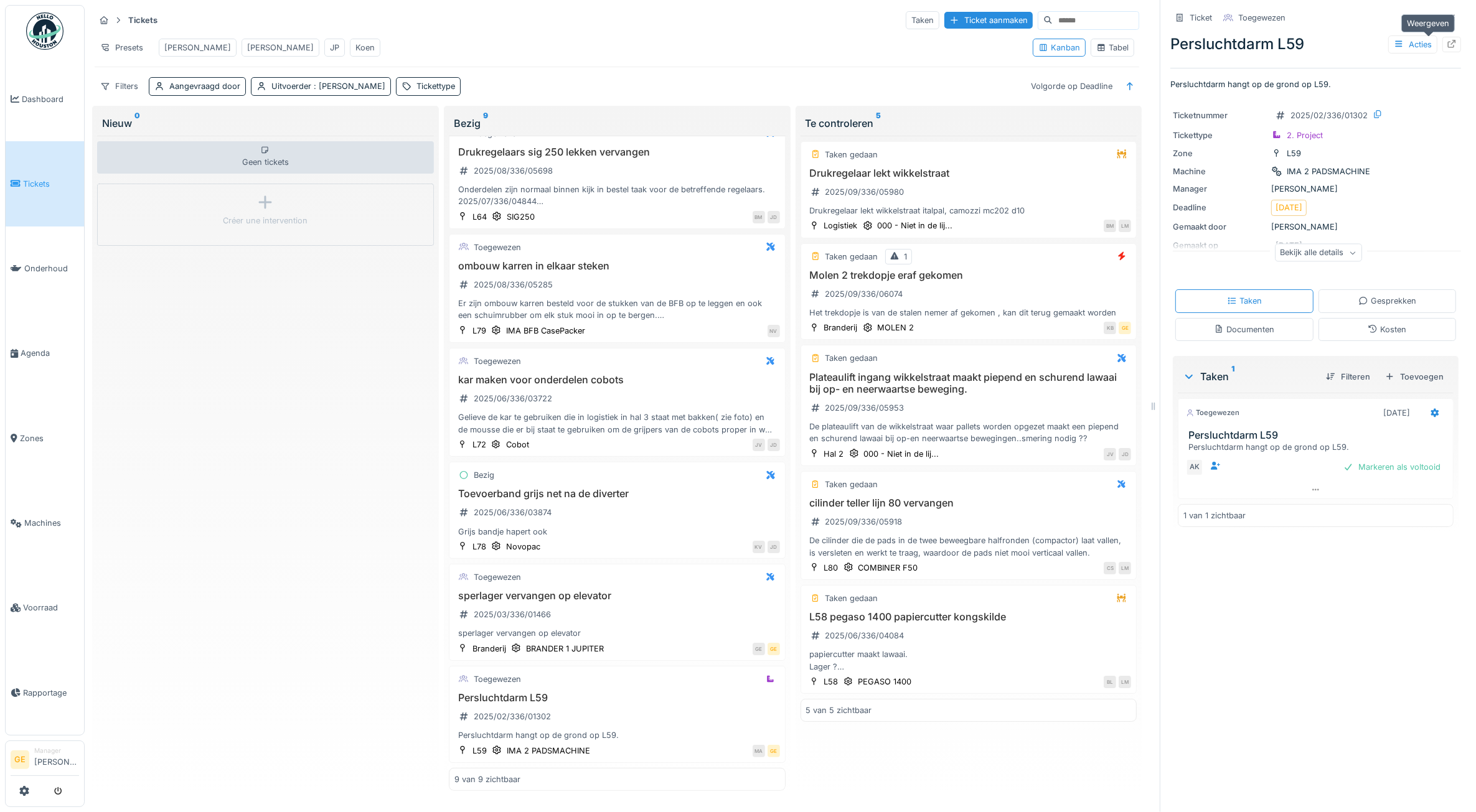
click at [1447, 40] on icon at bounding box center [1451, 44] width 10 height 8
click at [968, 665] on div "L58 pegaso 1400 papiercutter kongskilde 2025/06/336/04084 papiercutter maakt la…" at bounding box center [969, 641] width 326 height 62
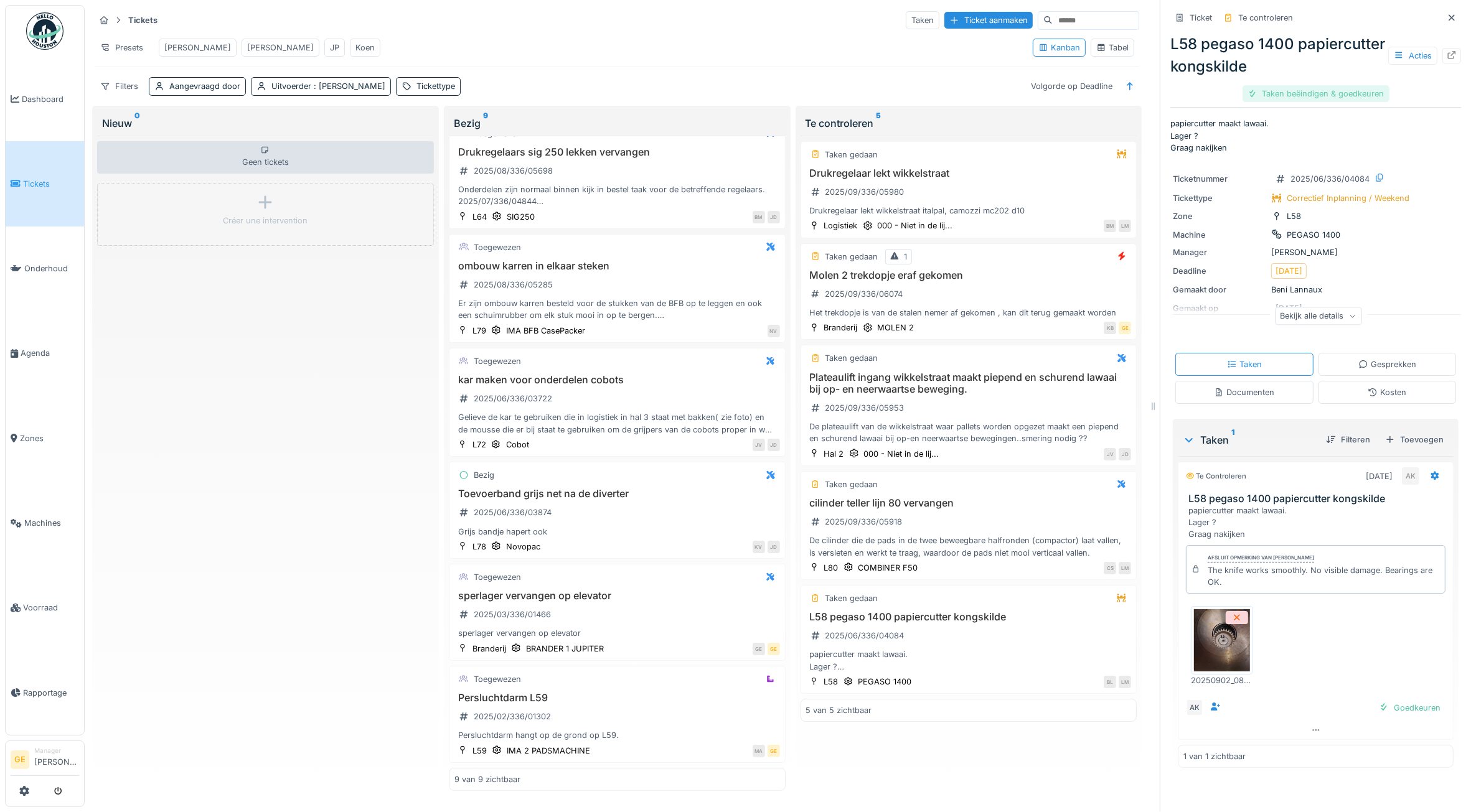
click at [1312, 95] on div "Taken beëindigen & goedkeuren" at bounding box center [1316, 94] width 147 height 17
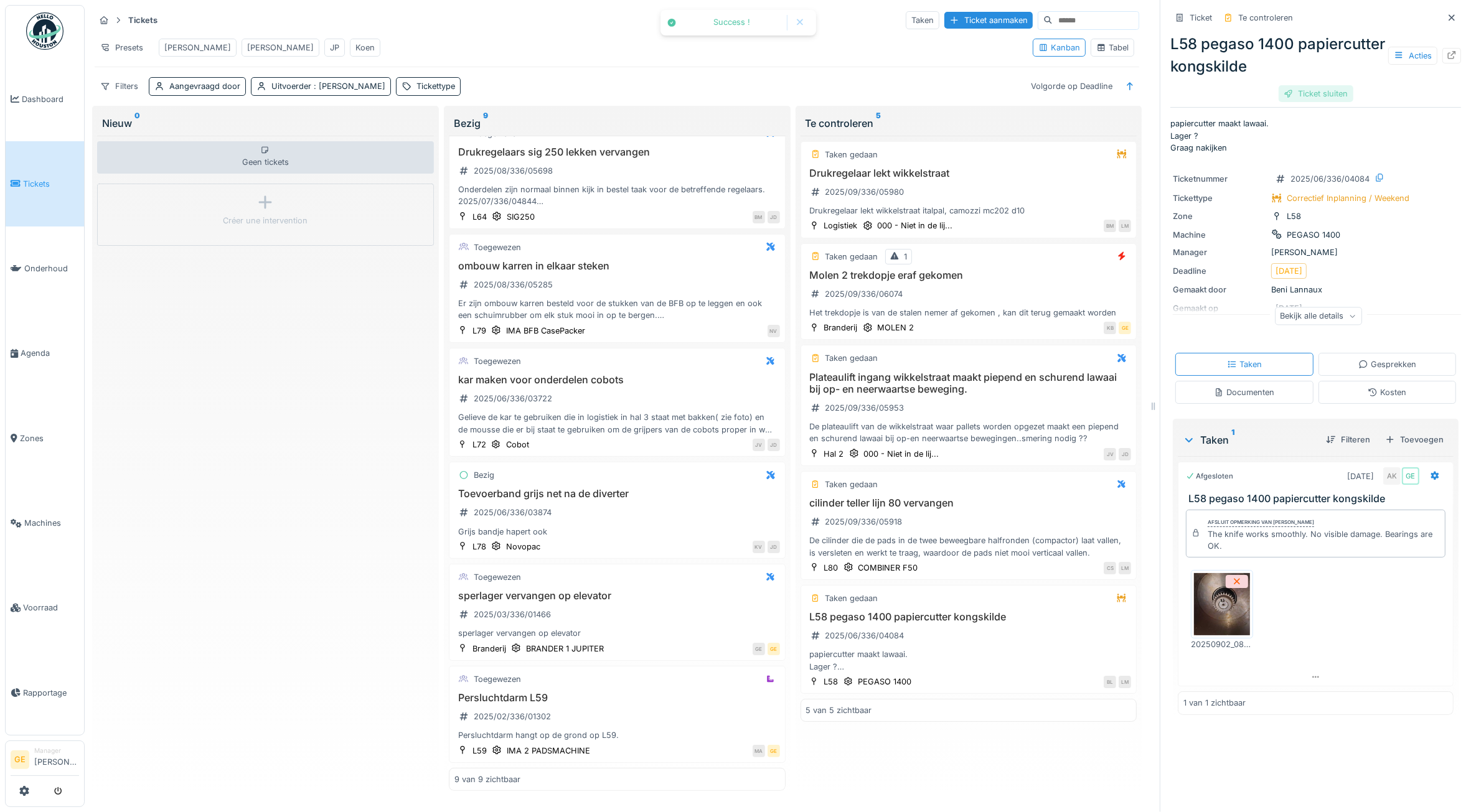
click at [1301, 94] on div "Ticket sluiten" at bounding box center [1316, 94] width 75 height 17
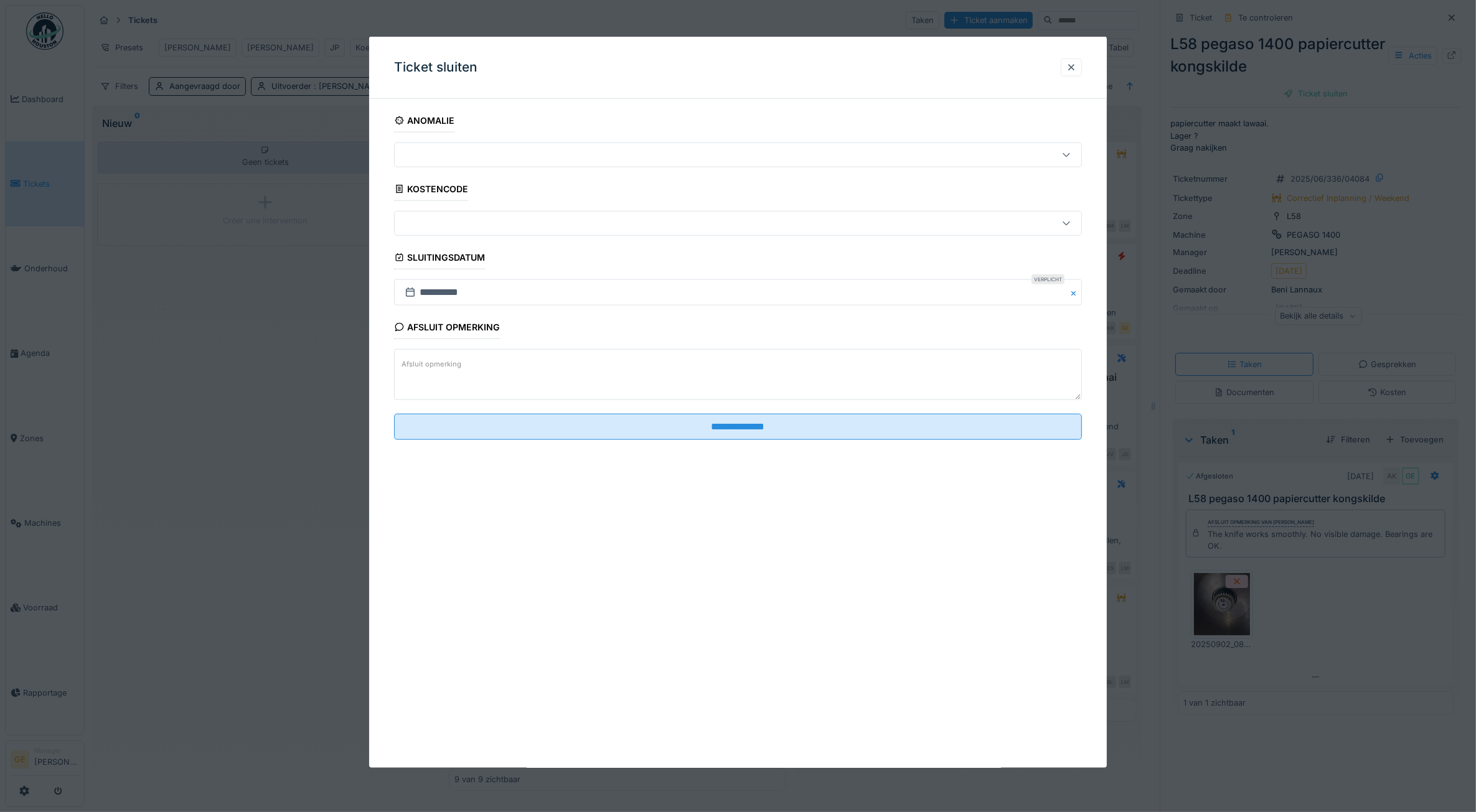
click at [539, 378] on textarea "Afsluit opmerking" at bounding box center [738, 374] width 688 height 51
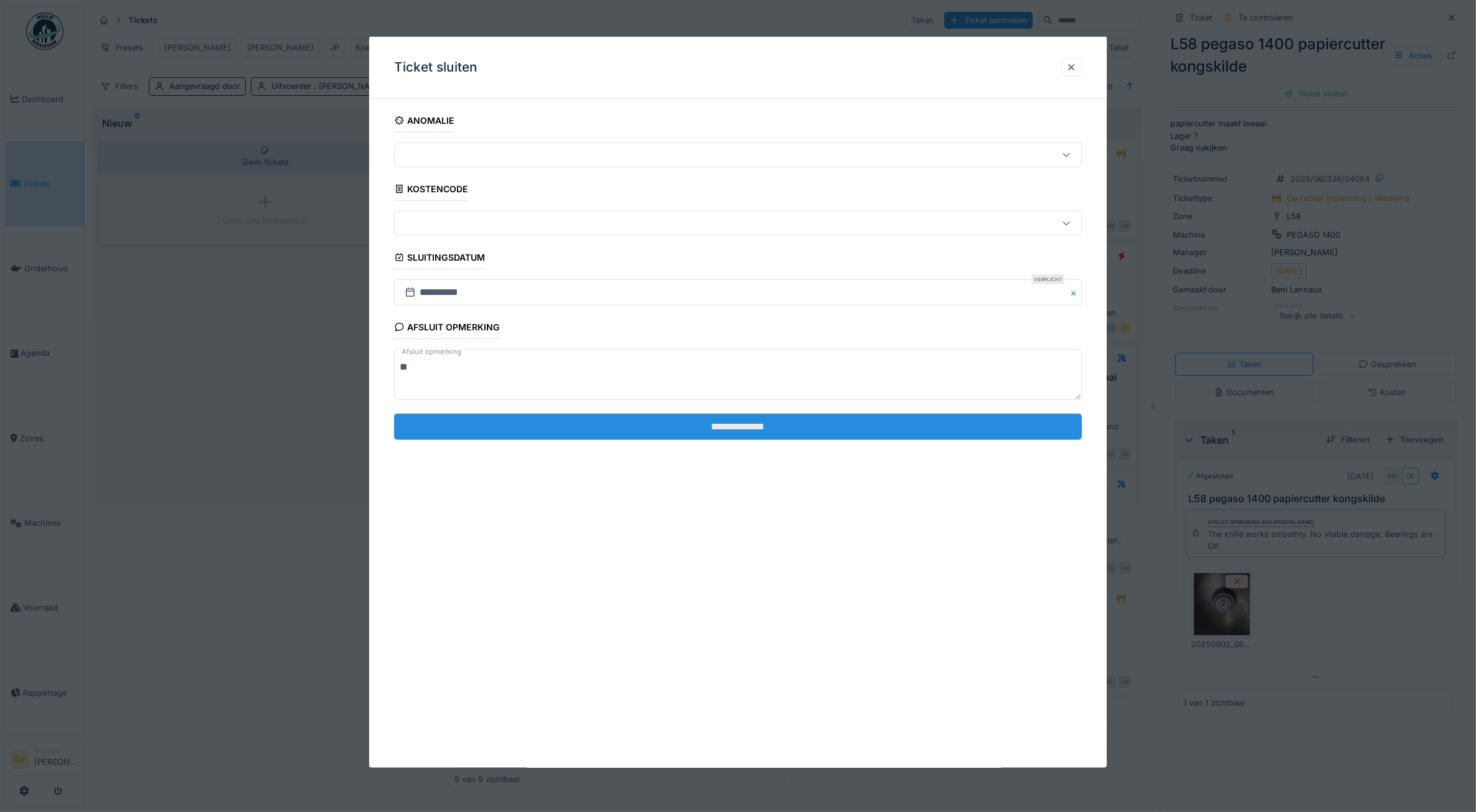
type textarea "**"
click at [610, 429] on input "**********" at bounding box center [738, 426] width 688 height 26
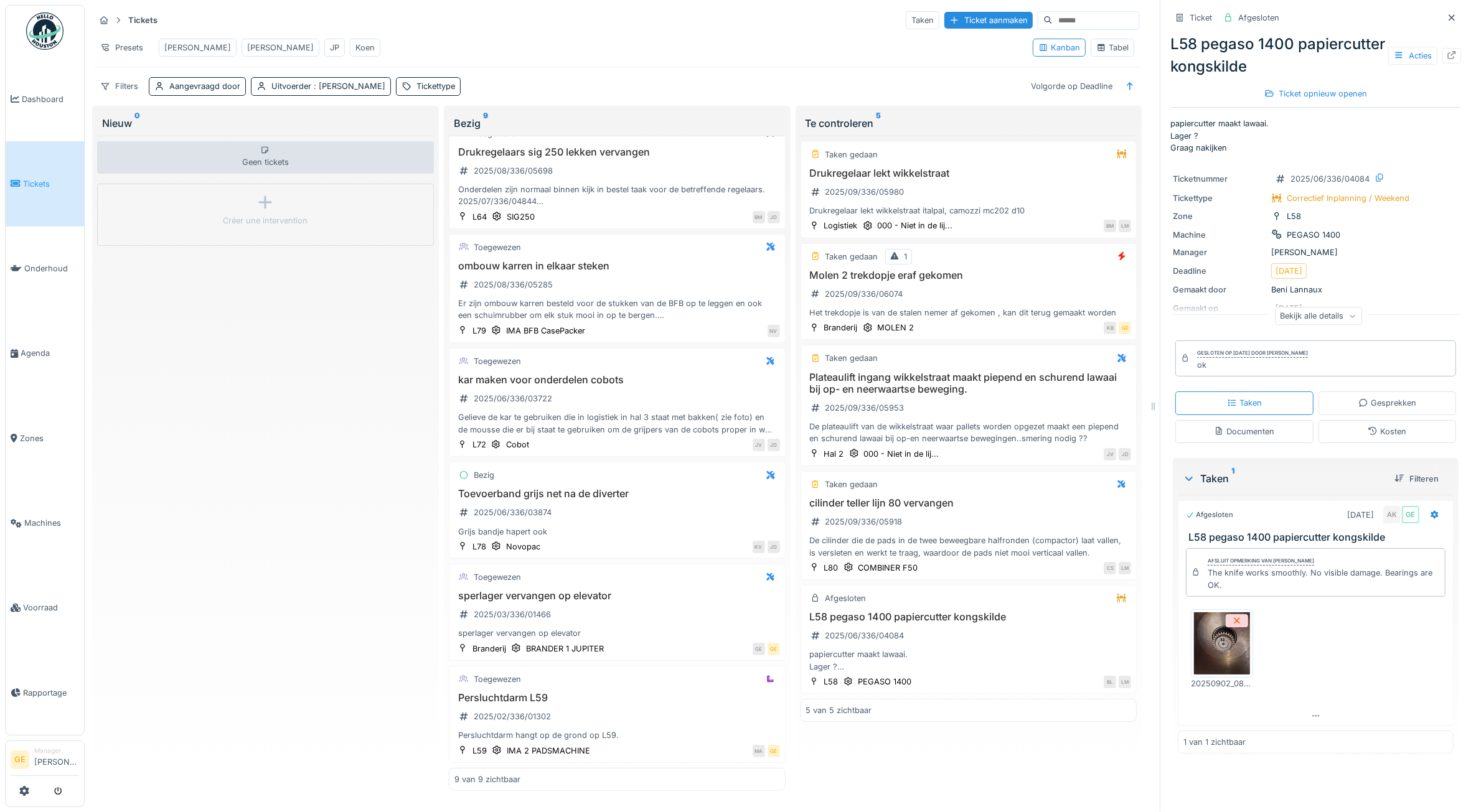
click at [704, 36] on div "Presets Adrian Gino JP Koen" at bounding box center [558, 48] width 928 height 28
click at [969, 210] on div "Drukregelaar lekt wikkelstraat 2025/09/336/05980 Drukregelaar lekt wikkelstraat…" at bounding box center [969, 192] width 326 height 49
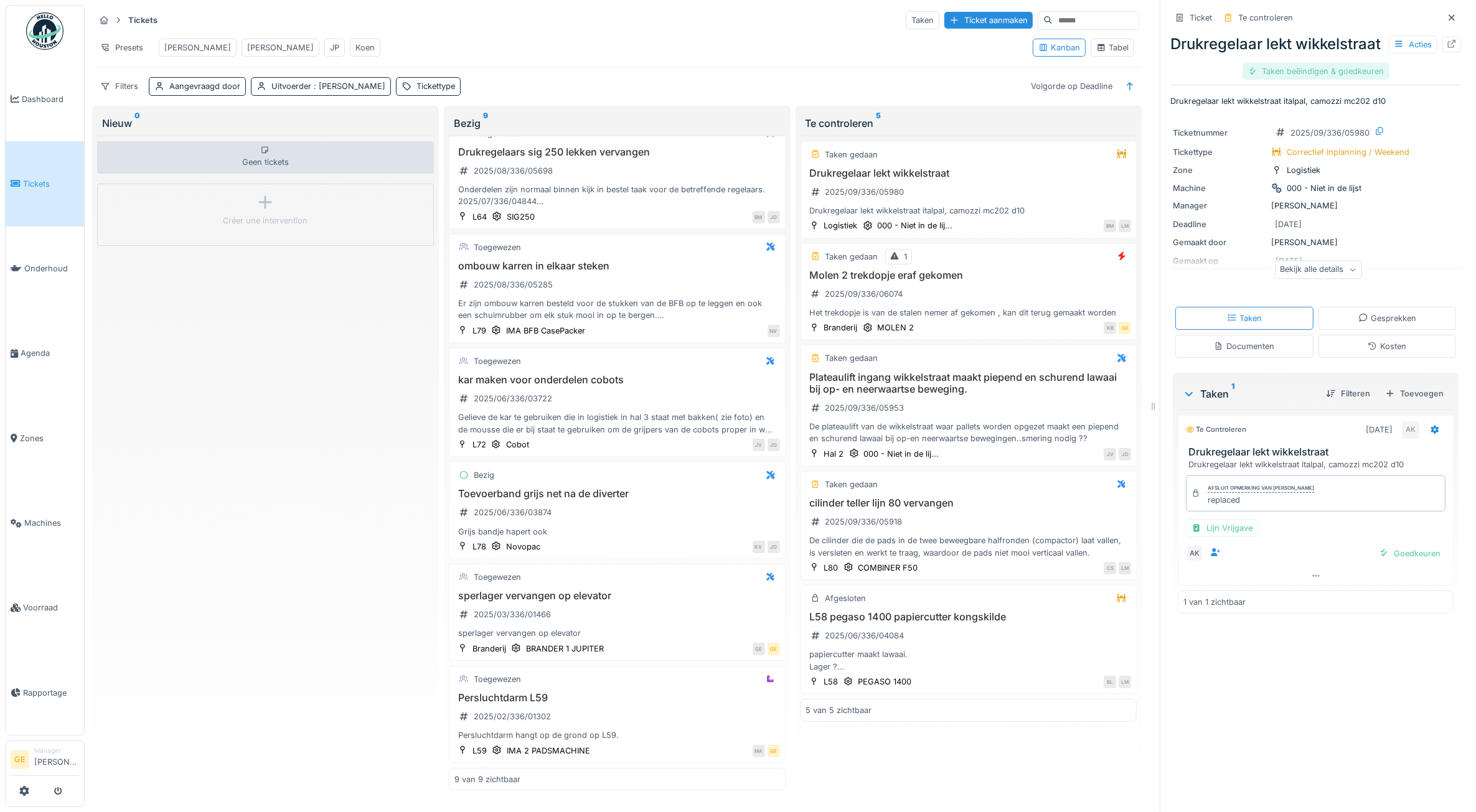
click at [1312, 79] on div "Taken beëindigen & goedkeuren" at bounding box center [1316, 72] width 147 height 17
click at [1311, 79] on div "Ticket sluiten" at bounding box center [1316, 72] width 75 height 17
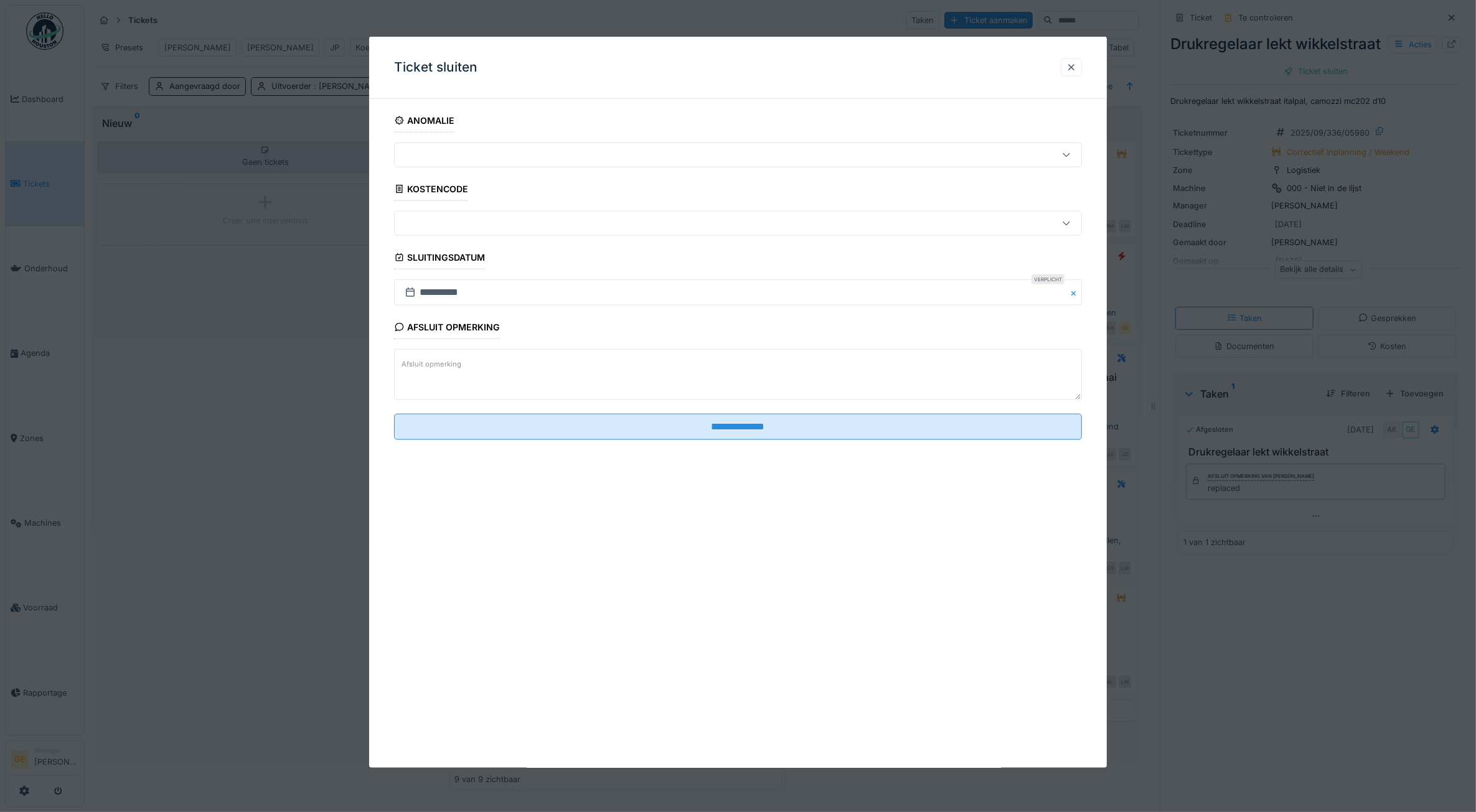
click at [459, 384] on textarea "Afsluit opmerking" at bounding box center [738, 374] width 688 height 51
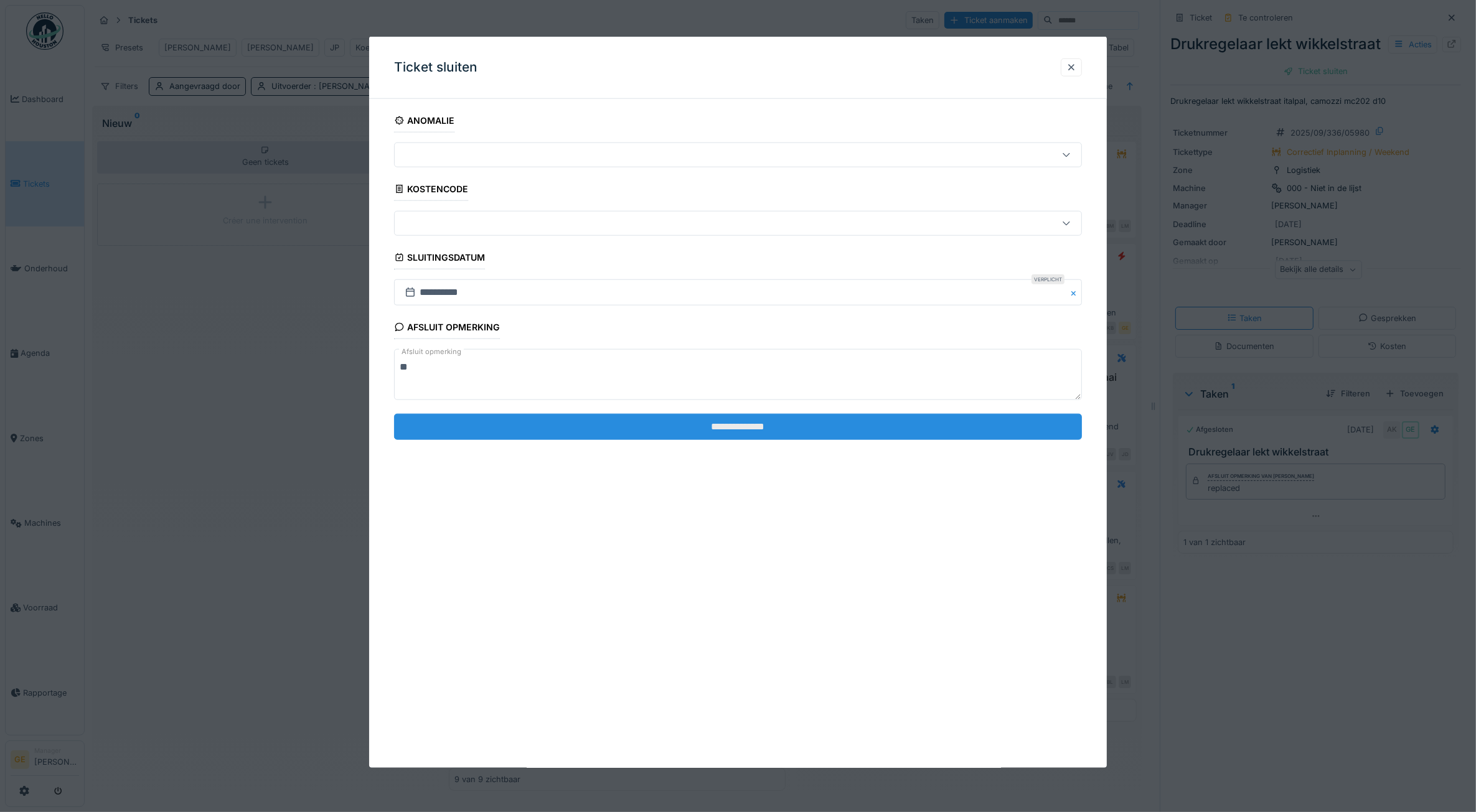
type textarea "**"
click at [479, 425] on input "**********" at bounding box center [738, 426] width 688 height 26
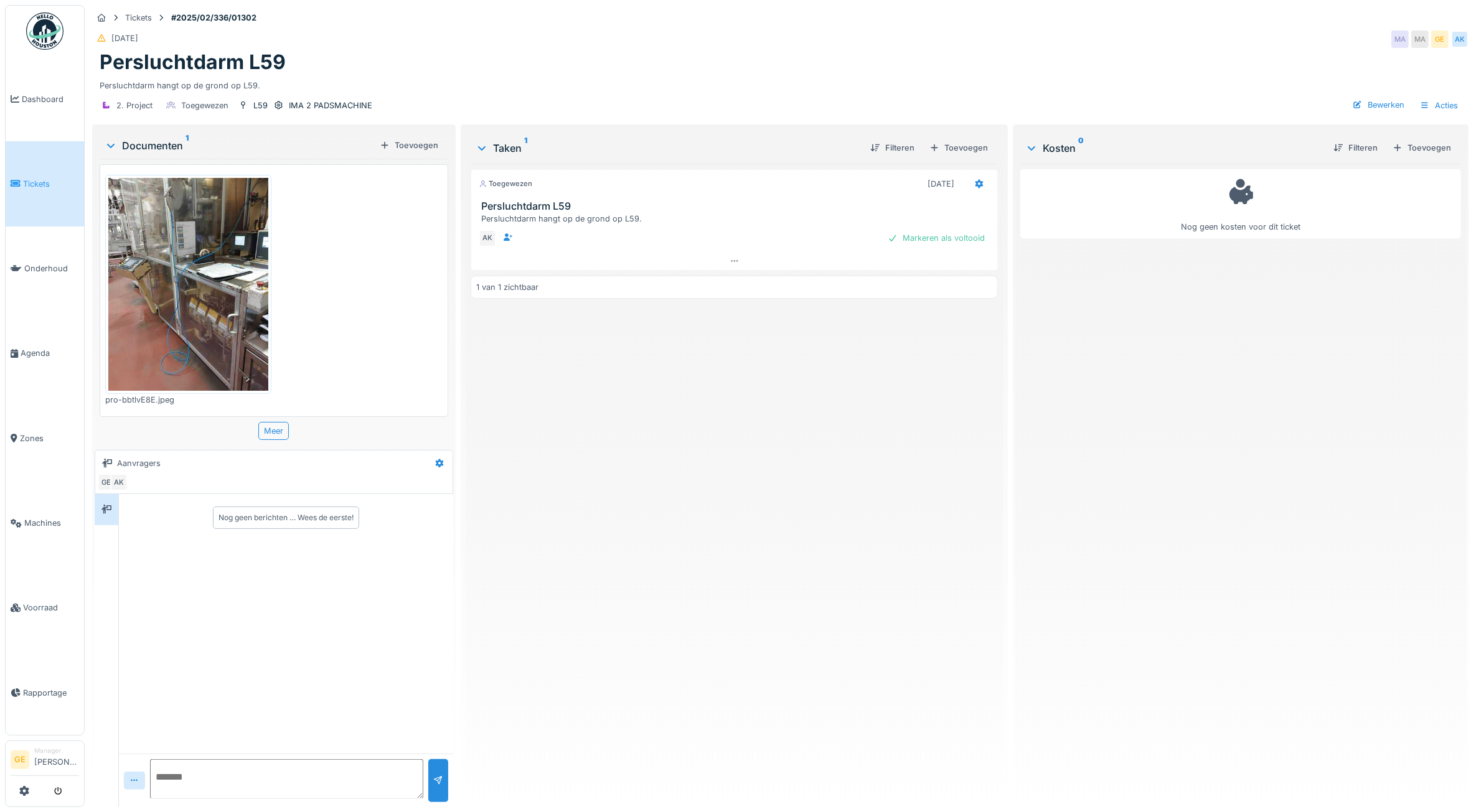
click at [220, 271] on img at bounding box center [188, 284] width 160 height 213
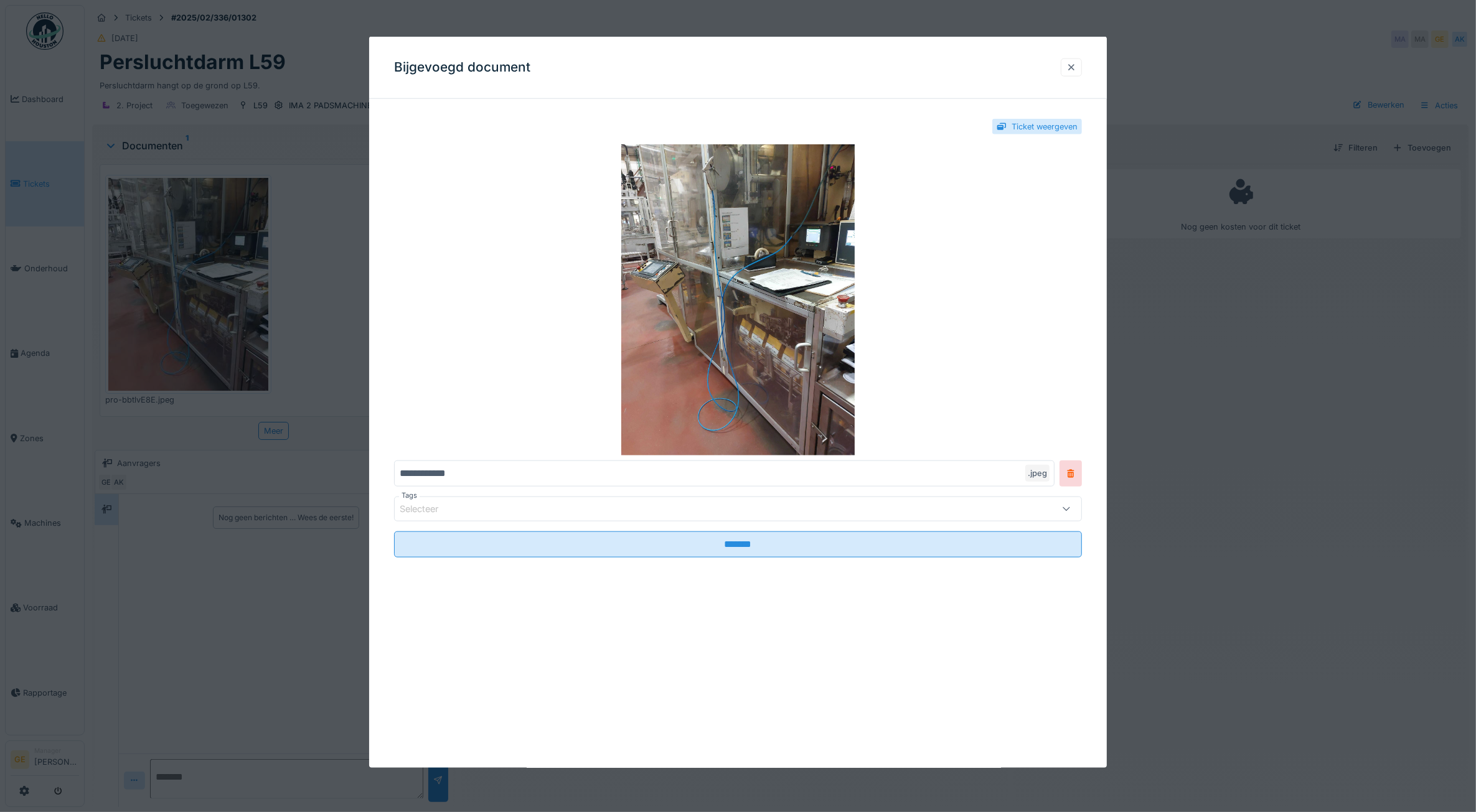
click at [1082, 66] on div at bounding box center [1071, 68] width 21 height 18
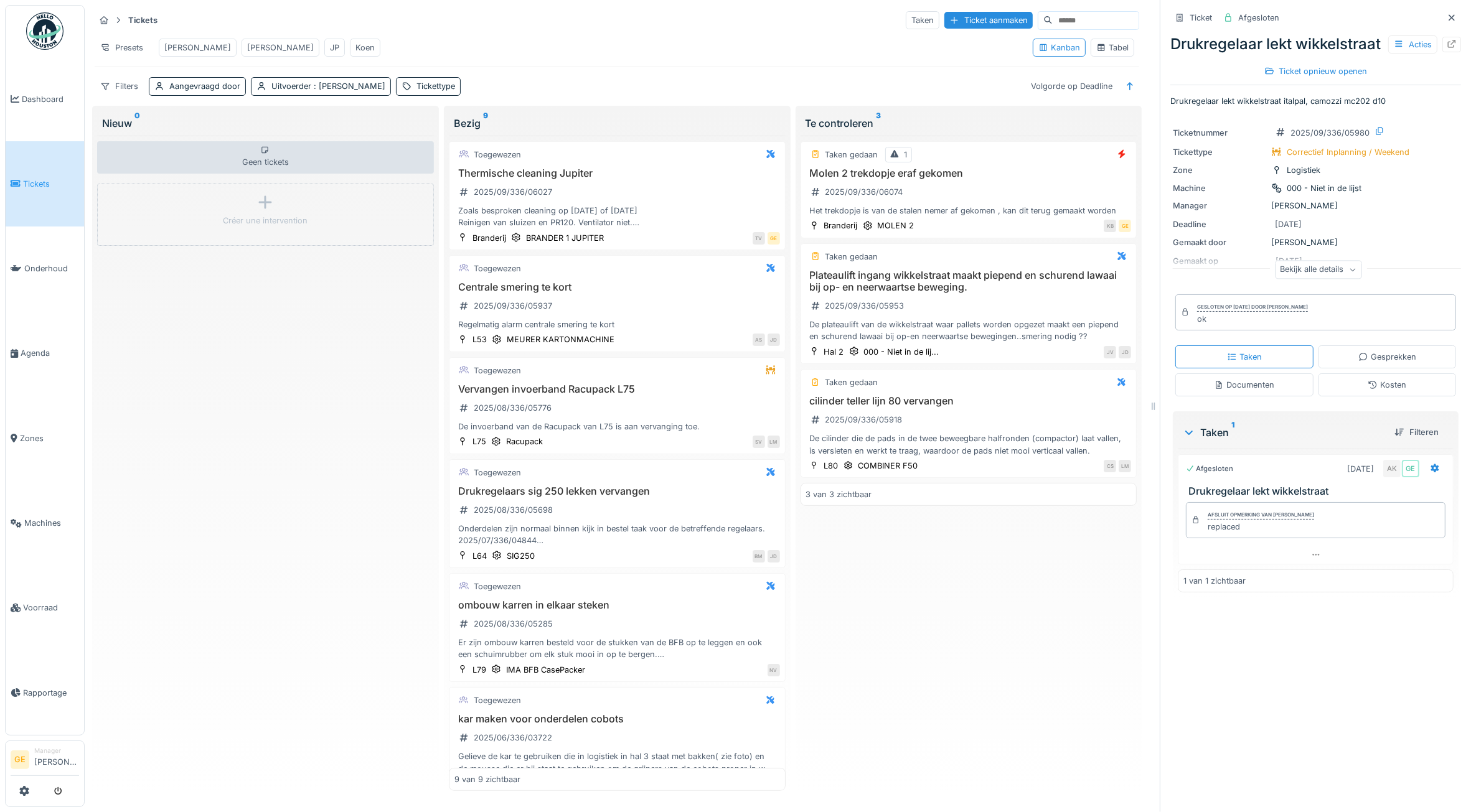
scroll to position [11, 0]
click at [551, 306] on div "2025/09/336/05937" at bounding box center [505, 306] width 102 height 16
